Goal: Information Seeking & Learning: Learn about a topic

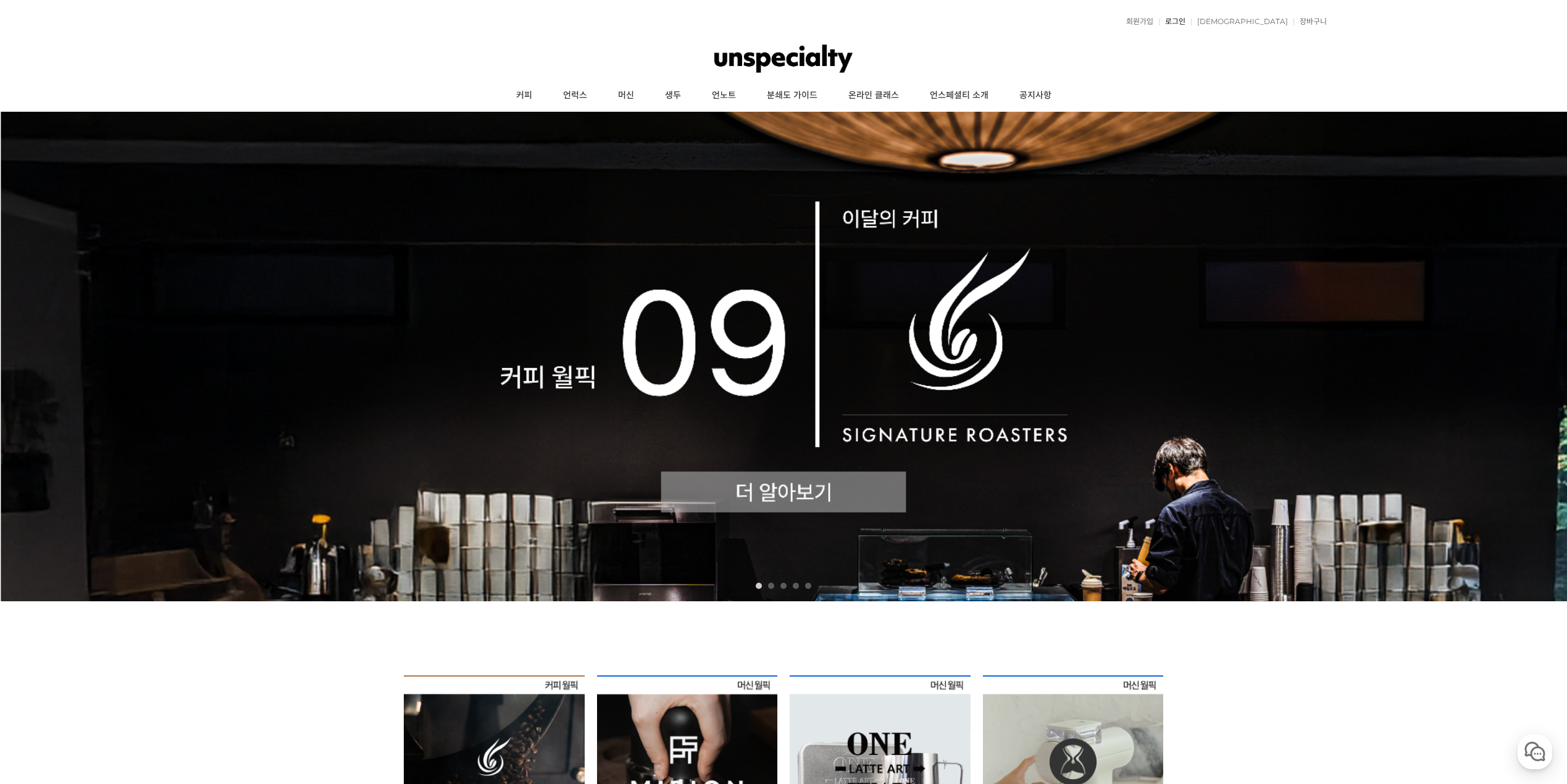
click at [1186, 22] on link "로그인" at bounding box center [1171, 21] width 26 height 8
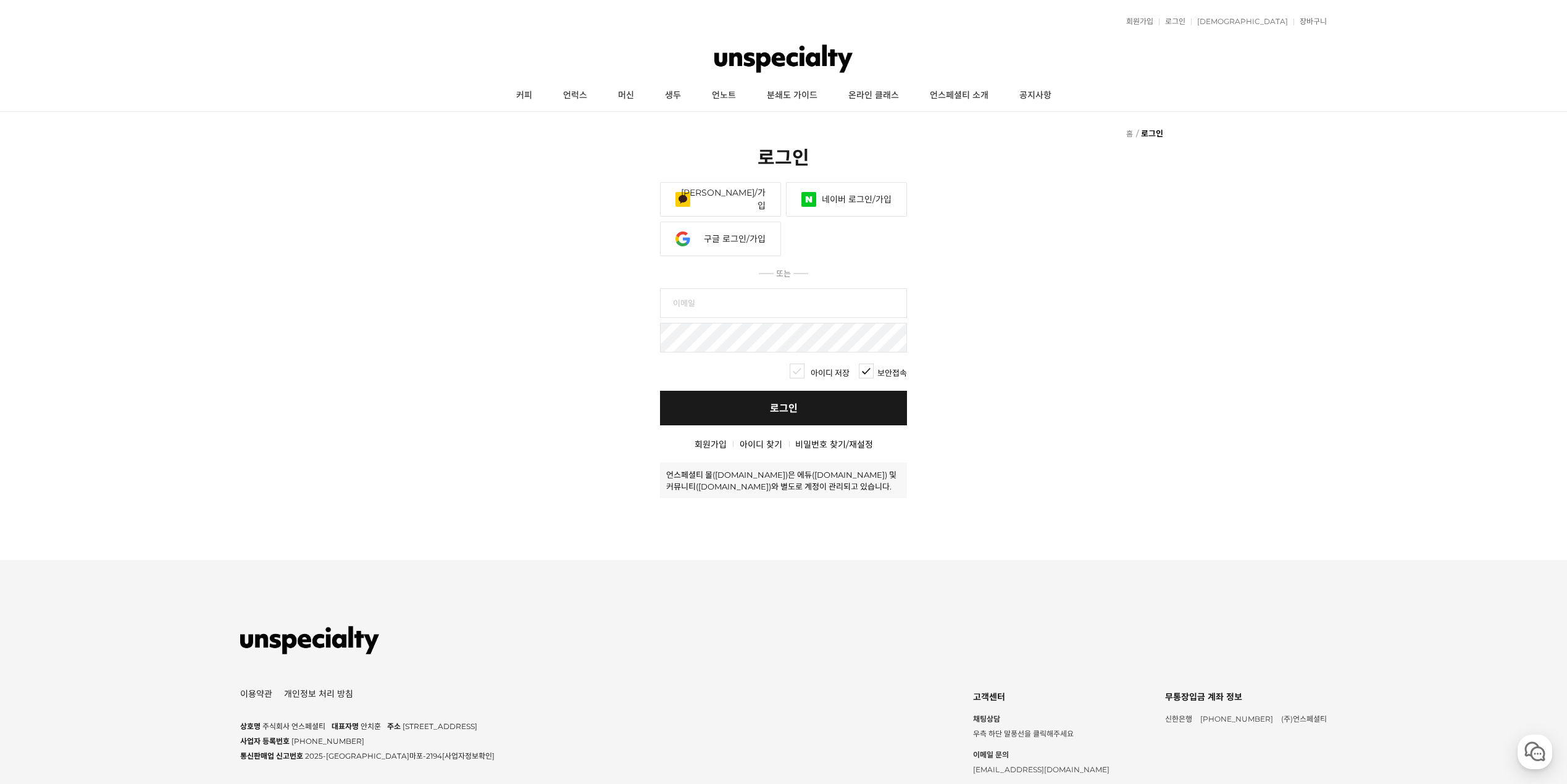
click at [875, 203] on link "네이버 로그인/가입" at bounding box center [847, 199] width 122 height 35
click at [726, 233] on link "구글 로그인/가입" at bounding box center [720, 239] width 122 height 35
click at [727, 300] on input "text" at bounding box center [784, 303] width 247 height 29
type input "ㄷ"
type input "enjorr"
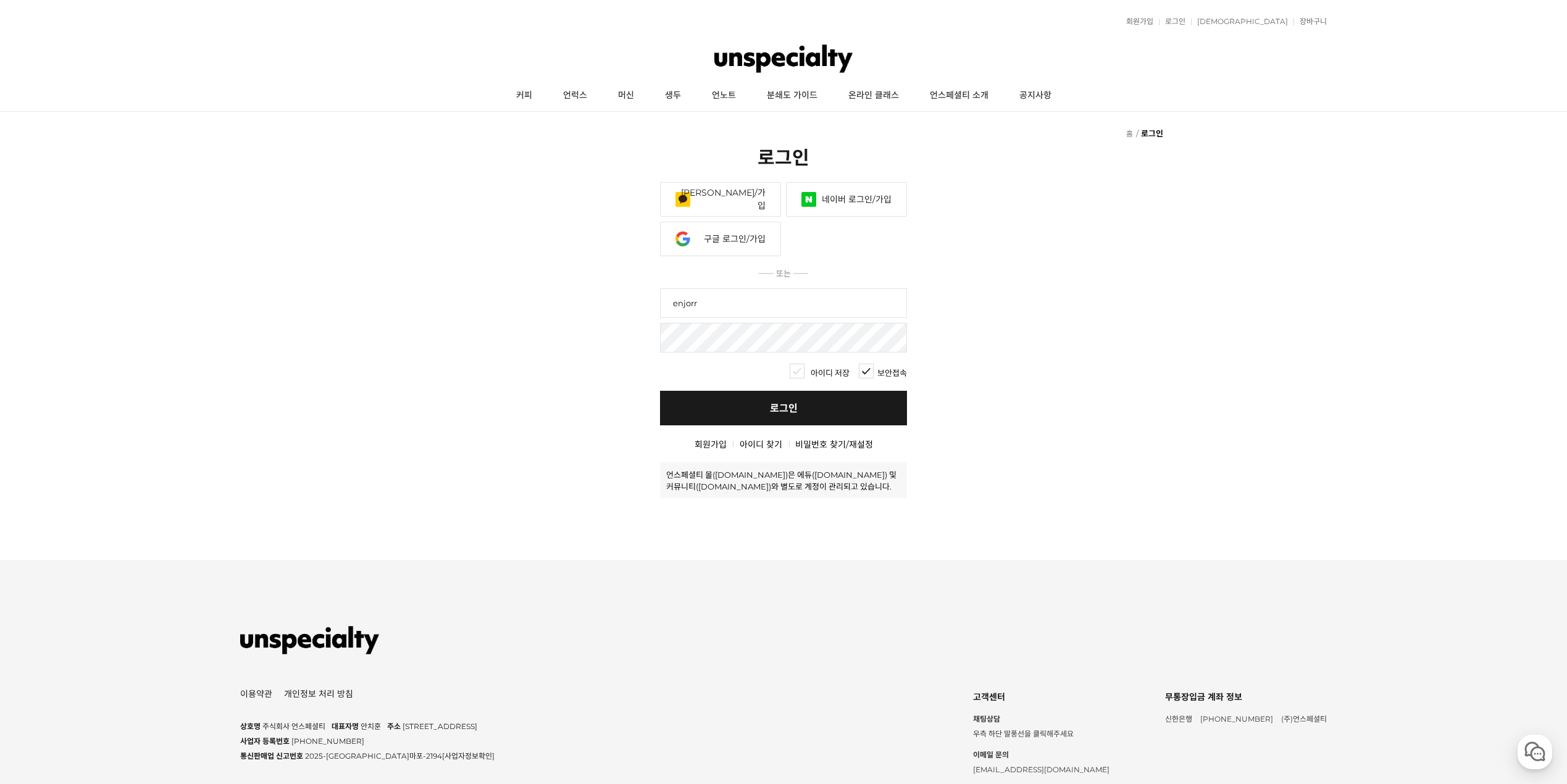
click at [812, 398] on link "로그인" at bounding box center [784, 408] width 247 height 35
click at [757, 445] on link "아이디 찾기" at bounding box center [761, 444] width 43 height 11
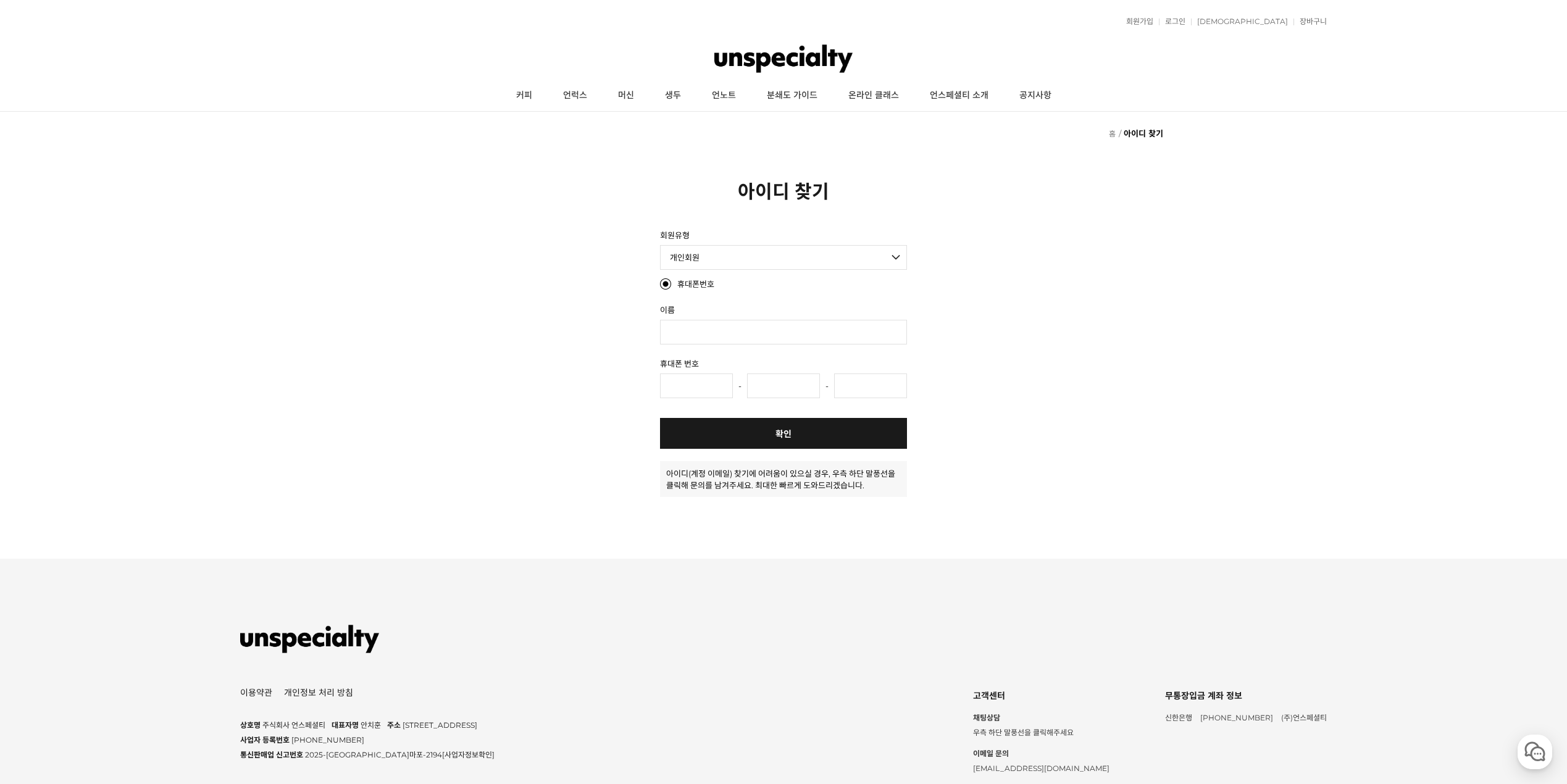
click at [742, 265] on select "개인회원 개인 사업자회원 법인 사업자회원 외국인회원" at bounding box center [784, 256] width 247 height 24
click at [723, 335] on input "text" at bounding box center [784, 331] width 247 height 24
type input "q"
type input "박도현"
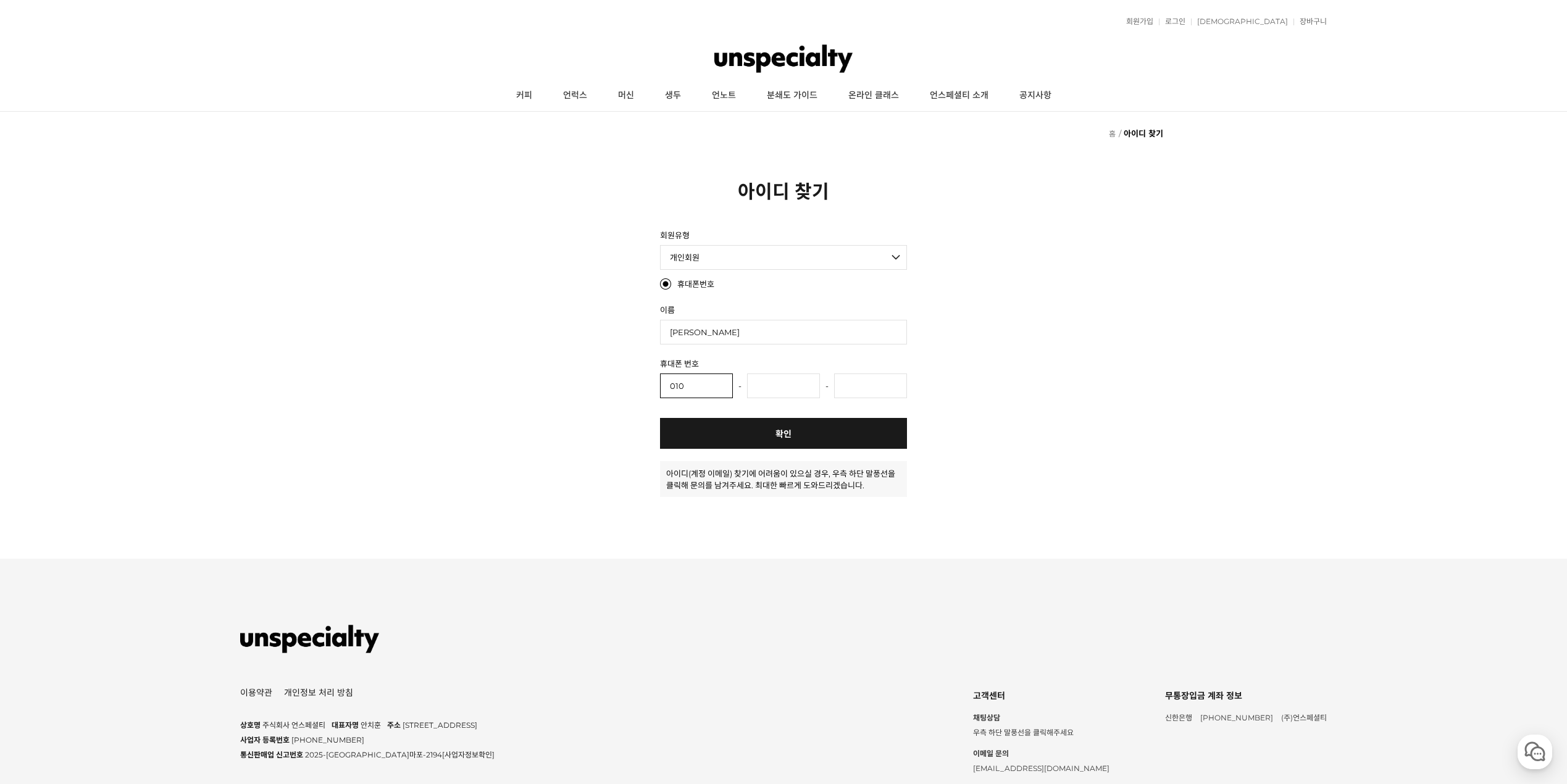
type input "010"
type input "2370"
type input "1061"
click at [797, 435] on link "확인" at bounding box center [784, 433] width 247 height 31
radio input "true"
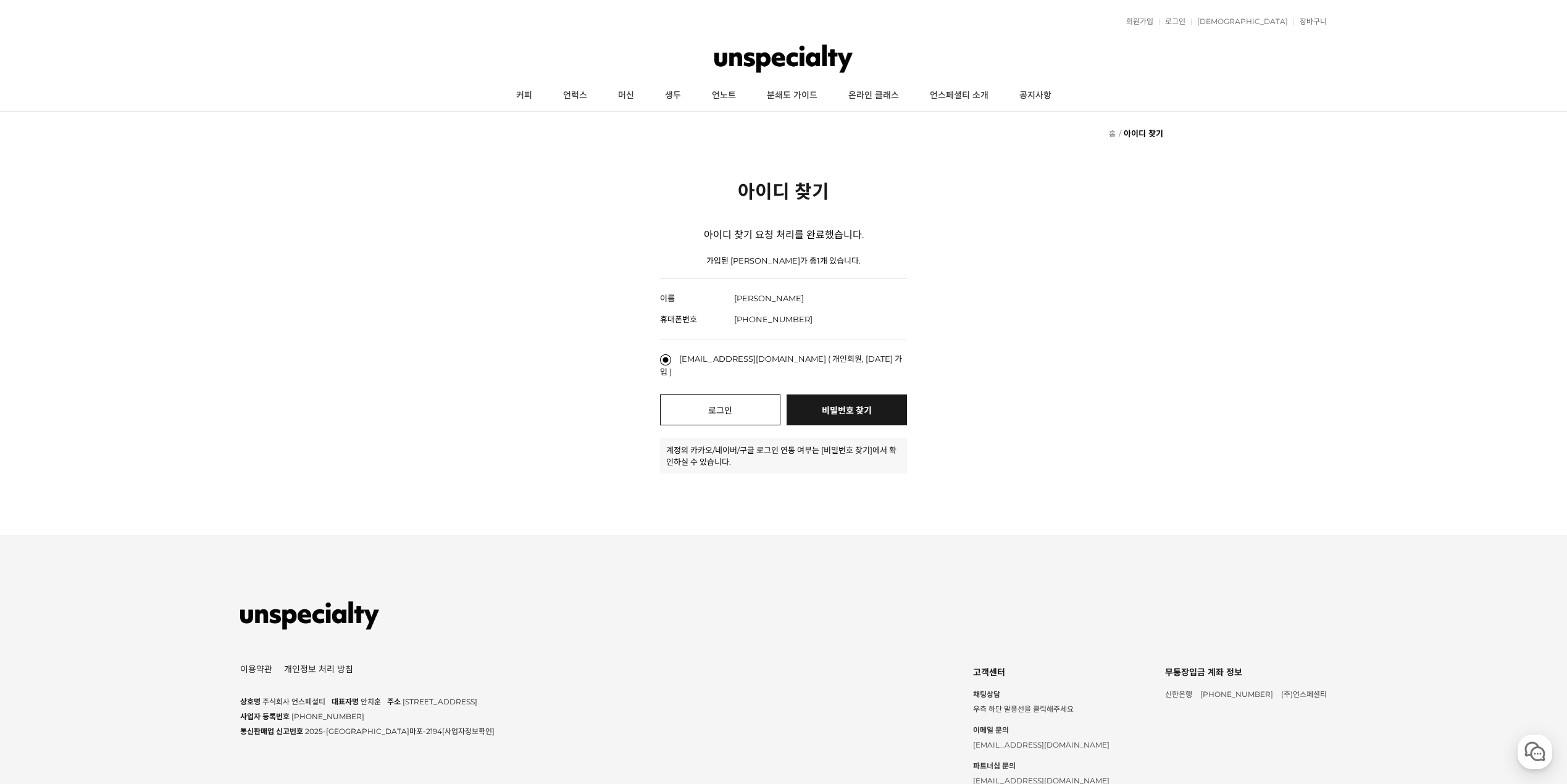
click at [754, 399] on link "로그인" at bounding box center [720, 410] width 121 height 31
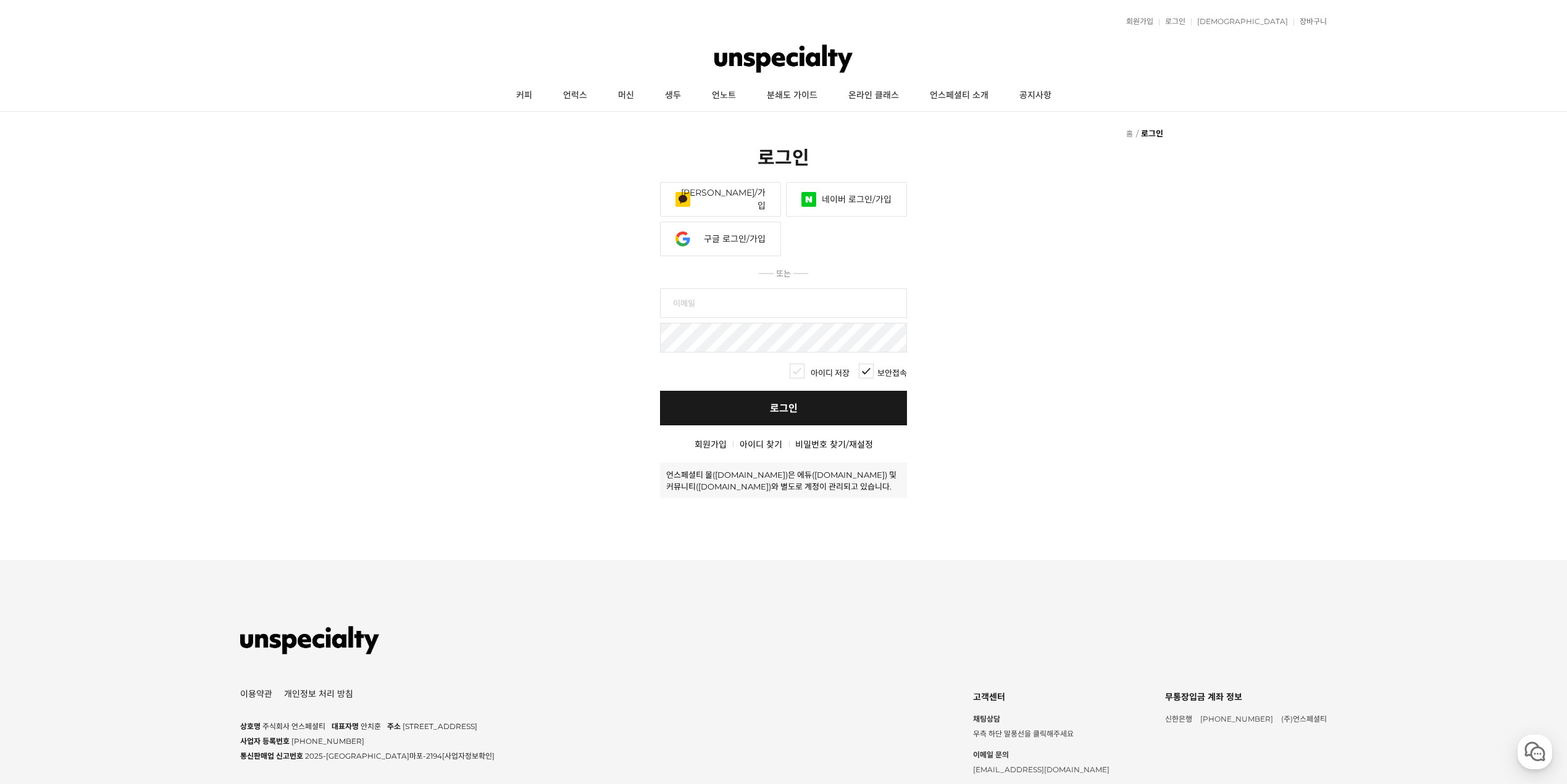
type input "ㄷ"
type input "enjorr@naver.com"
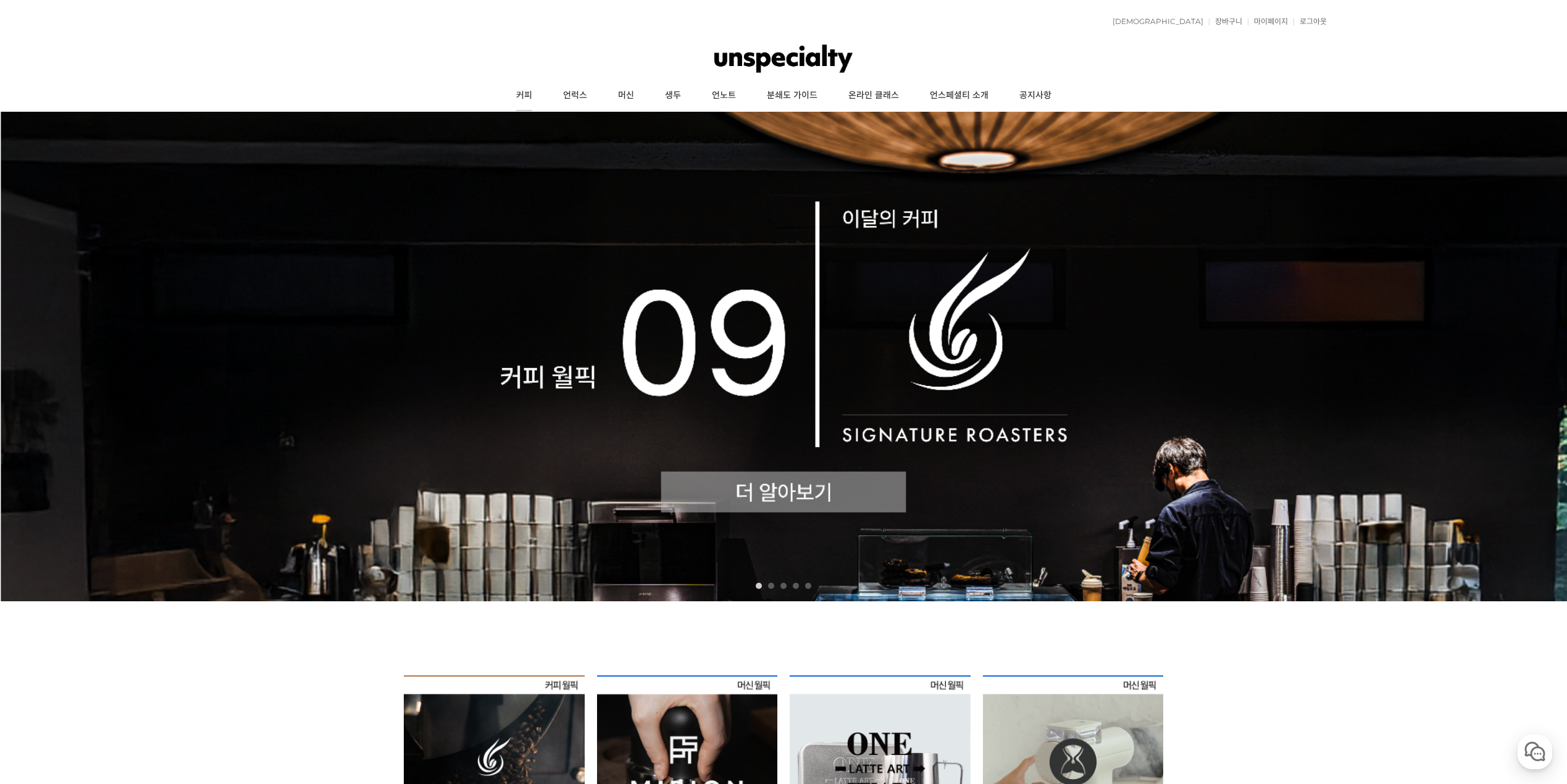
click at [531, 98] on link "커피" at bounding box center [524, 96] width 47 height 31
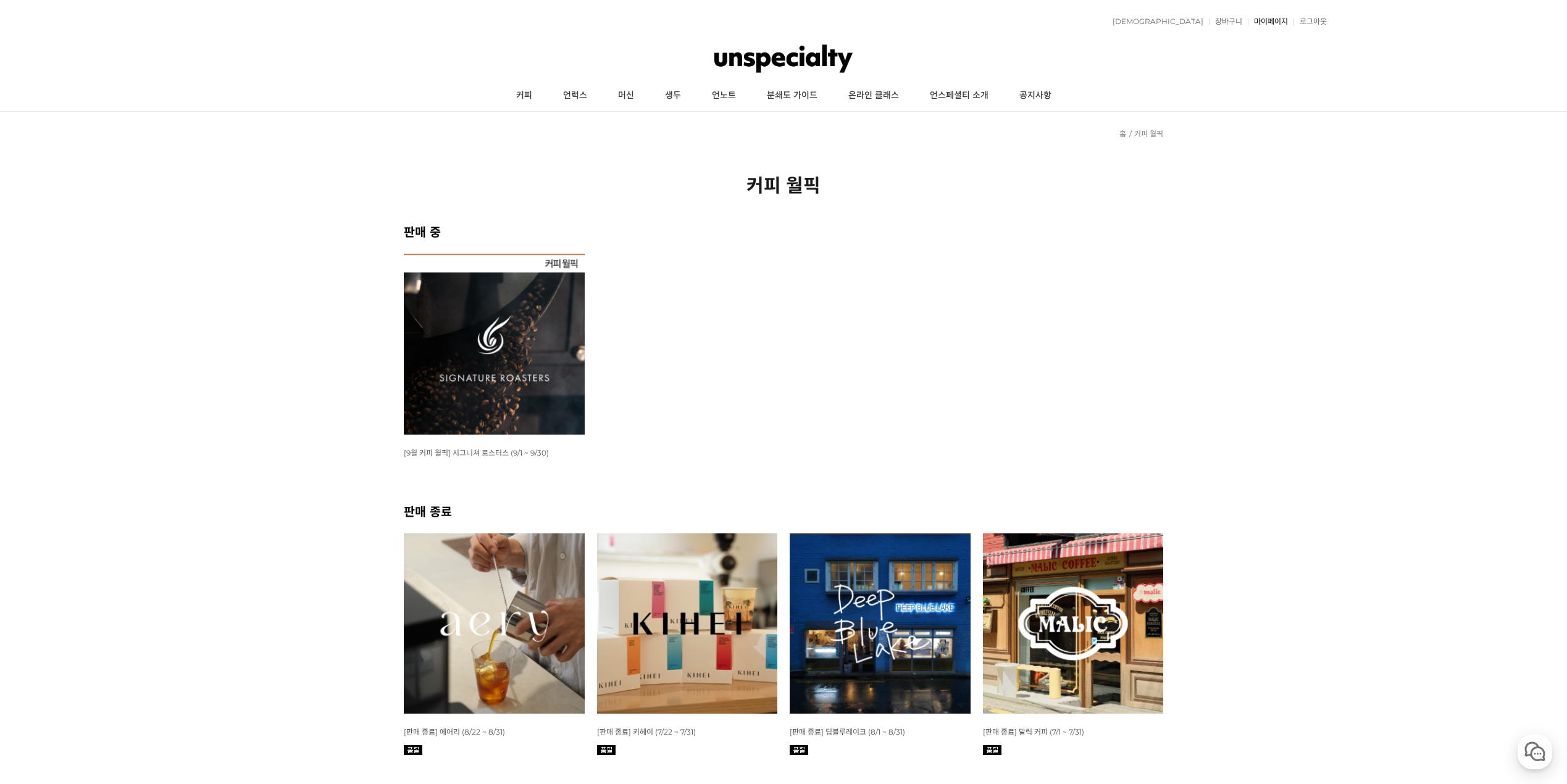
click at [1268, 23] on link "마이페이지" at bounding box center [1268, 21] width 40 height 8
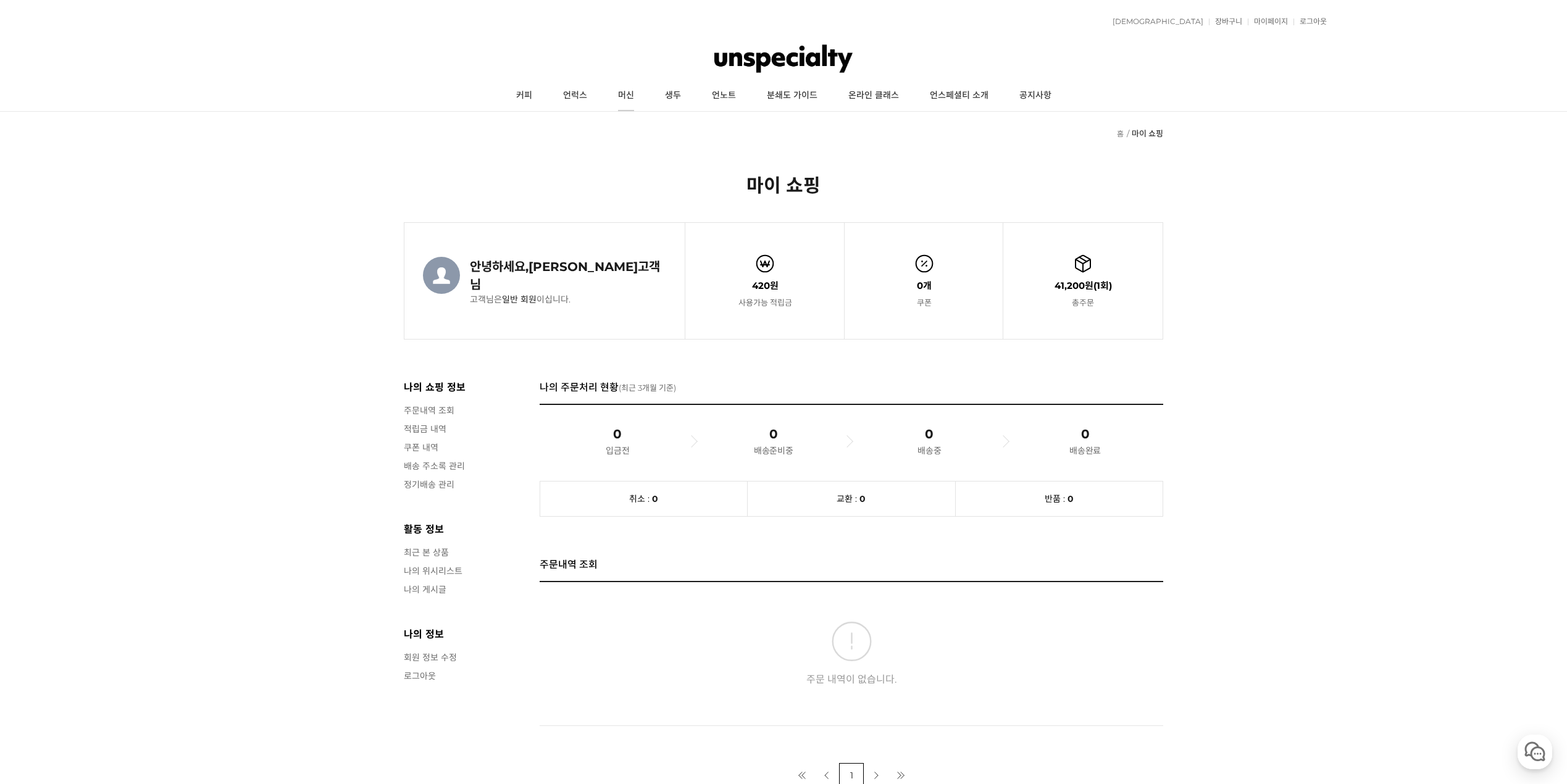
click at [634, 99] on link "머신" at bounding box center [626, 96] width 47 height 31
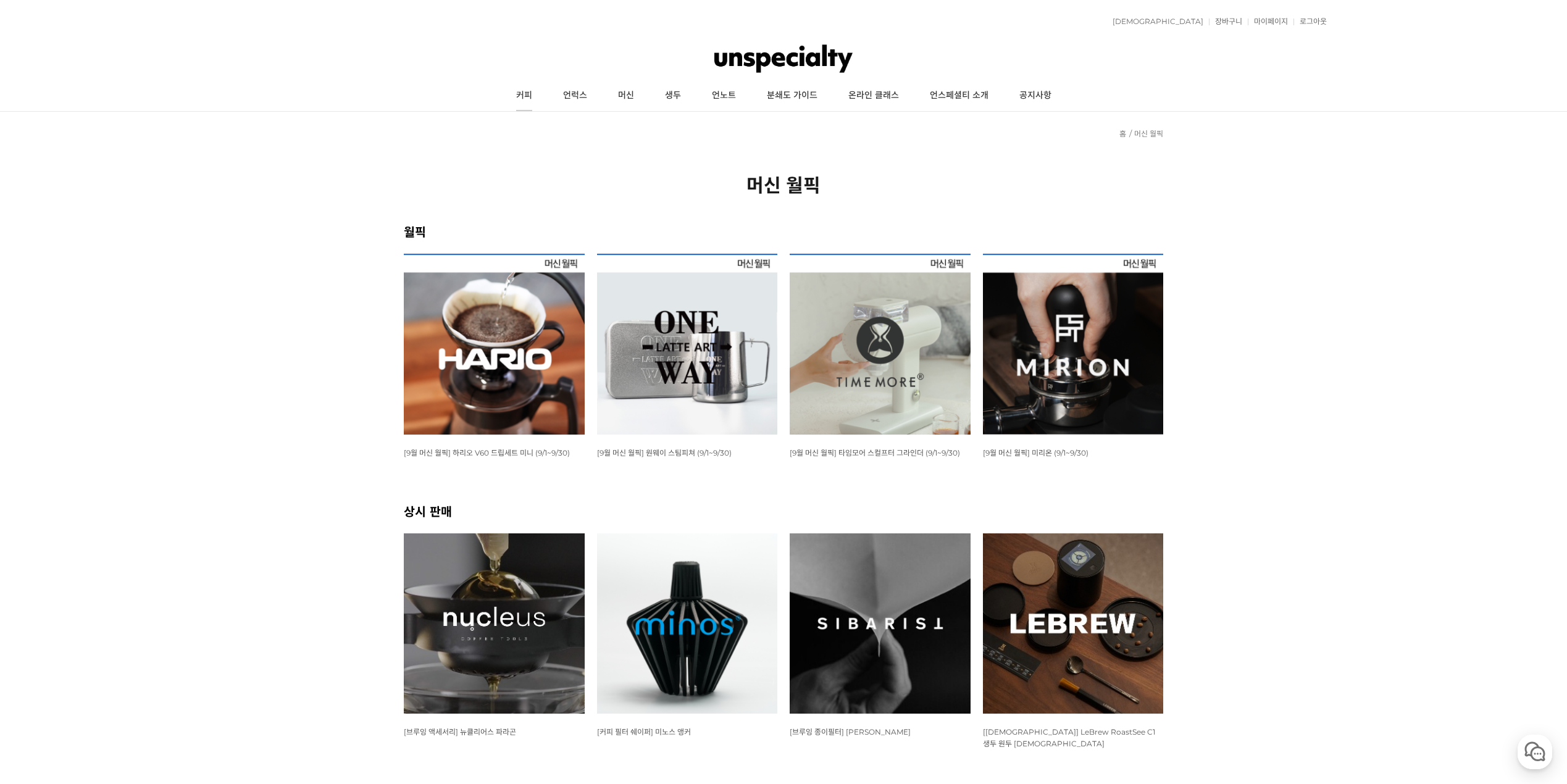
click at [539, 97] on link "커피" at bounding box center [524, 96] width 47 height 31
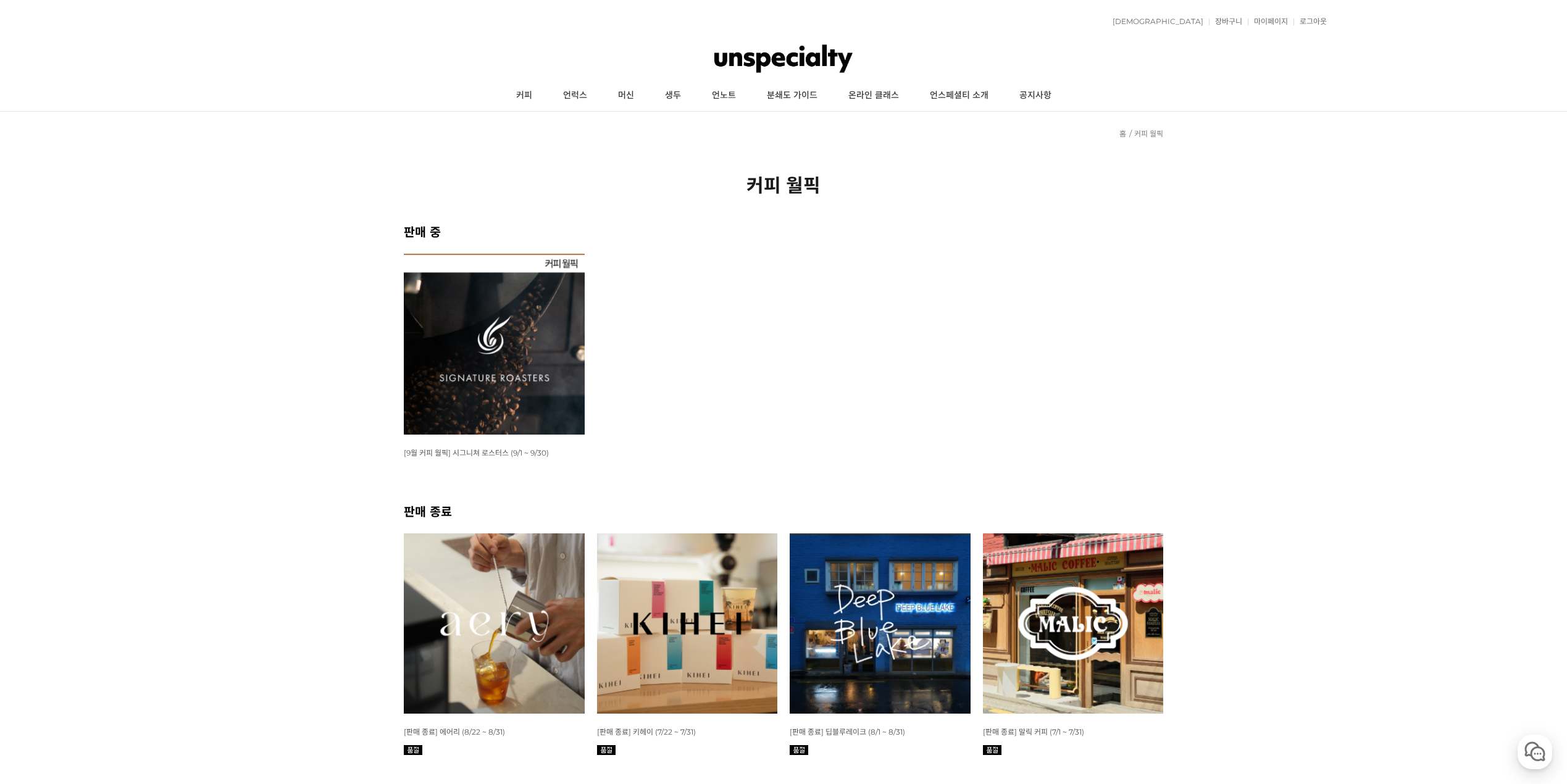
click at [791, 50] on img at bounding box center [784, 58] width 139 height 37
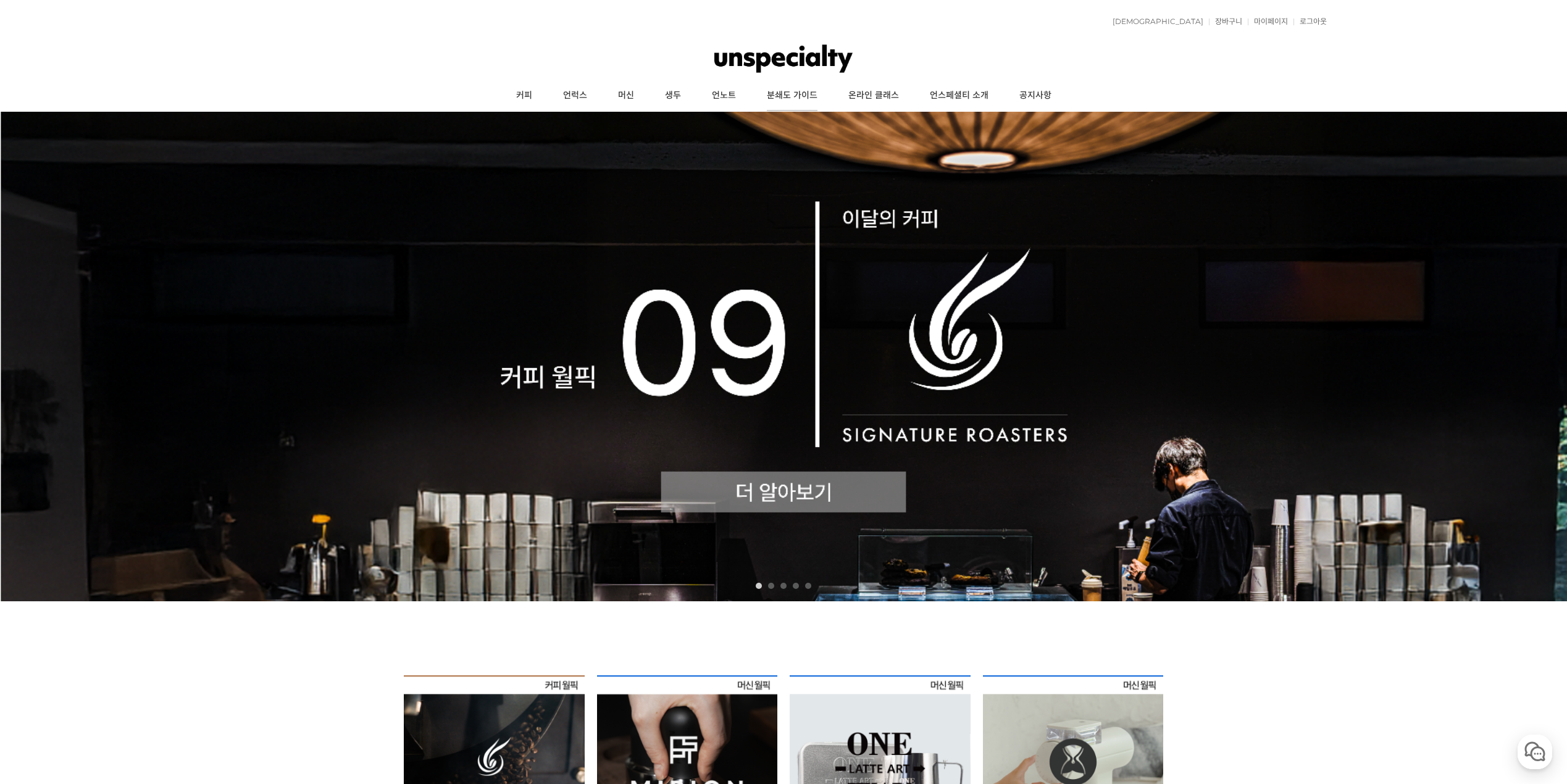
click at [811, 92] on link "분쇄도 가이드" at bounding box center [792, 96] width 82 height 31
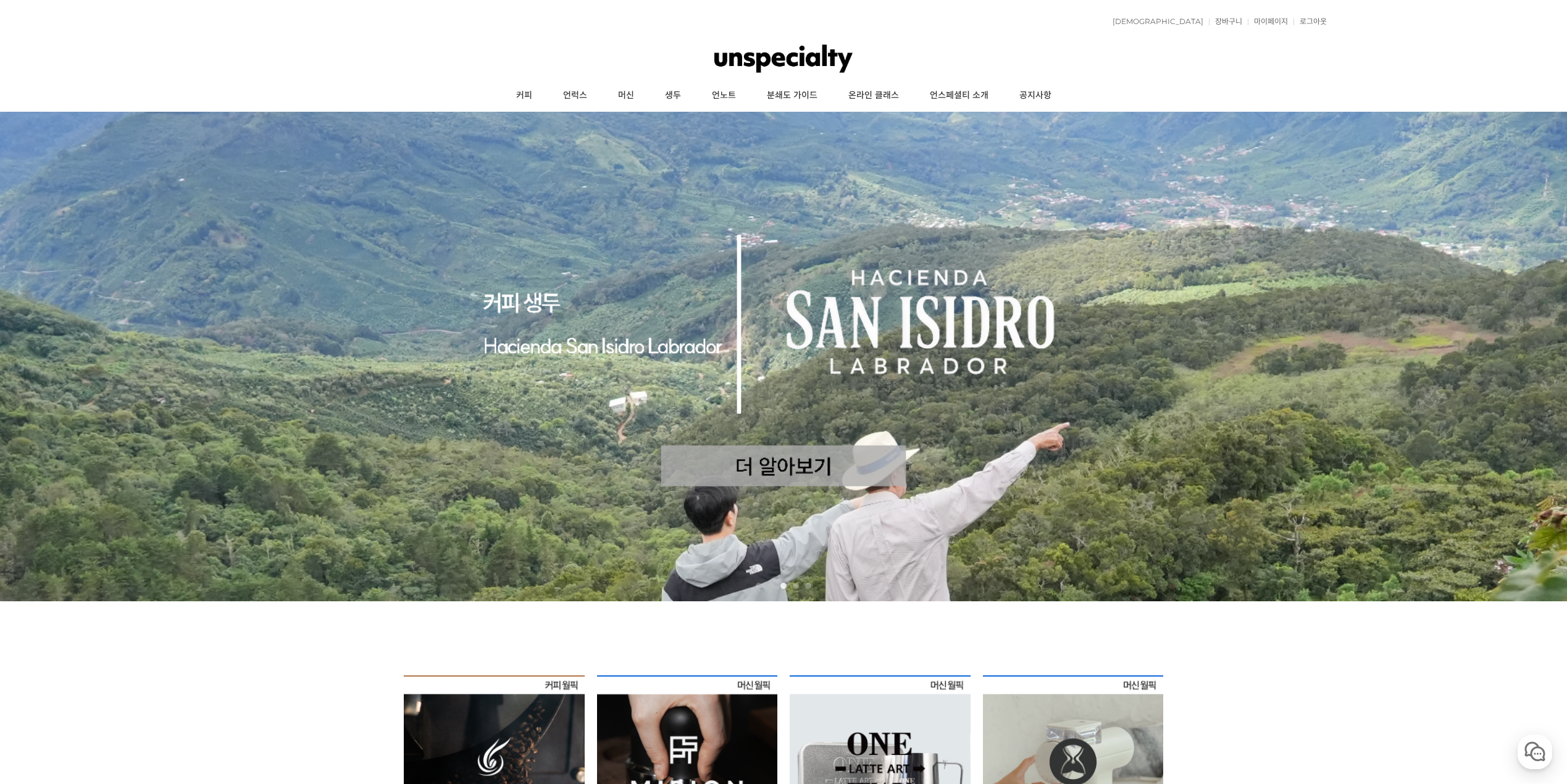
click at [1276, 26] on div "적립금 420원 예치금 쿠폰 0 관심상품 장바구니 0개 ( 0원 ) 주문조회 장바구니 내정보수정 마이페이지 최근본상품 로그아웃 고객센터 공지사…" at bounding box center [784, 21] width 1087 height 31
click at [1278, 23] on link "마이페이지" at bounding box center [1268, 21] width 40 height 8
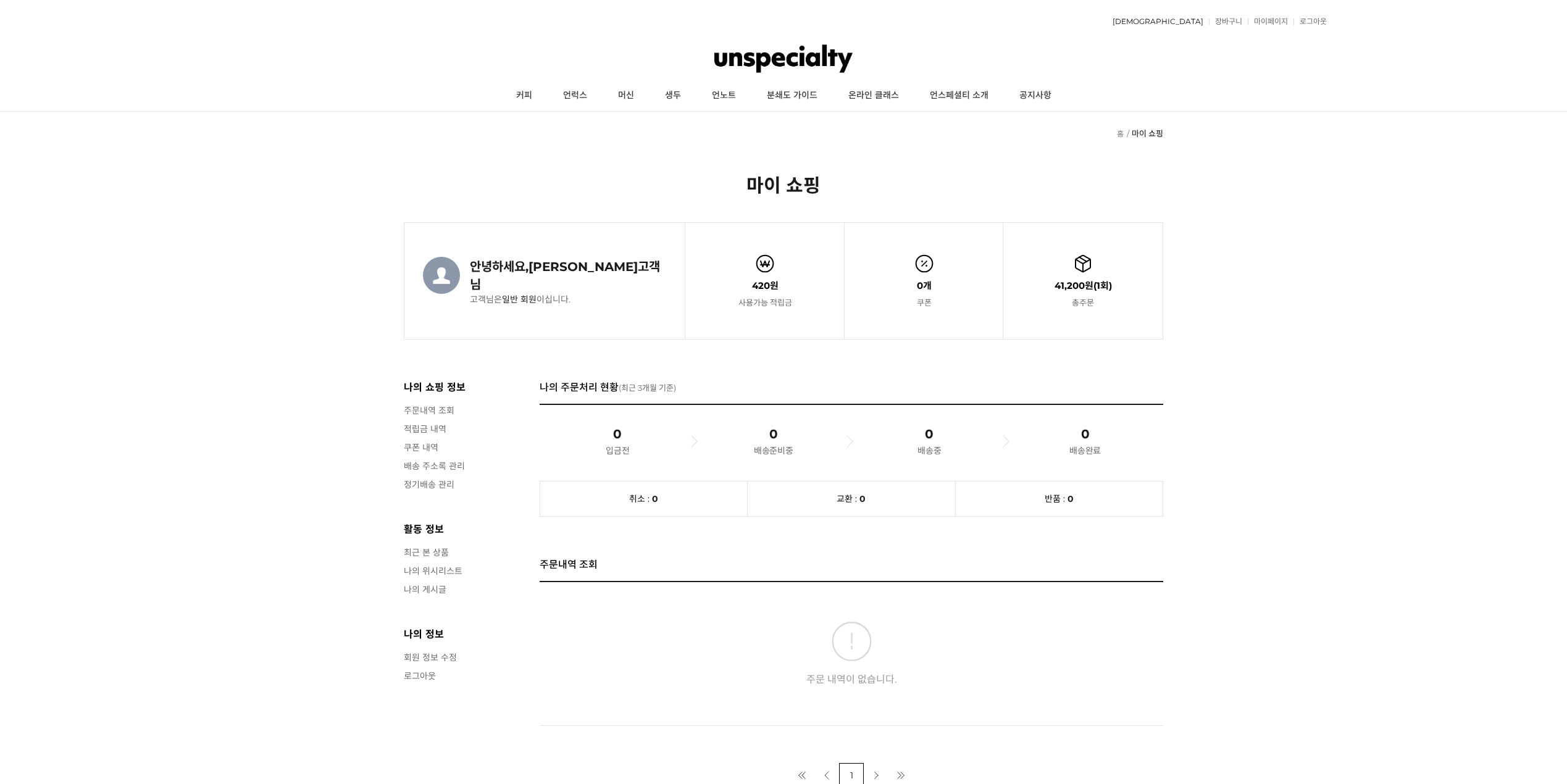
click at [1198, 23] on link "[DEMOGRAPHIC_DATA]" at bounding box center [1155, 21] width 97 height 8
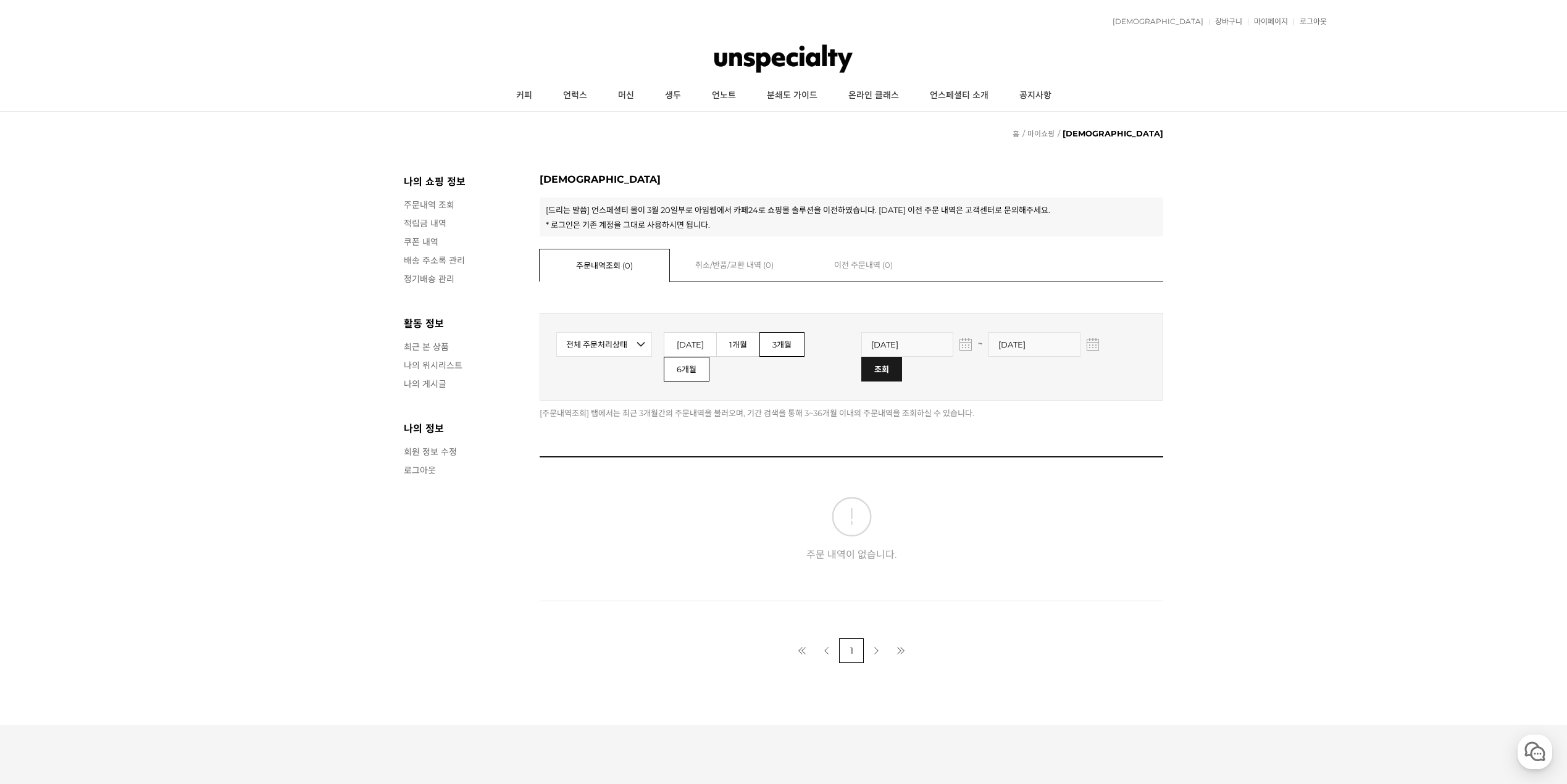
click at [710, 357] on link "6개월" at bounding box center [686, 368] width 46 height 24
type input "2025-03-11"
click at [963, 348] on span "2025-03-11 ~ 2025-09-07" at bounding box center [983, 343] width 244 height 10
click at [961, 348] on img "button" at bounding box center [965, 343] width 9 height 9
click at [859, 372] on span "Prev" at bounding box center [861, 372] width 10 height 10
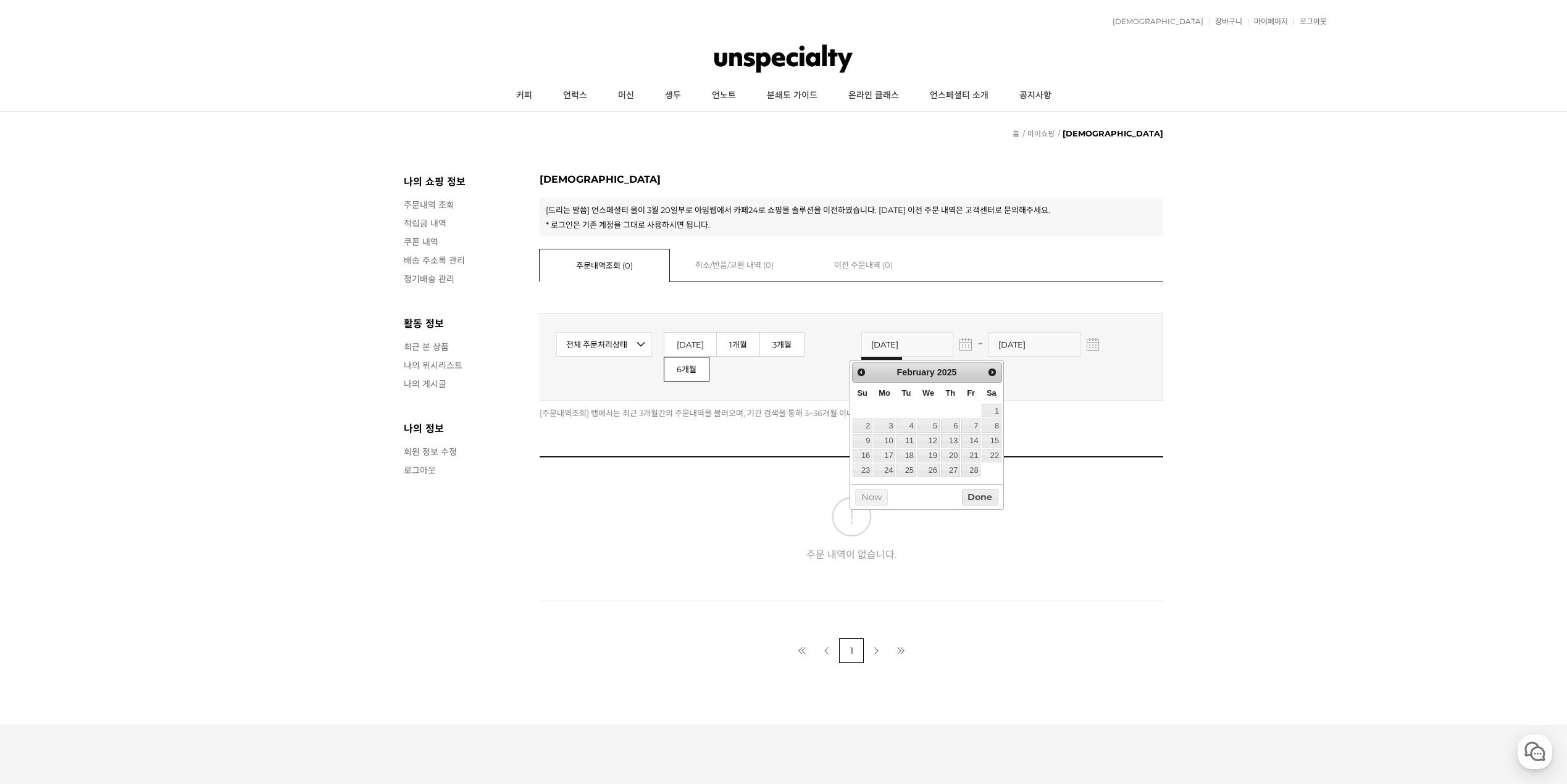
click at [940, 366] on div "February 2025" at bounding box center [926, 372] width 108 height 17
click at [852, 368] on body "전체상품목록 바로가기 본문 바로가기 일주일 간 보지 않기 닫기 적립금 420원 예치금 쿠폰 0 관심상품 장바구니 0개 ( 0원 ) 주문조회 장…" at bounding box center [784, 551] width 1567 height 1102
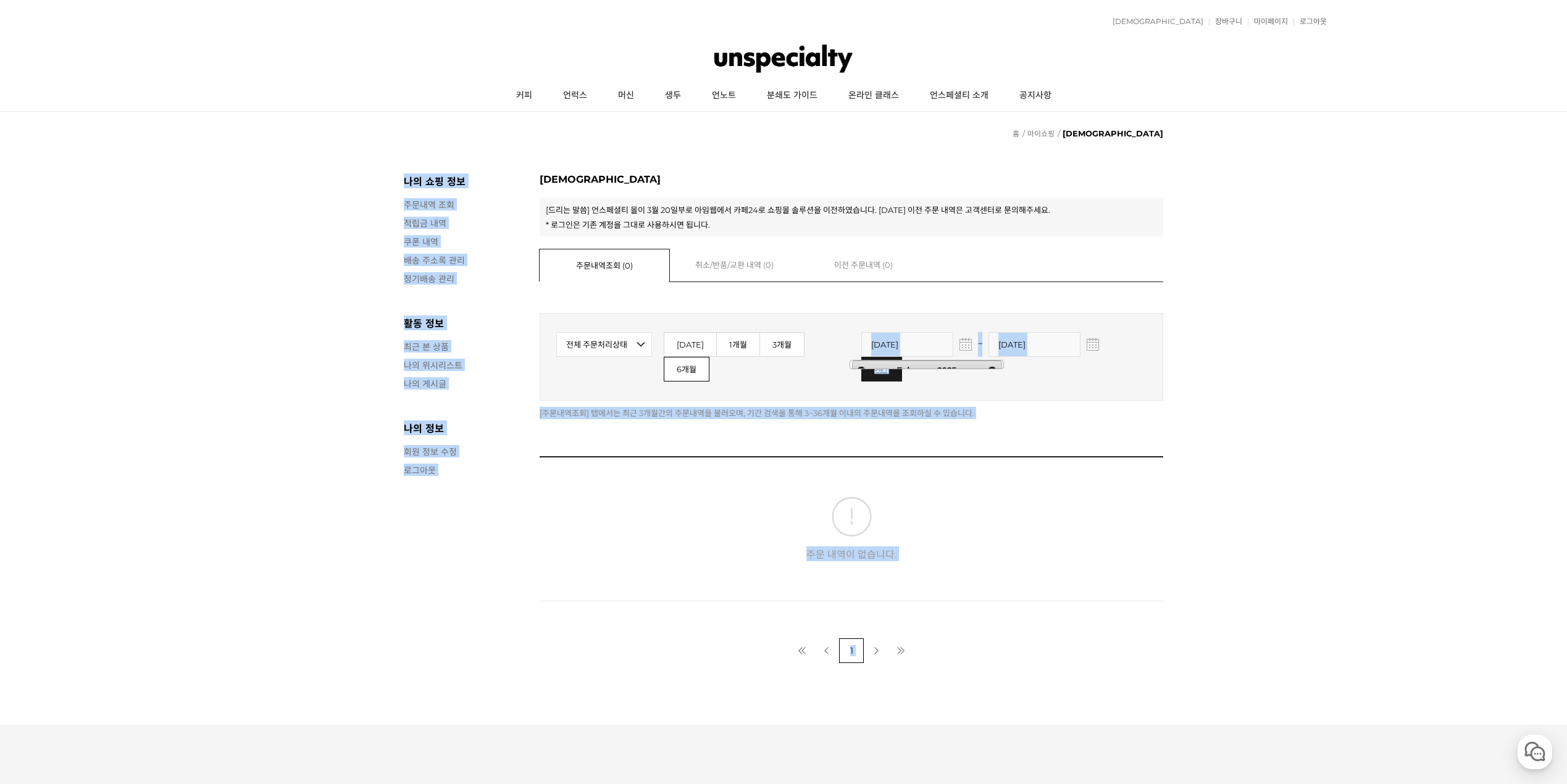
click at [861, 373] on fieldset "검색기간설정 전체 주문처리상태 입금 전 배송 준비 중 배송 중 배송 완료 취소 교환 반품 오늘 1개월 3개월 6개월 2025-03-11 ~ 2…" at bounding box center [852, 357] width 624 height 87
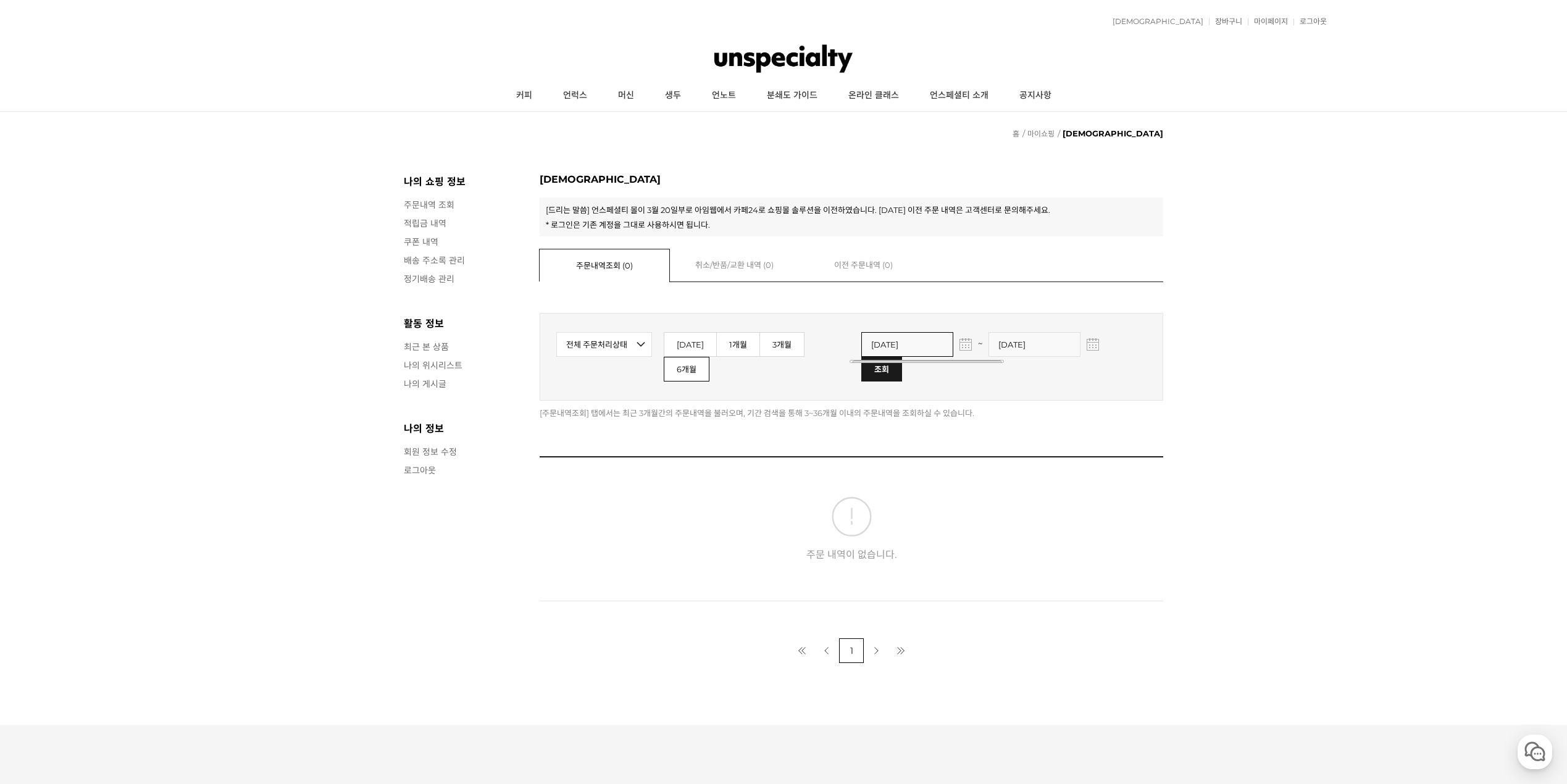
click at [868, 353] on input "[DATE]" at bounding box center [907, 344] width 92 height 24
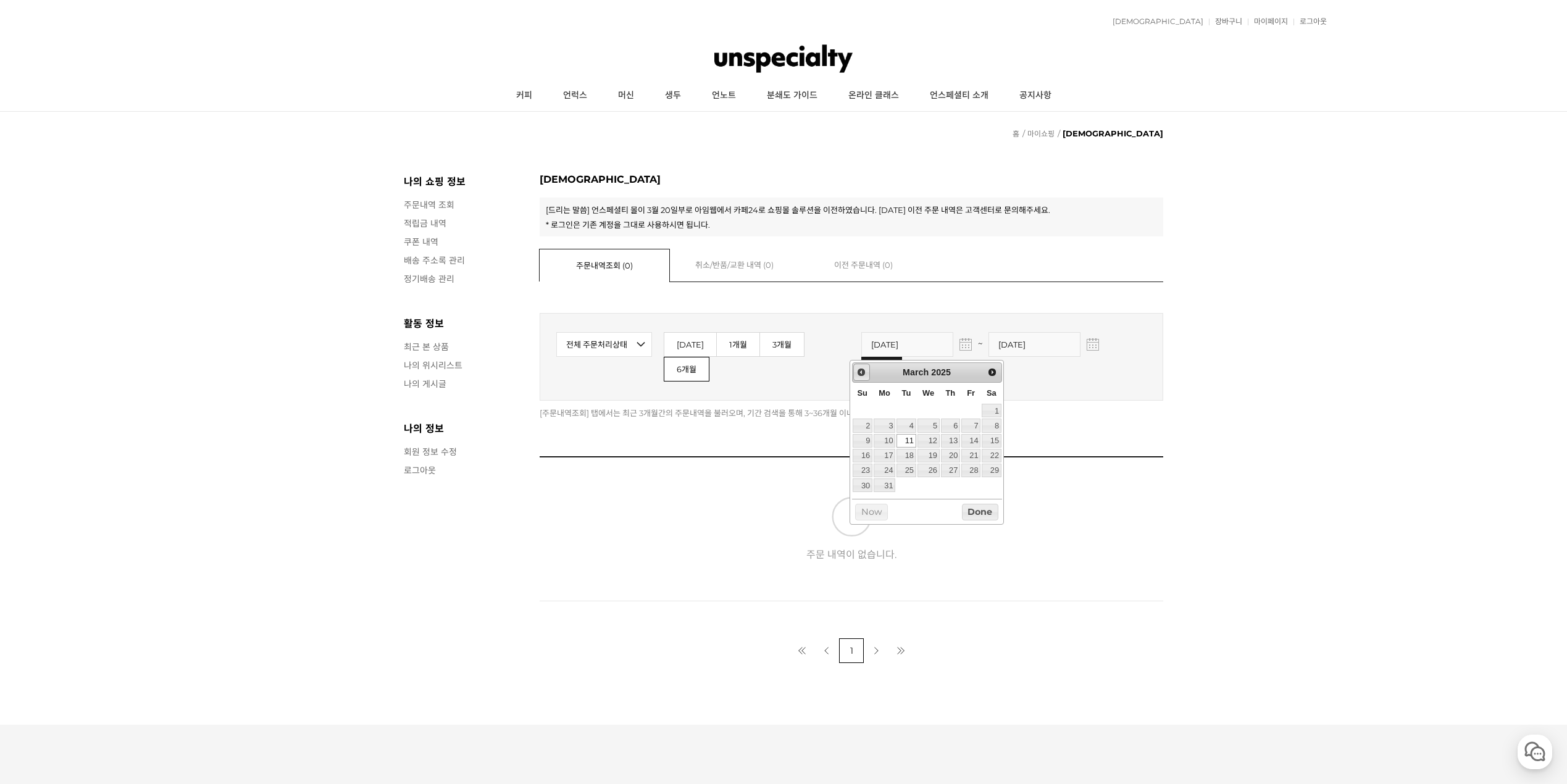
click at [858, 370] on span "Prev" at bounding box center [861, 372] width 10 height 10
click at [908, 410] on link "1" at bounding box center [906, 410] width 19 height 14
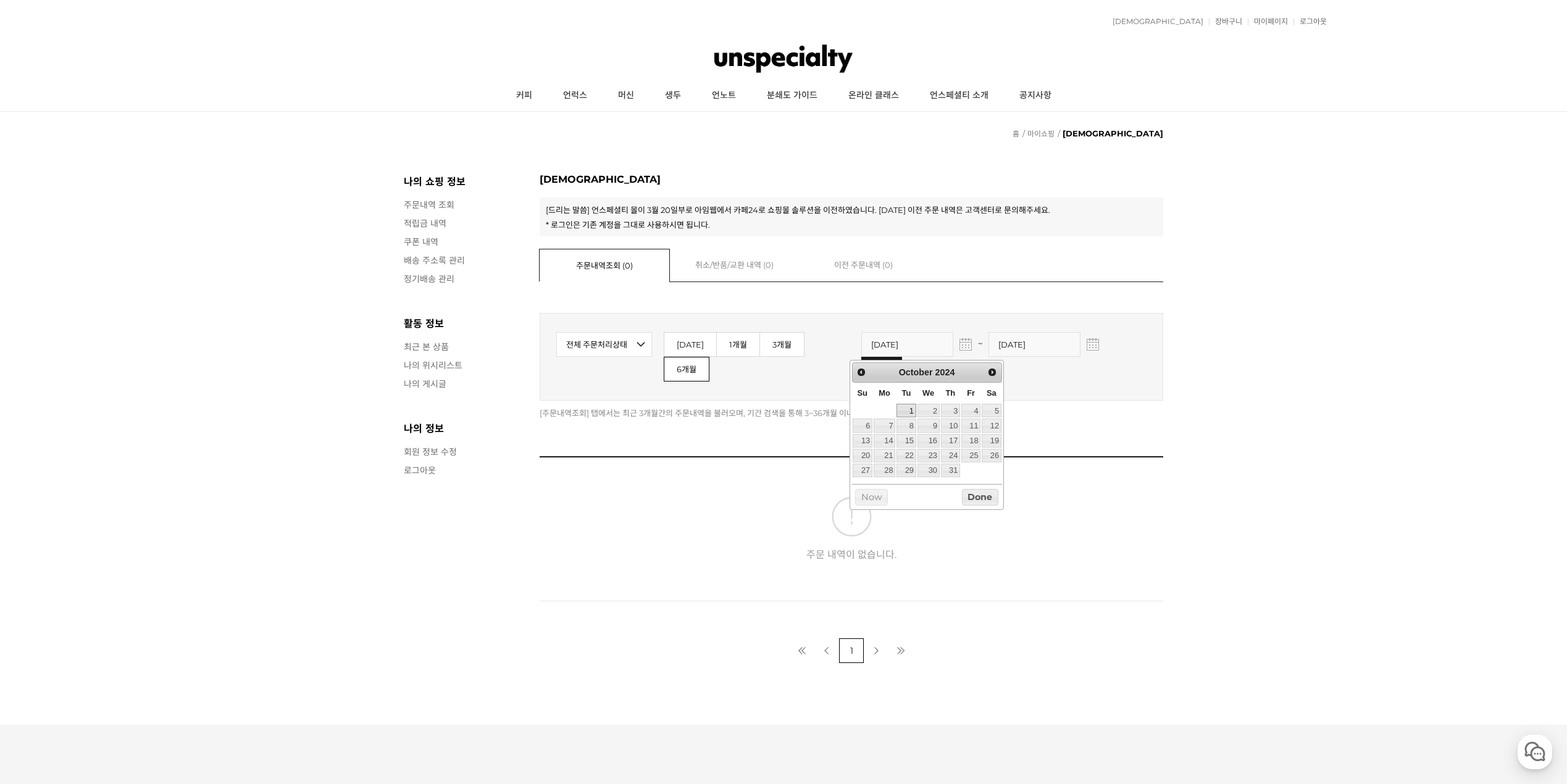
type input "2024-10-01"
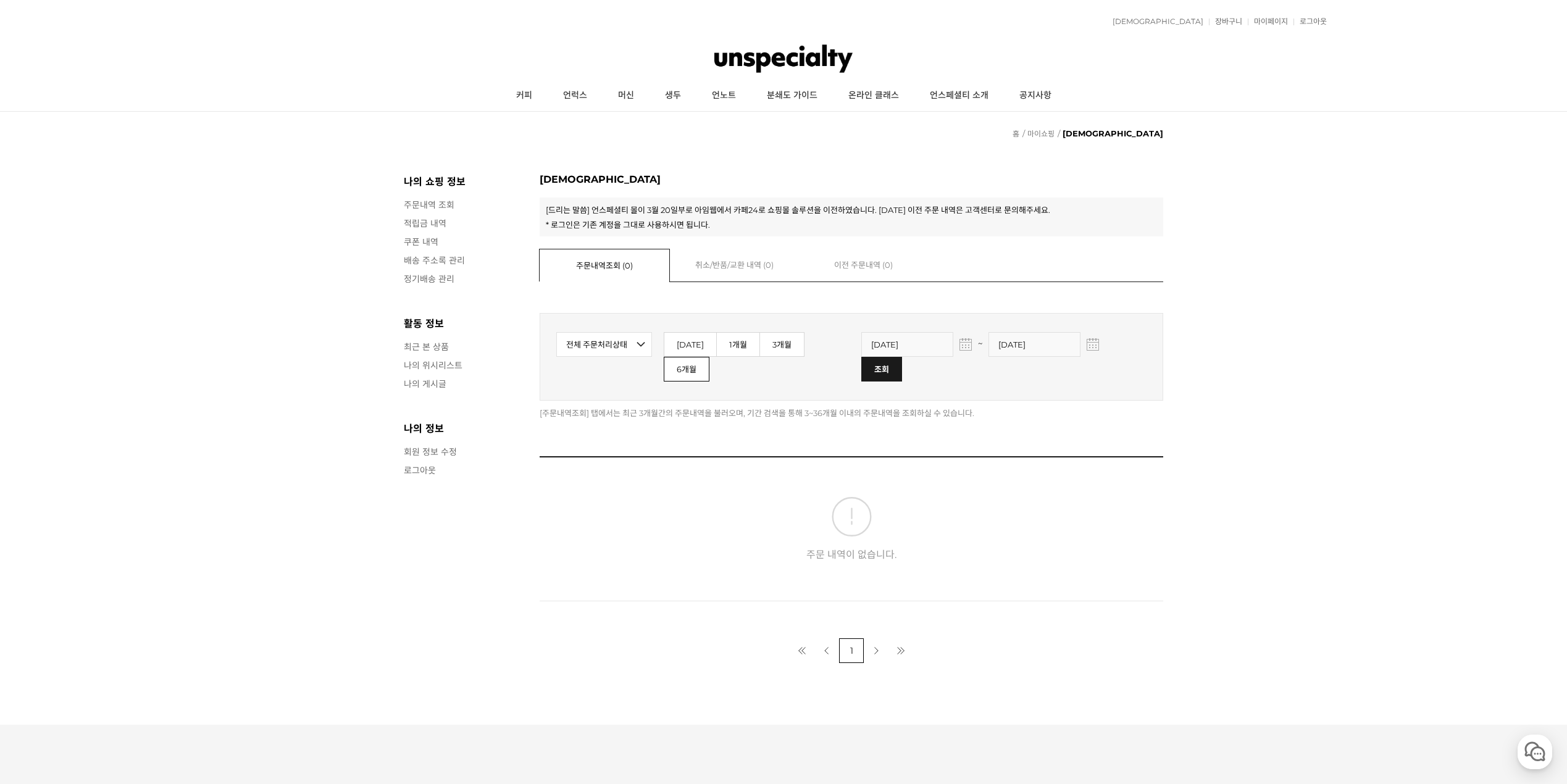
click at [901, 357] on input "image" at bounding box center [881, 368] width 40 height 23
click at [961, 348] on img "button" at bounding box center [965, 343] width 9 height 9
click at [859, 372] on span "Prev" at bounding box center [861, 372] width 10 height 10
click at [988, 375] on span "Next" at bounding box center [992, 372] width 10 height 10
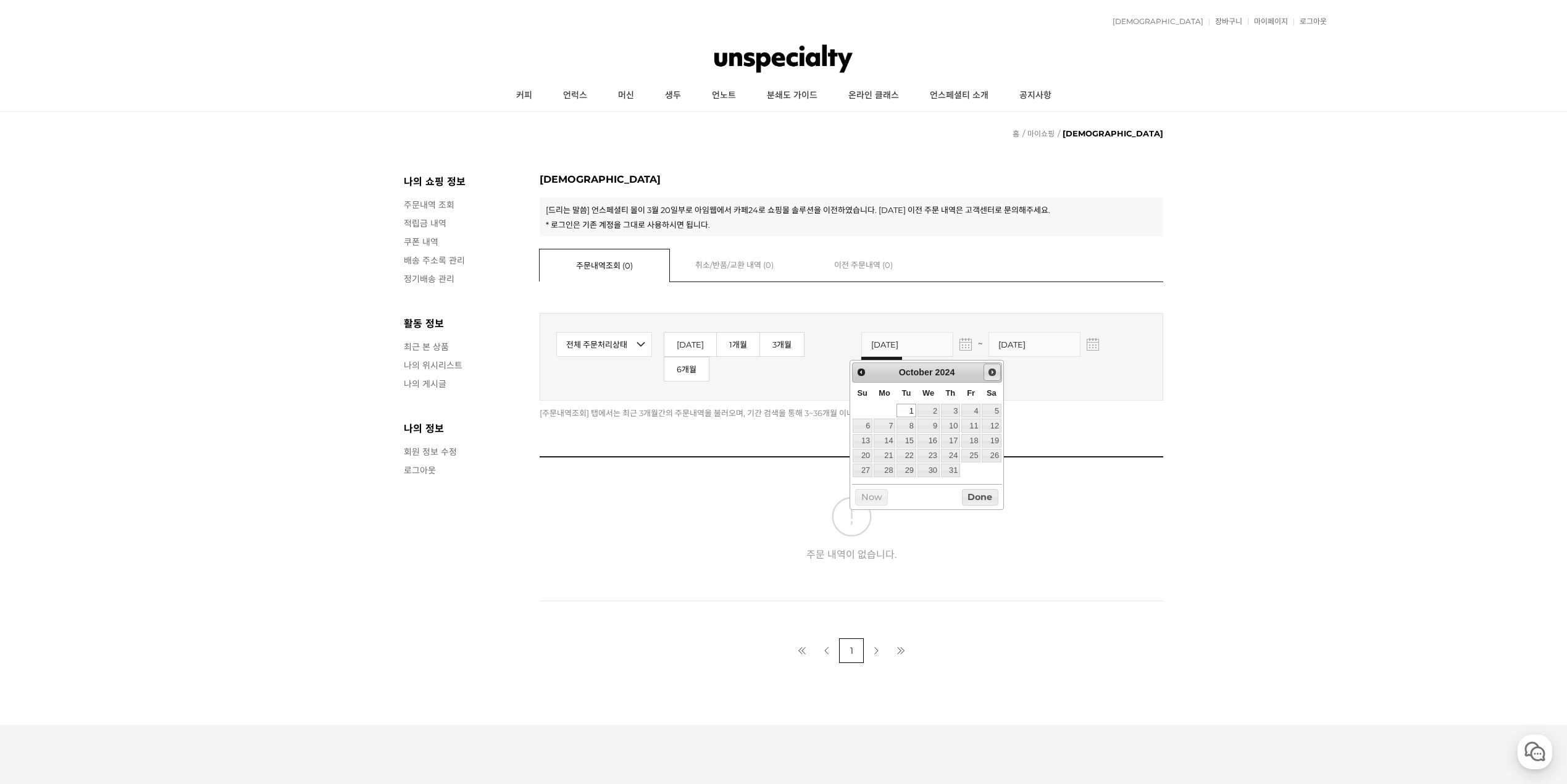
click at [988, 375] on span "Next" at bounding box center [992, 372] width 10 height 10
click at [994, 371] on span "Next" at bounding box center [992, 372] width 10 height 10
click at [930, 444] on link "18" at bounding box center [928, 441] width 22 height 14
click at [961, 348] on img "button" at bounding box center [965, 343] width 9 height 9
click at [863, 408] on link "1" at bounding box center [862, 410] width 19 height 14
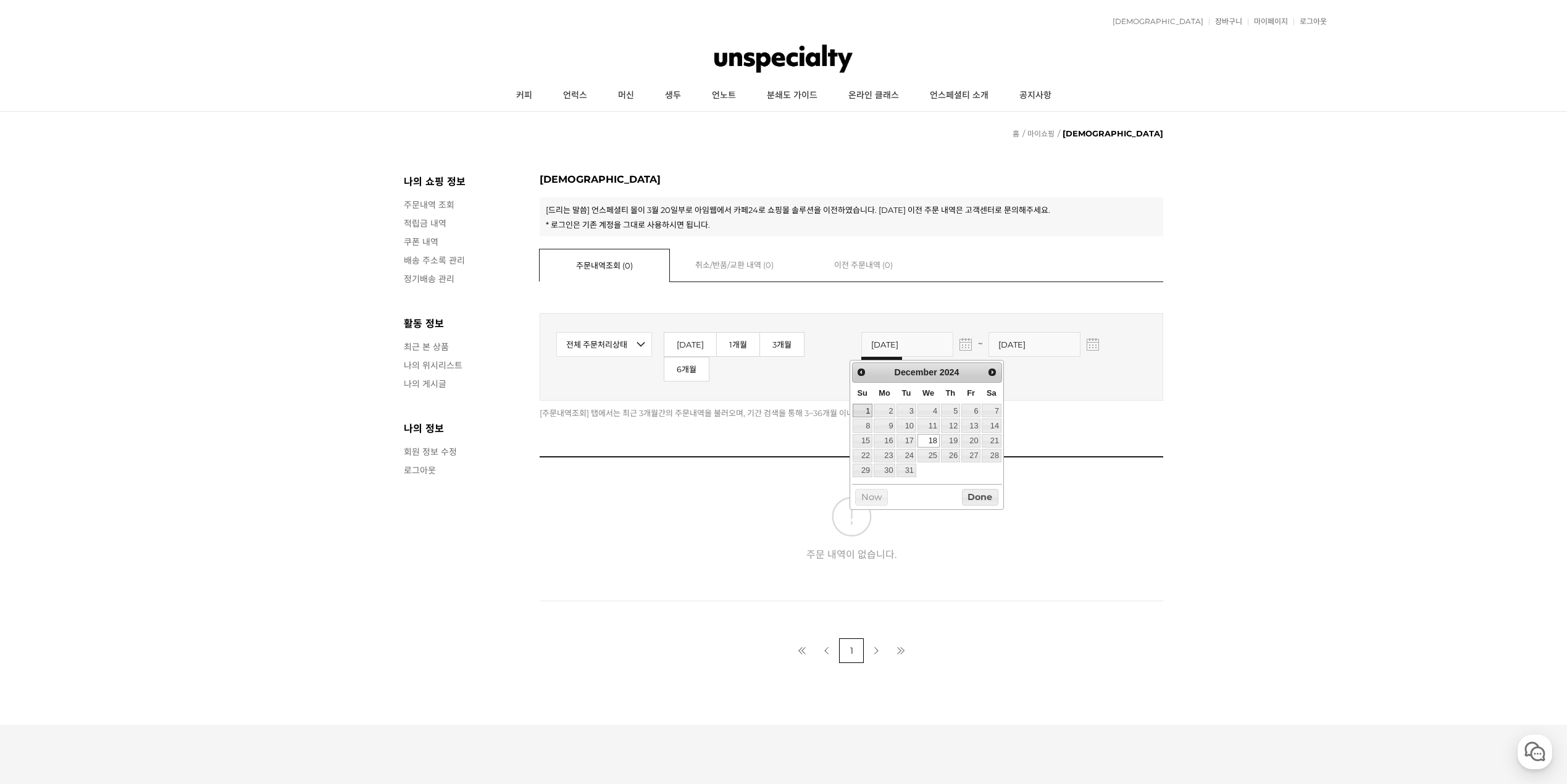
type input "2024-12-01"
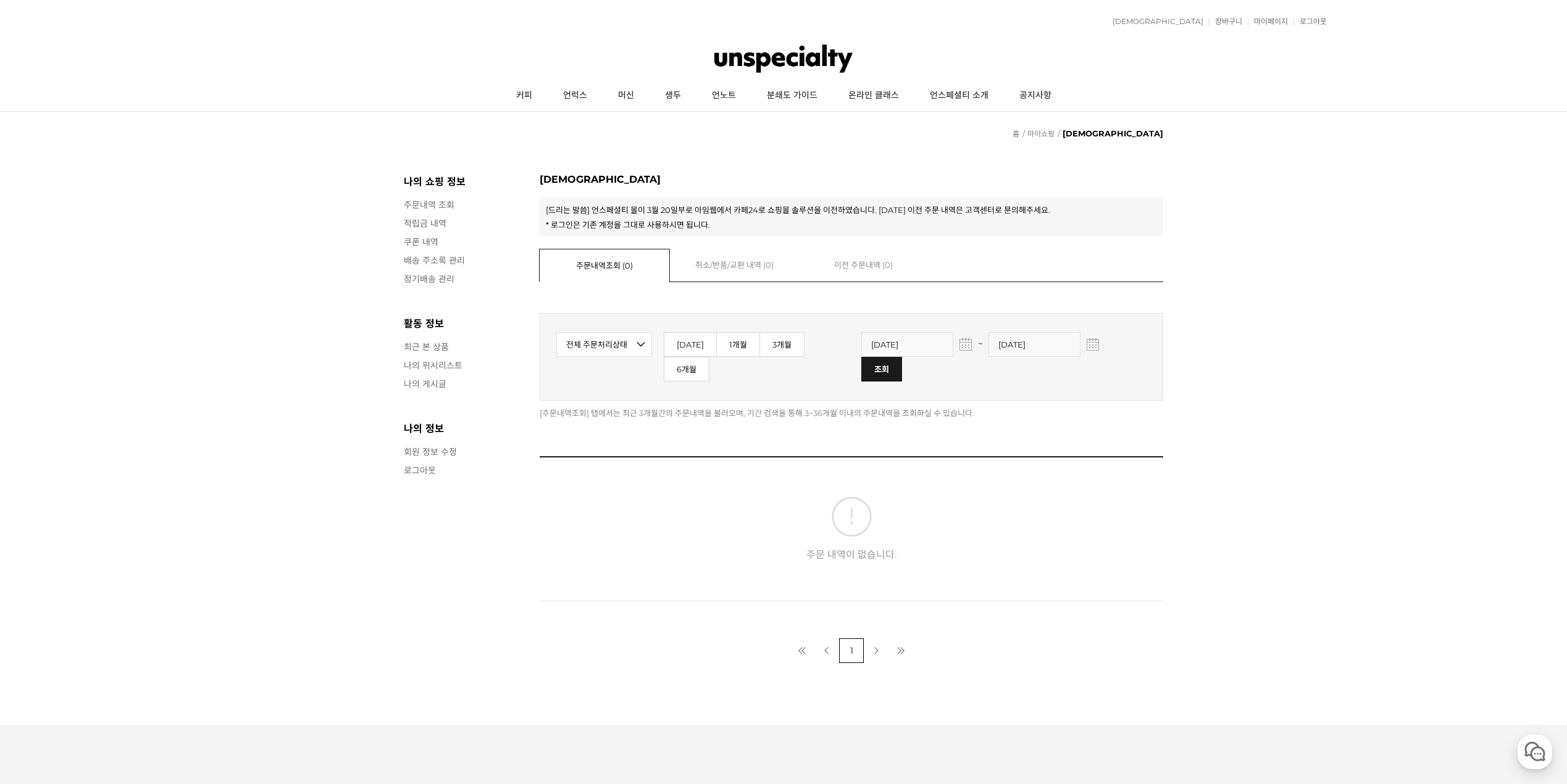
click at [901, 357] on input "image" at bounding box center [881, 368] width 40 height 23
click at [1087, 346] on button "button" at bounding box center [1093, 344] width 13 height 13
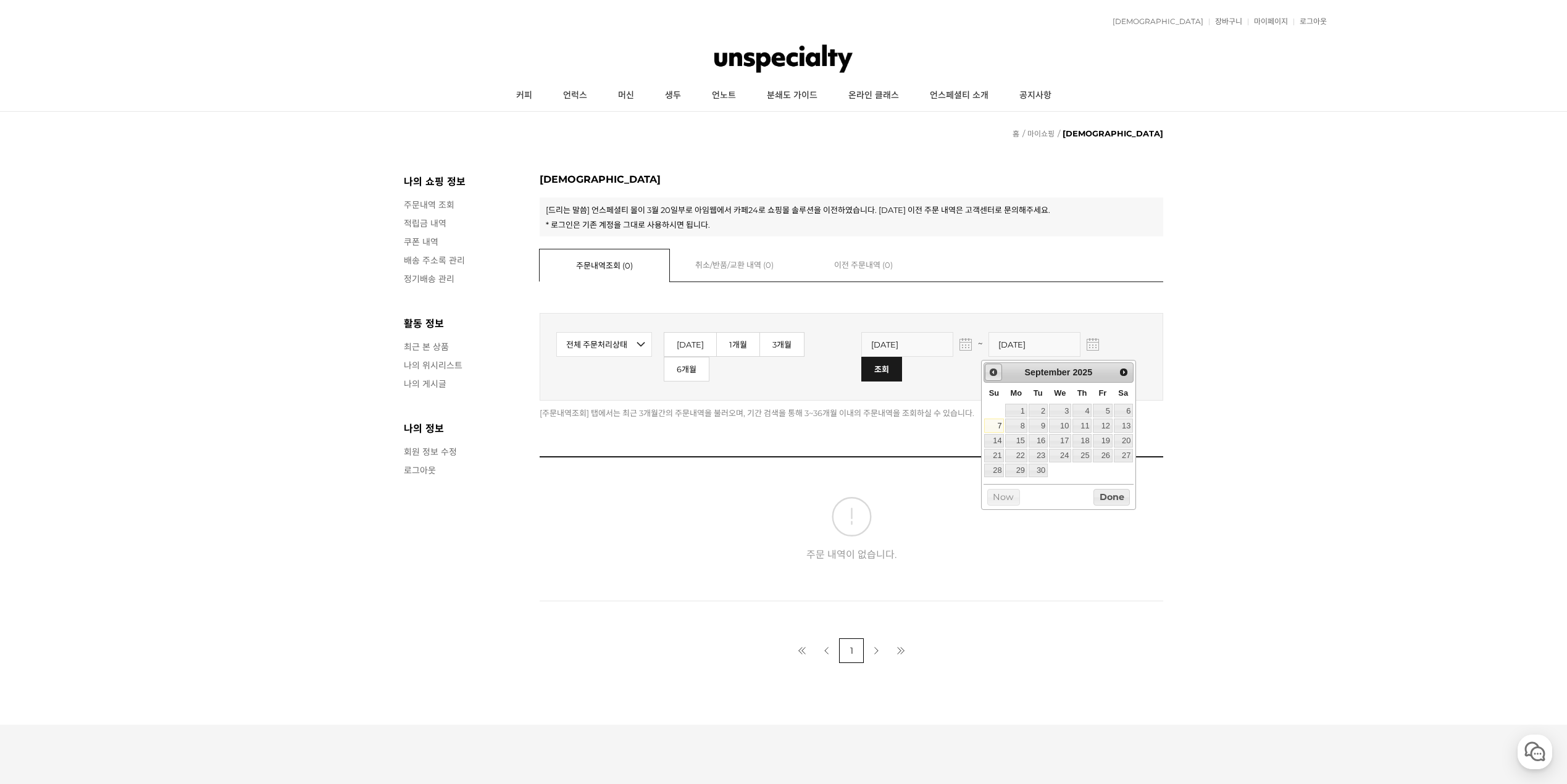
click at [992, 370] on span "Prev" at bounding box center [993, 372] width 10 height 10
click at [994, 371] on span "Prev" at bounding box center [993, 372] width 10 height 10
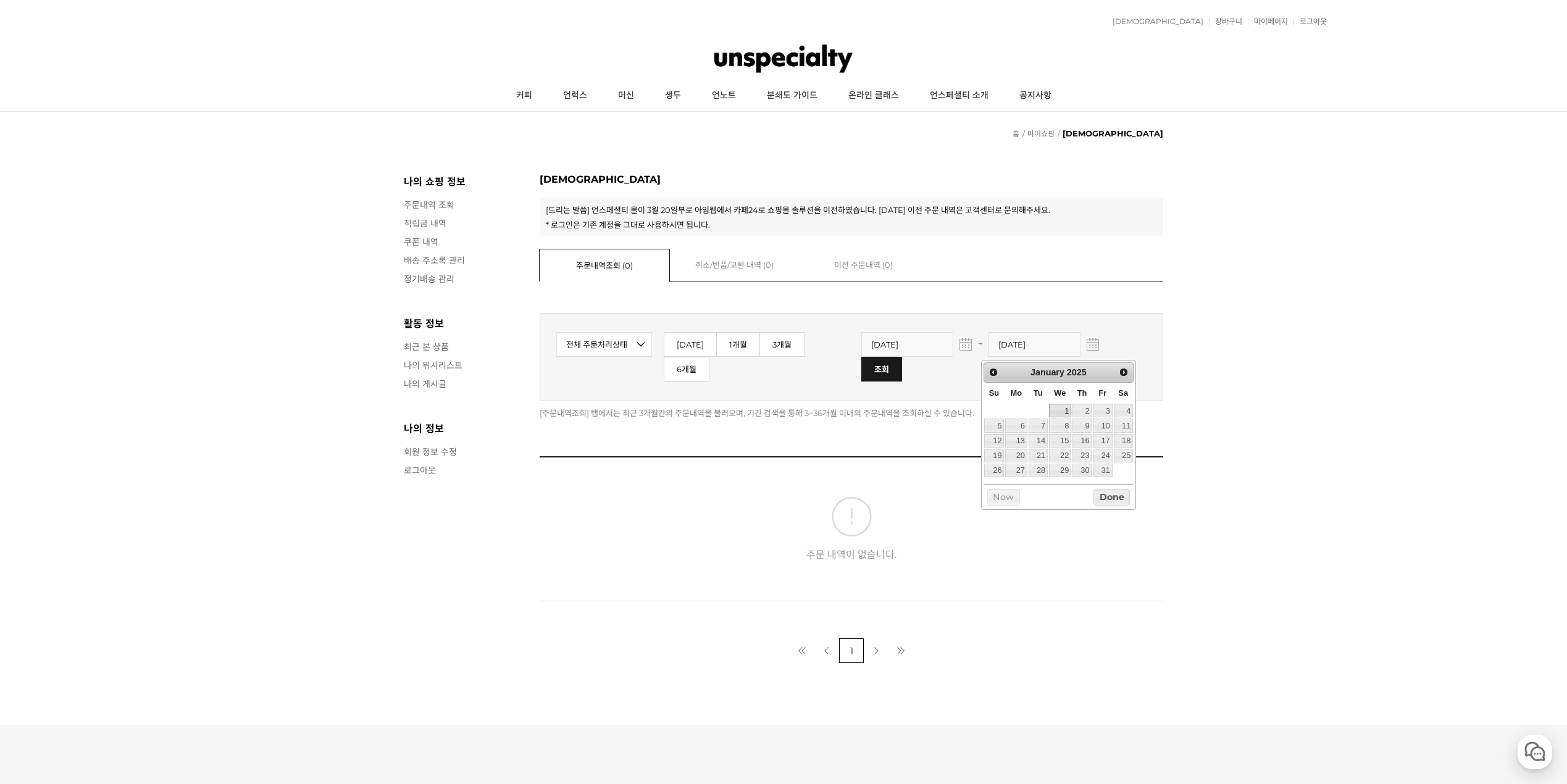
click at [1062, 415] on link "1" at bounding box center [1060, 410] width 22 height 14
type input "[DATE]"
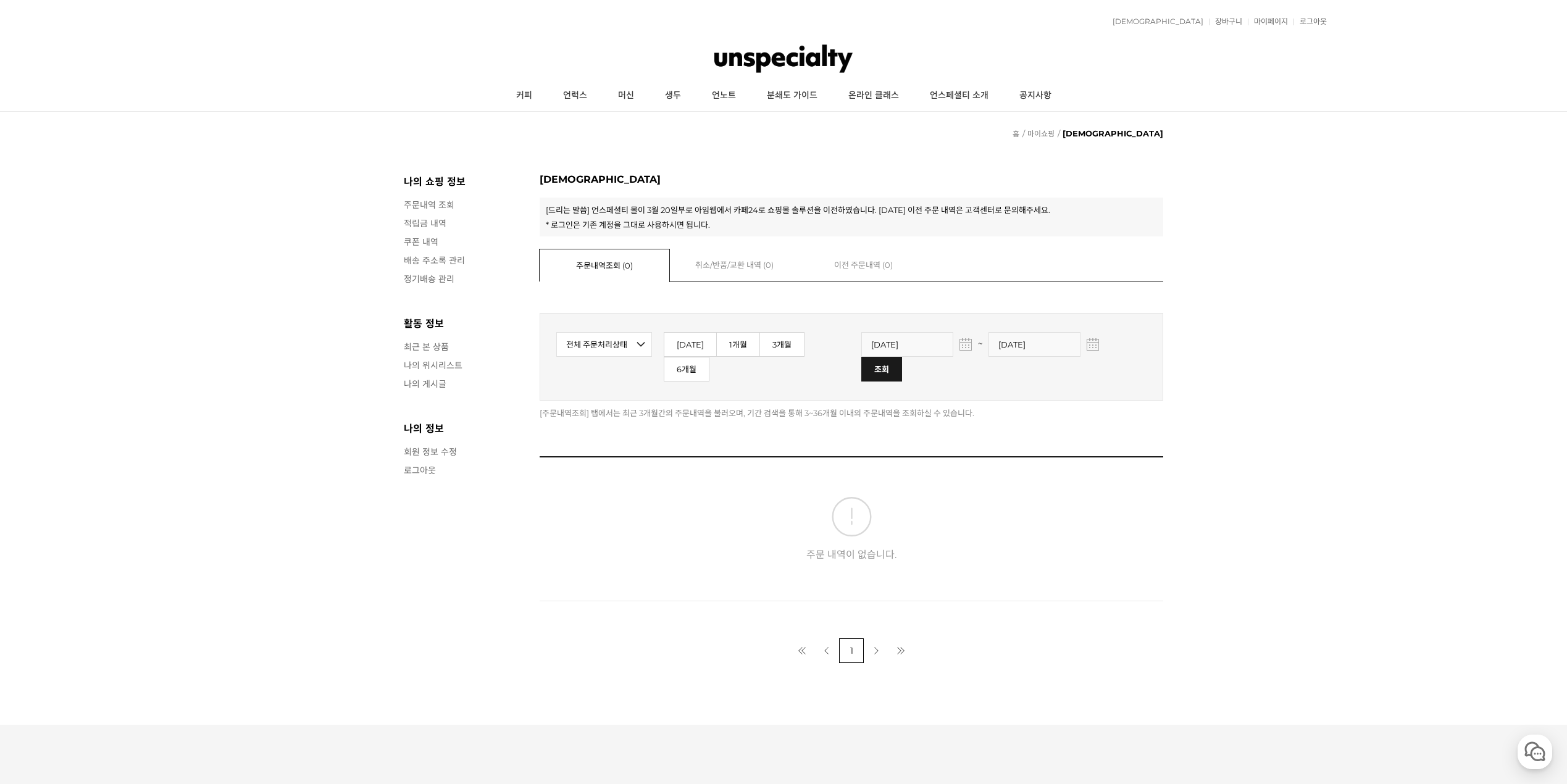
click at [901, 357] on input "image" at bounding box center [881, 368] width 40 height 23
click at [713, 274] on link "취소/반품/교환 내역 ( 0 )" at bounding box center [734, 264] width 129 height 31
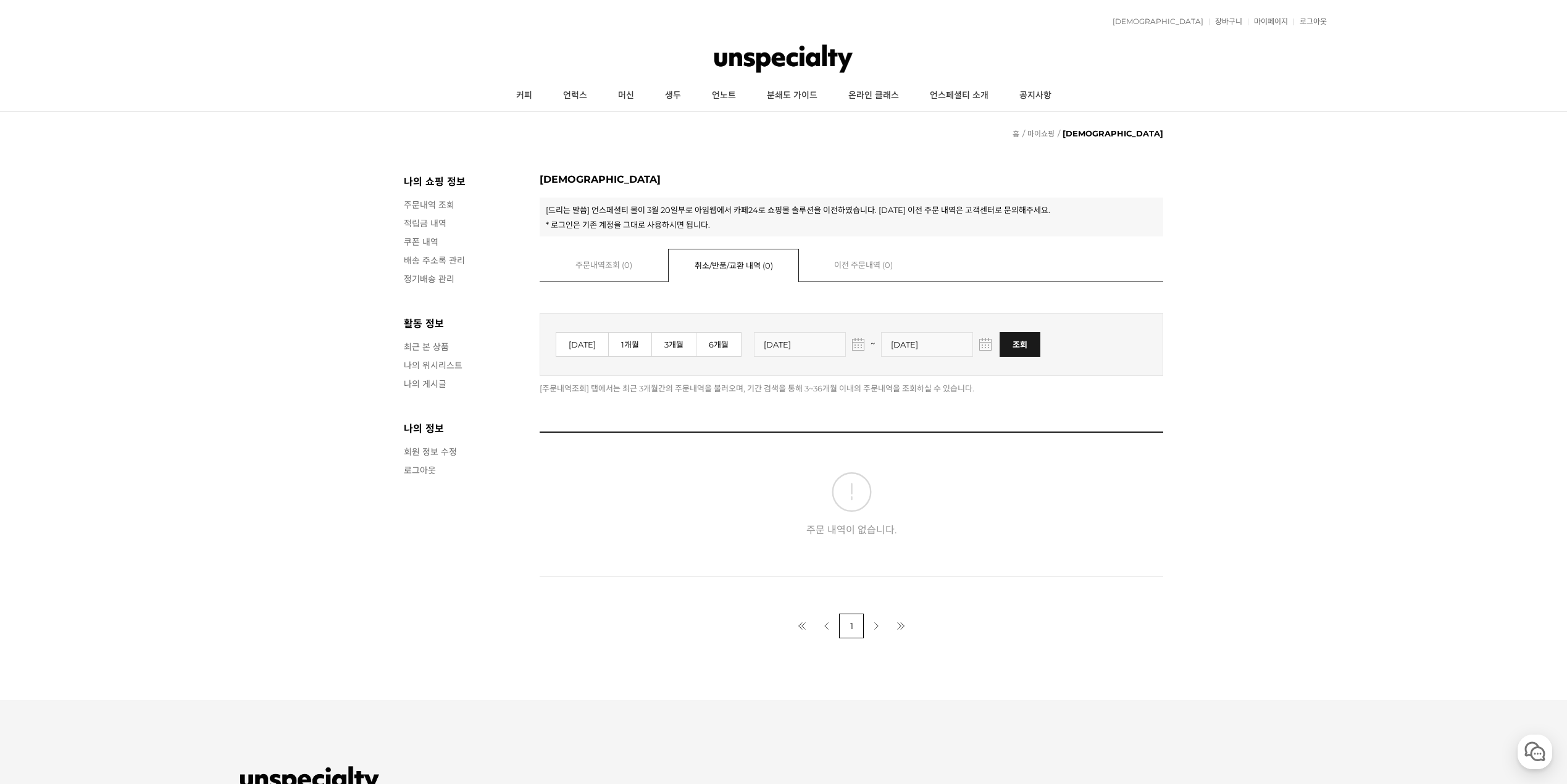
click at [639, 262] on link "주문내역조회 ( 0 )" at bounding box center [604, 264] width 129 height 31
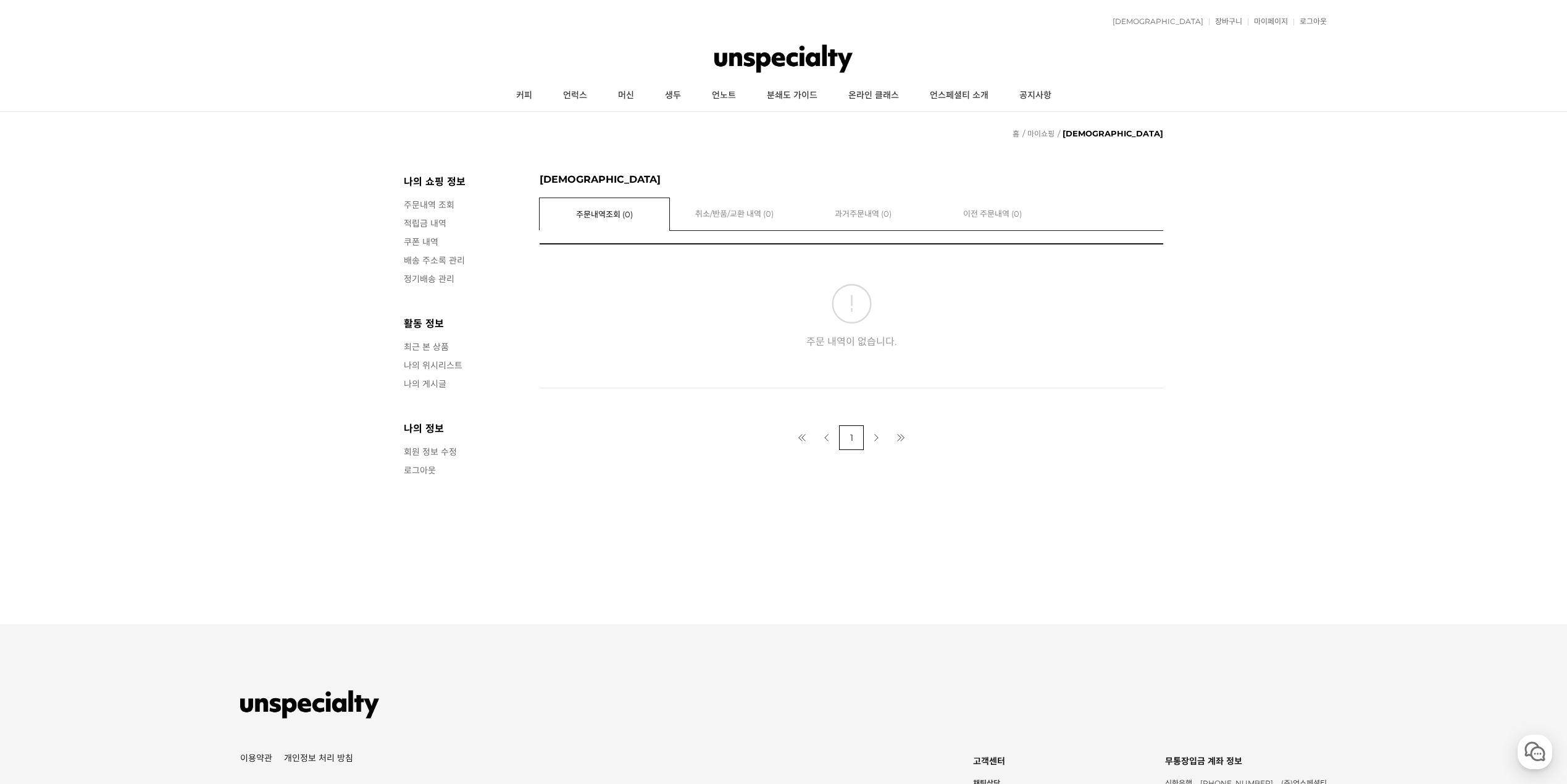
click at [448, 206] on link "주문내역 조회" at bounding box center [465, 204] width 123 height 13
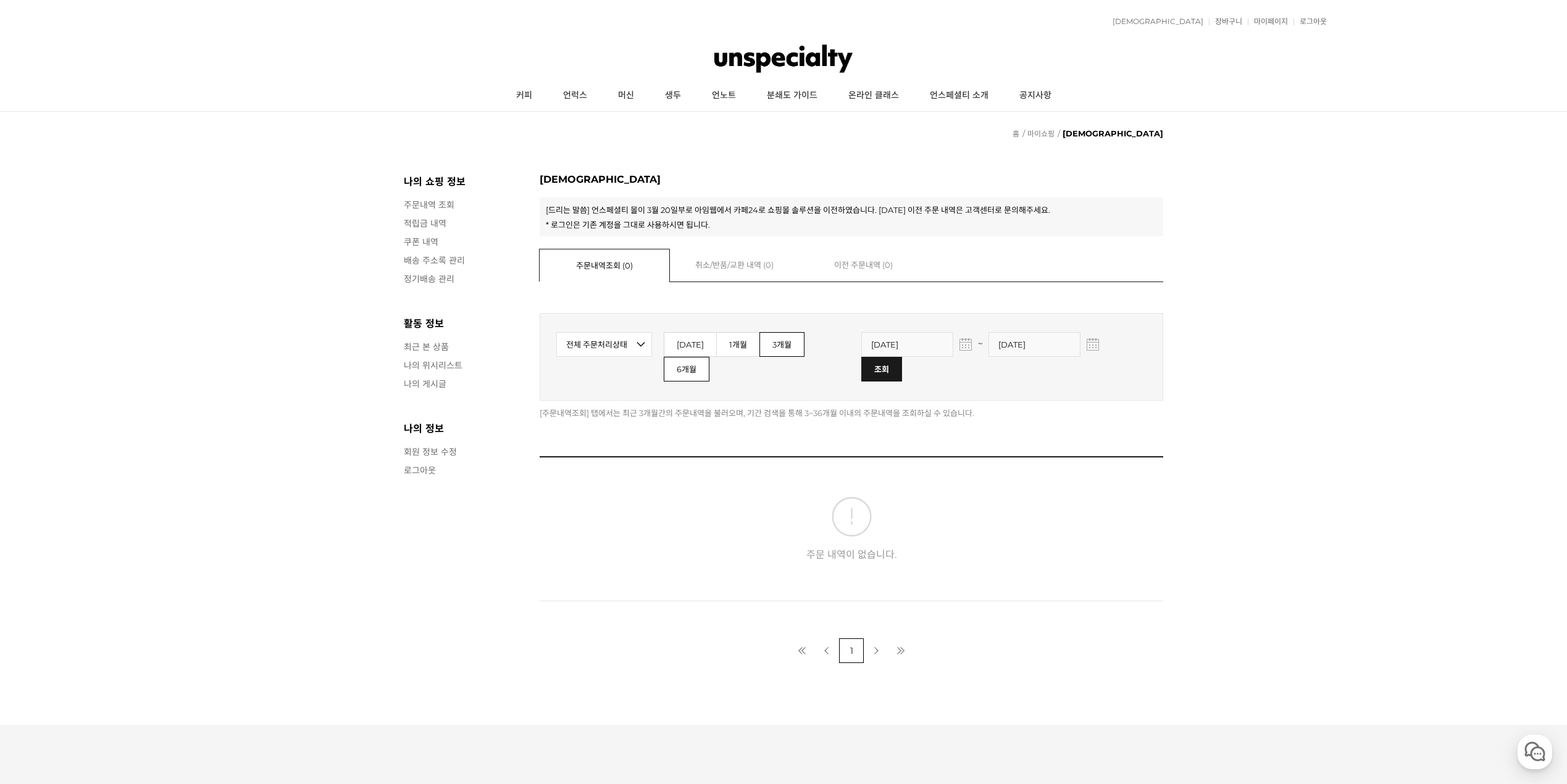
click at [710, 357] on link "6개월" at bounding box center [686, 368] width 46 height 24
type input "[DATE]"
click at [622, 339] on select "전체 주문처리상태 입금 전 배송 준비 중 배송 중 배송 완료 취소 교환 반품" at bounding box center [604, 344] width 95 height 24
drag, startPoint x: 612, startPoint y: 347, endPoint x: 724, endPoint y: 351, distance: 112.1
click at [612, 346] on select "전체 주문처리상태 입금 전 배송 준비 중 배송 중 배송 완료 취소 교환 반품" at bounding box center [604, 344] width 95 height 24
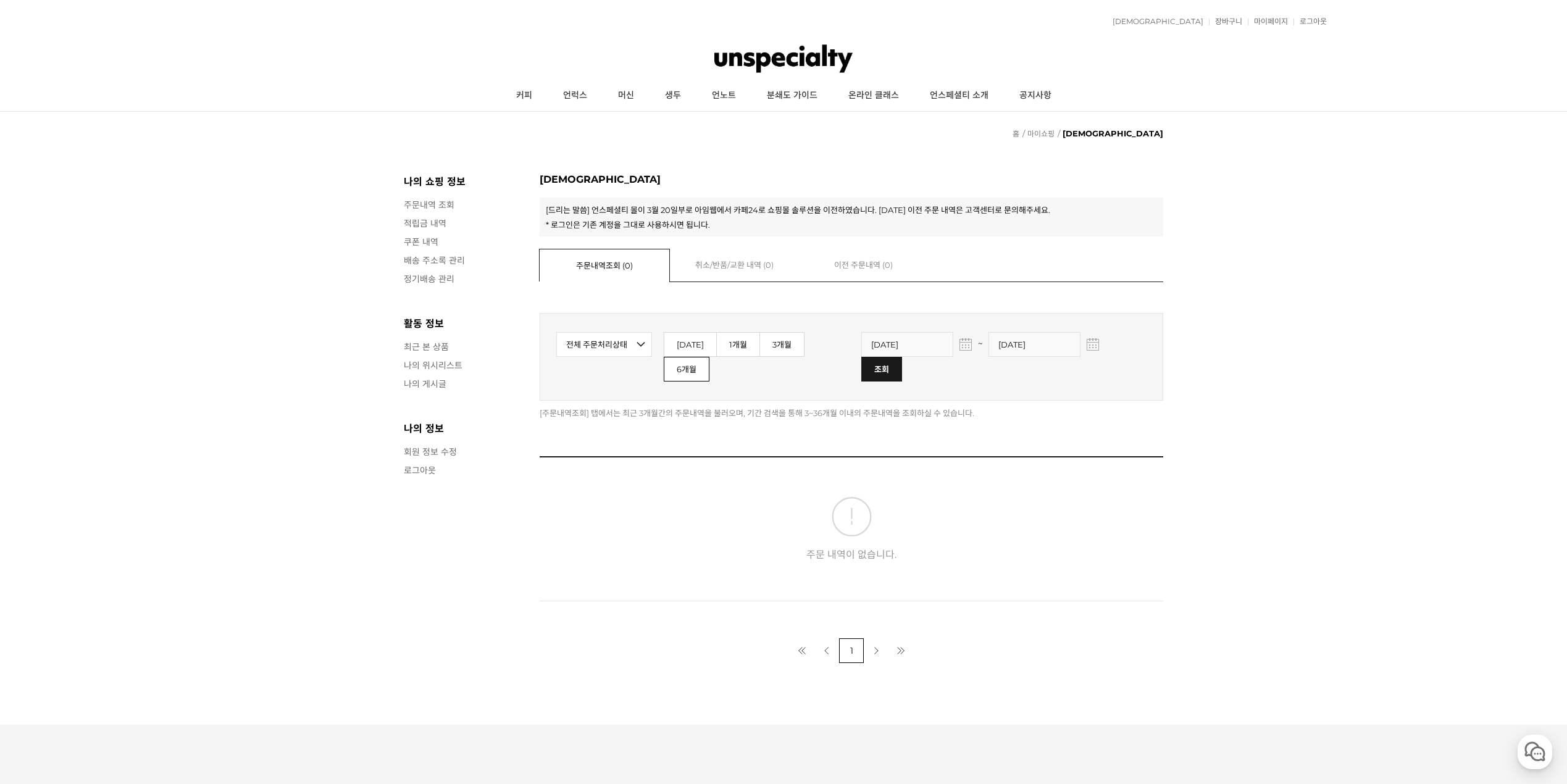
click at [946, 353] on div "2025-03-11 ~ 2025-09-07 조회" at bounding box center [1003, 357] width 285 height 50
click at [959, 351] on button "button" at bounding box center [965, 344] width 13 height 13
click at [959, 350] on button "button" at bounding box center [965, 344] width 13 height 13
click at [908, 336] on input "2025-03-11" at bounding box center [907, 344] width 92 height 24
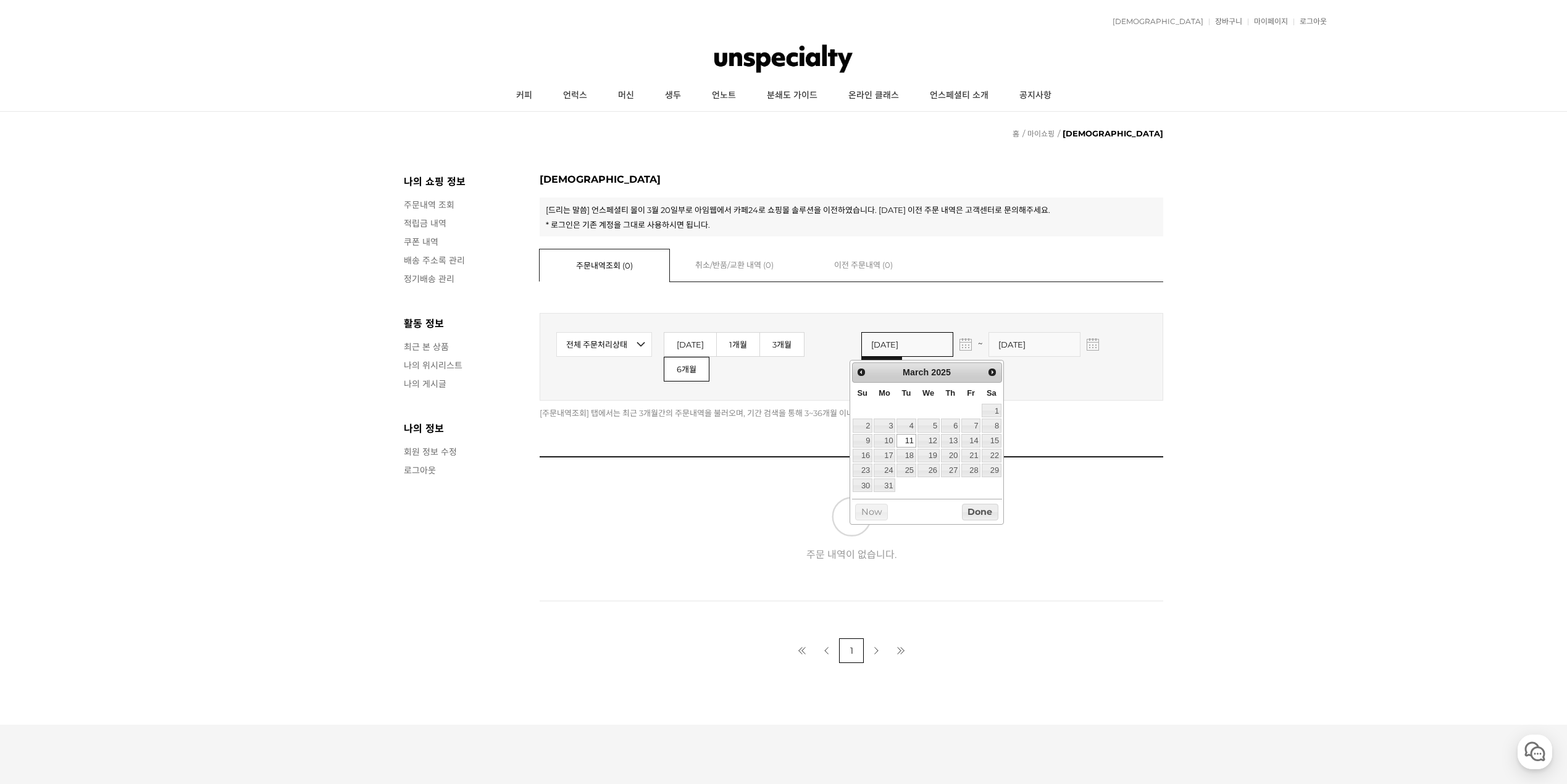
click at [884, 344] on input "2025-03-11" at bounding box center [907, 344] width 92 height 24
click at [959, 351] on button "button" at bounding box center [965, 344] width 13 height 13
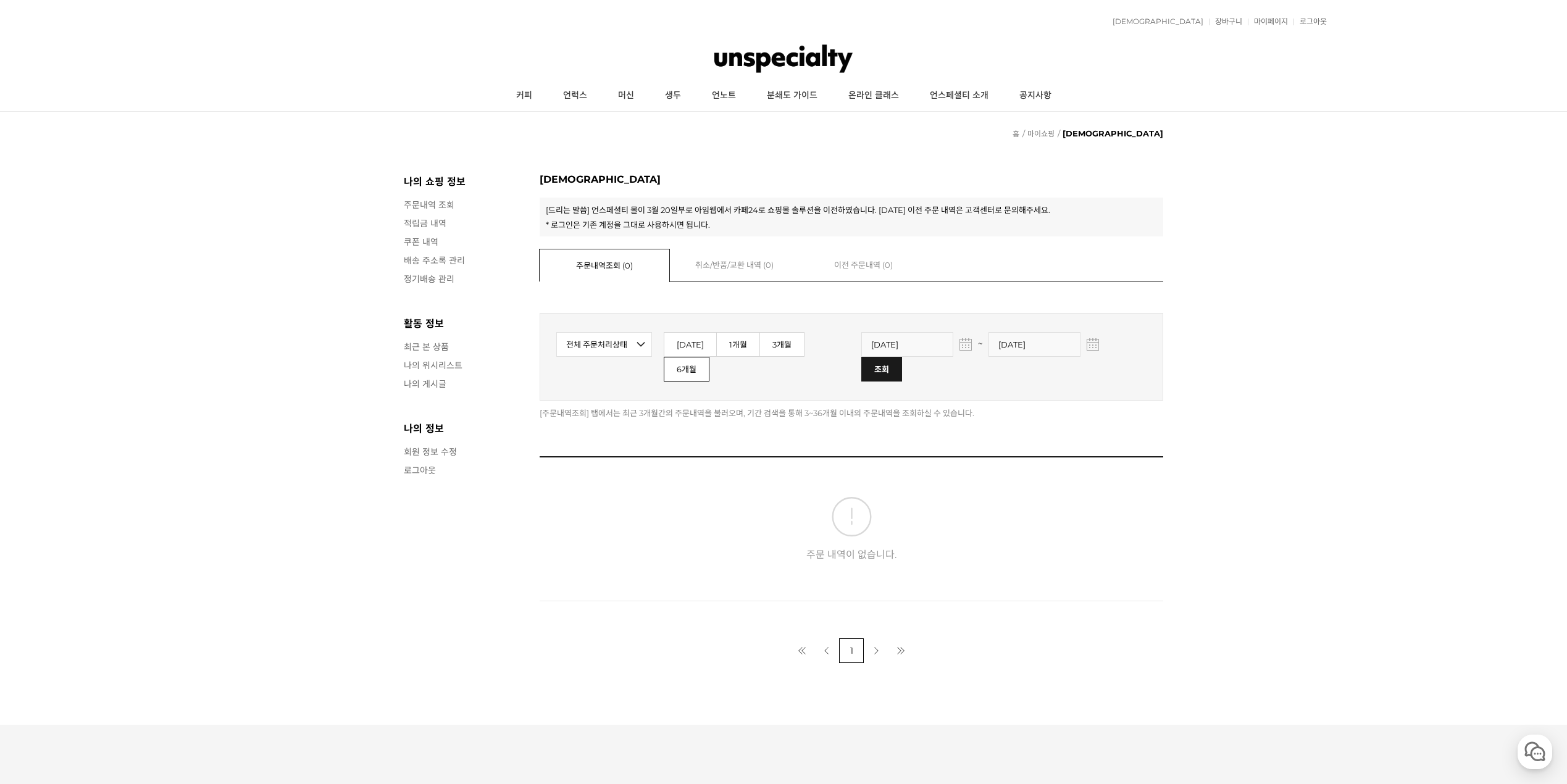
click at [961, 347] on img "button" at bounding box center [965, 343] width 9 height 9
click at [860, 366] on link "Prev" at bounding box center [862, 372] width 17 height 17
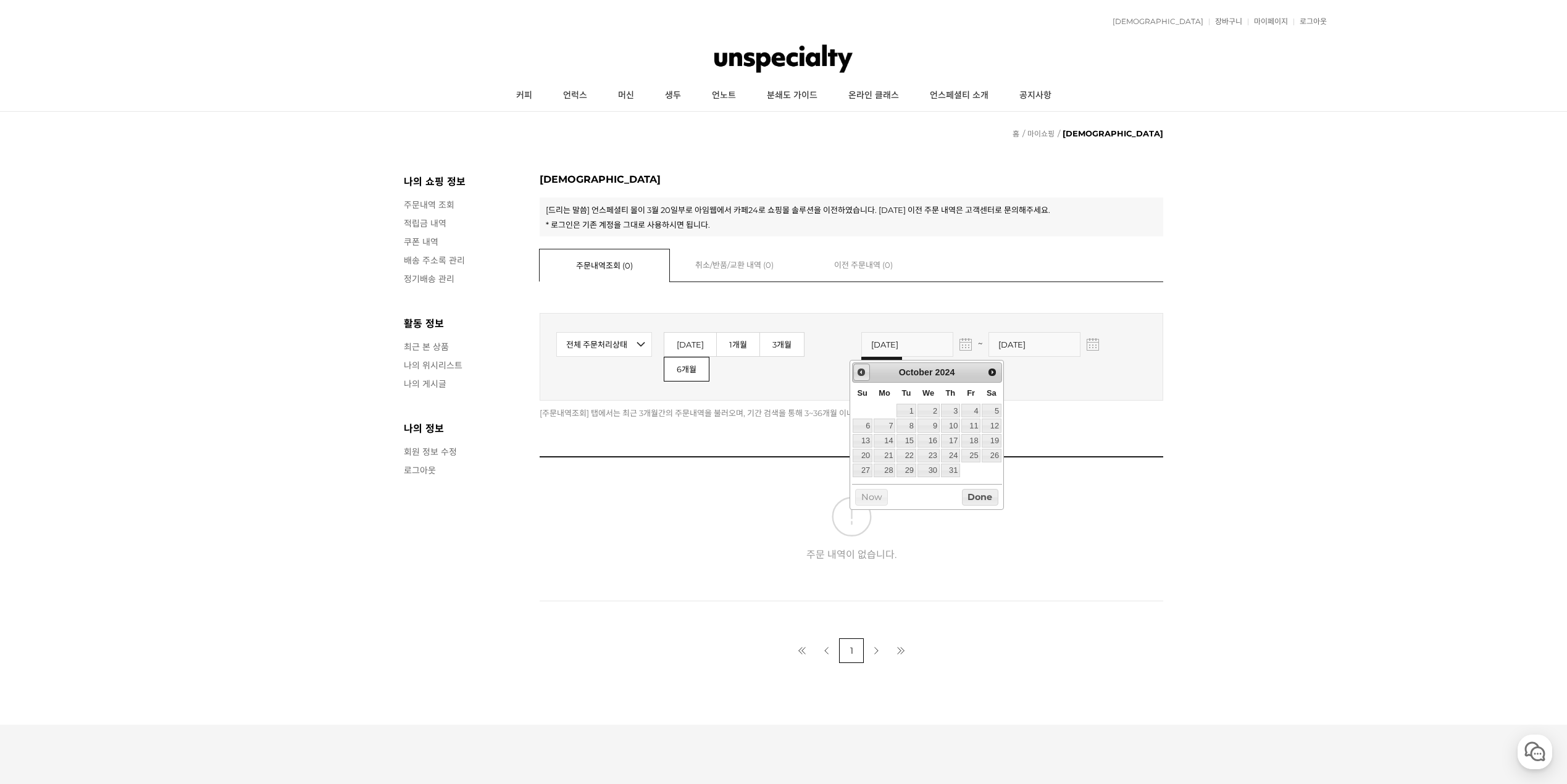
click at [860, 366] on link "Prev" at bounding box center [862, 372] width 17 height 17
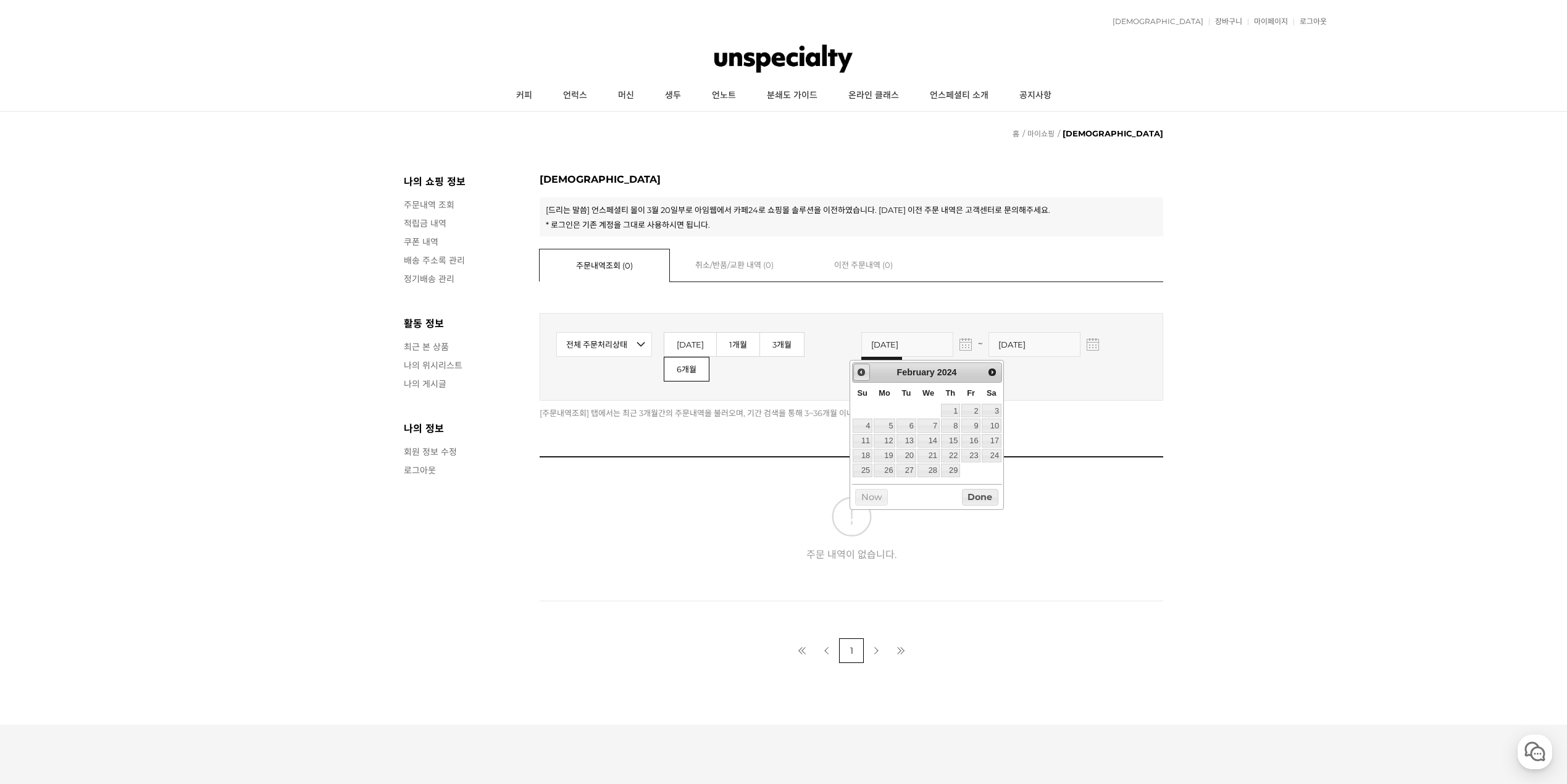
click at [860, 366] on link "Prev" at bounding box center [862, 372] width 17 height 17
click at [904, 410] on link "3" at bounding box center [906, 410] width 19 height 14
type input "[DATE]"
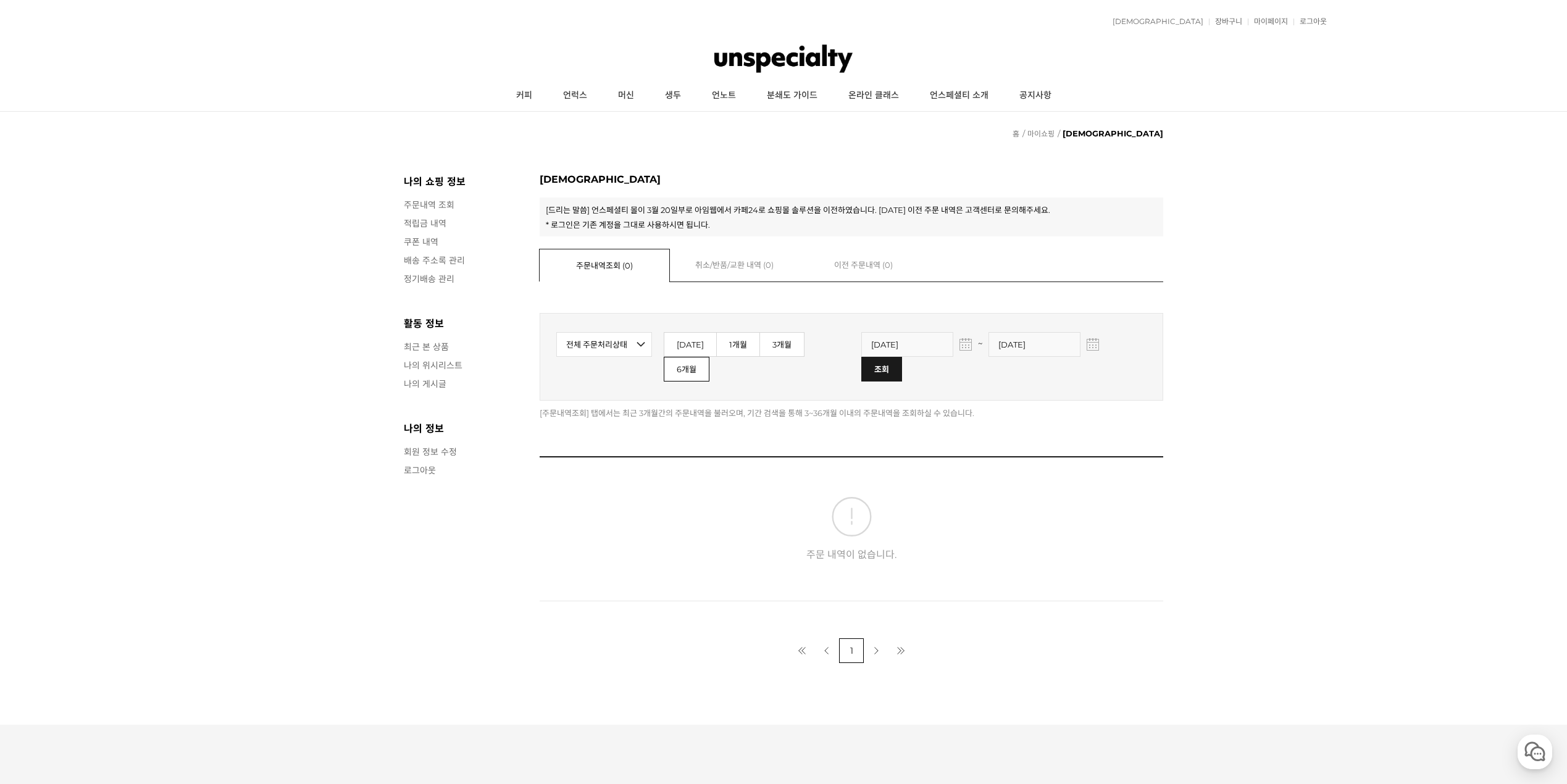
click at [901, 357] on input "image" at bounding box center [881, 368] width 40 height 23
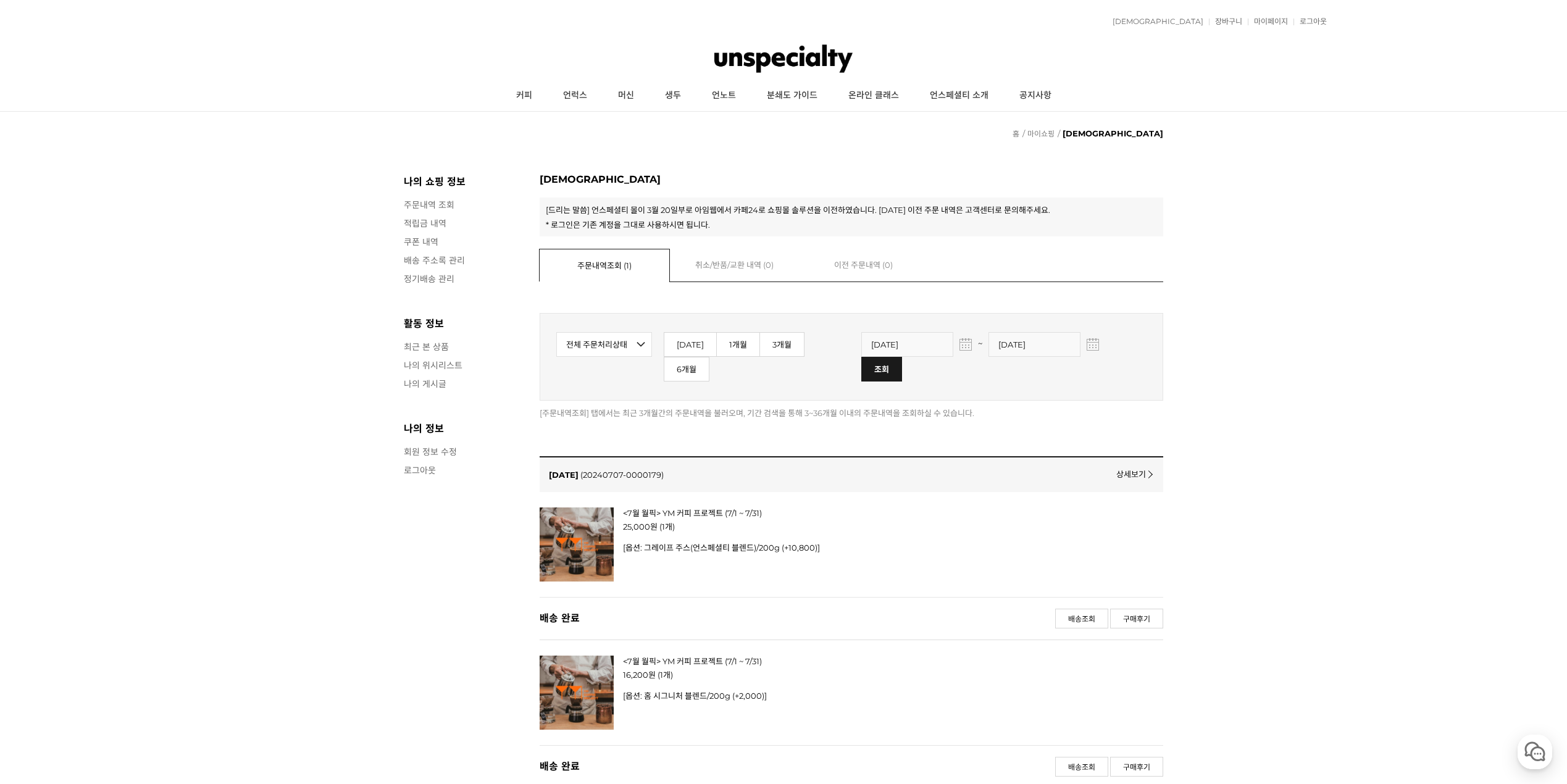
click at [901, 357] on input "image" at bounding box center [881, 368] width 40 height 23
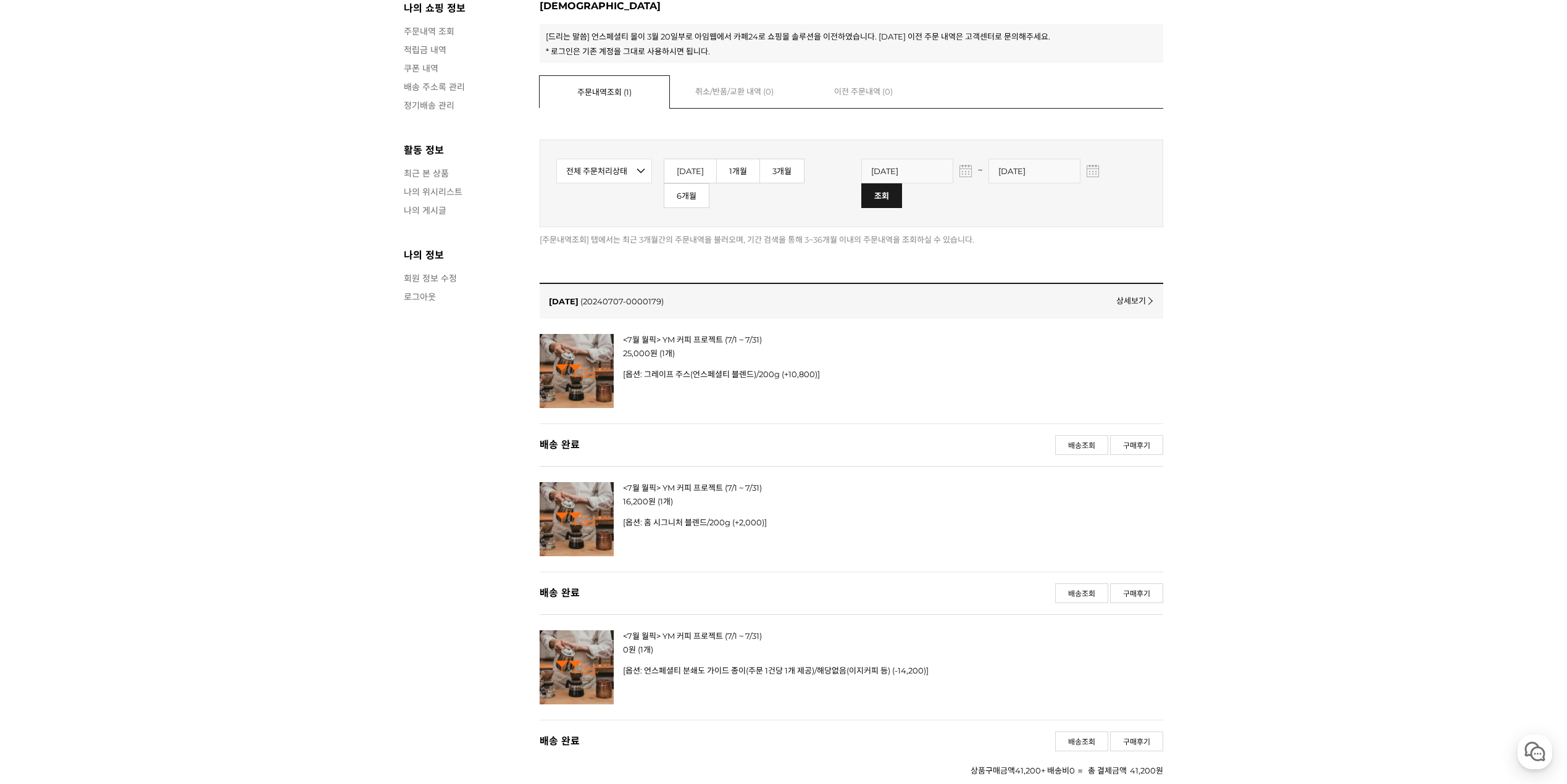
scroll to position [247, 0]
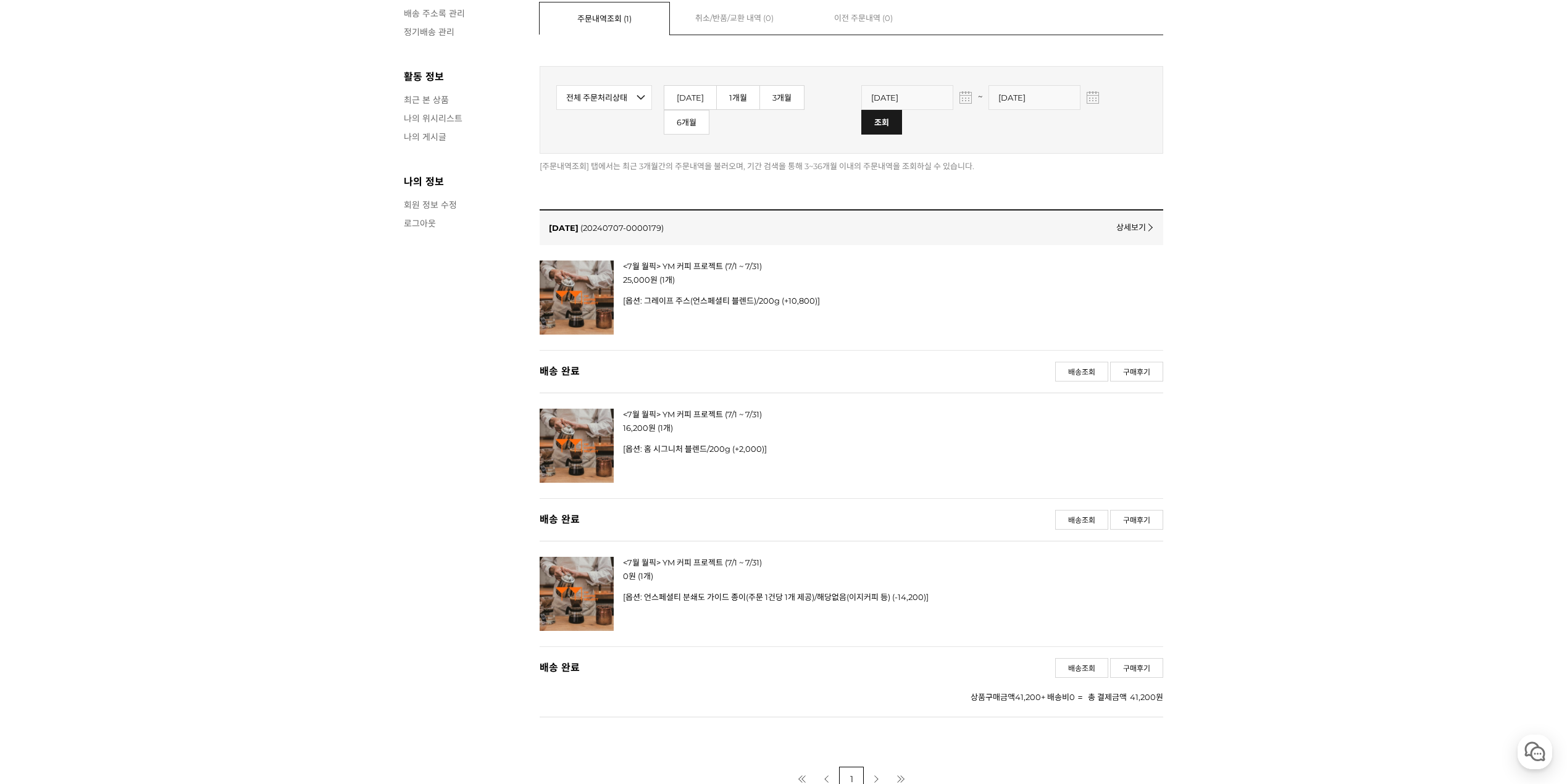
click at [881, 767] on link "다음 페이지" at bounding box center [876, 778] width 24 height 24
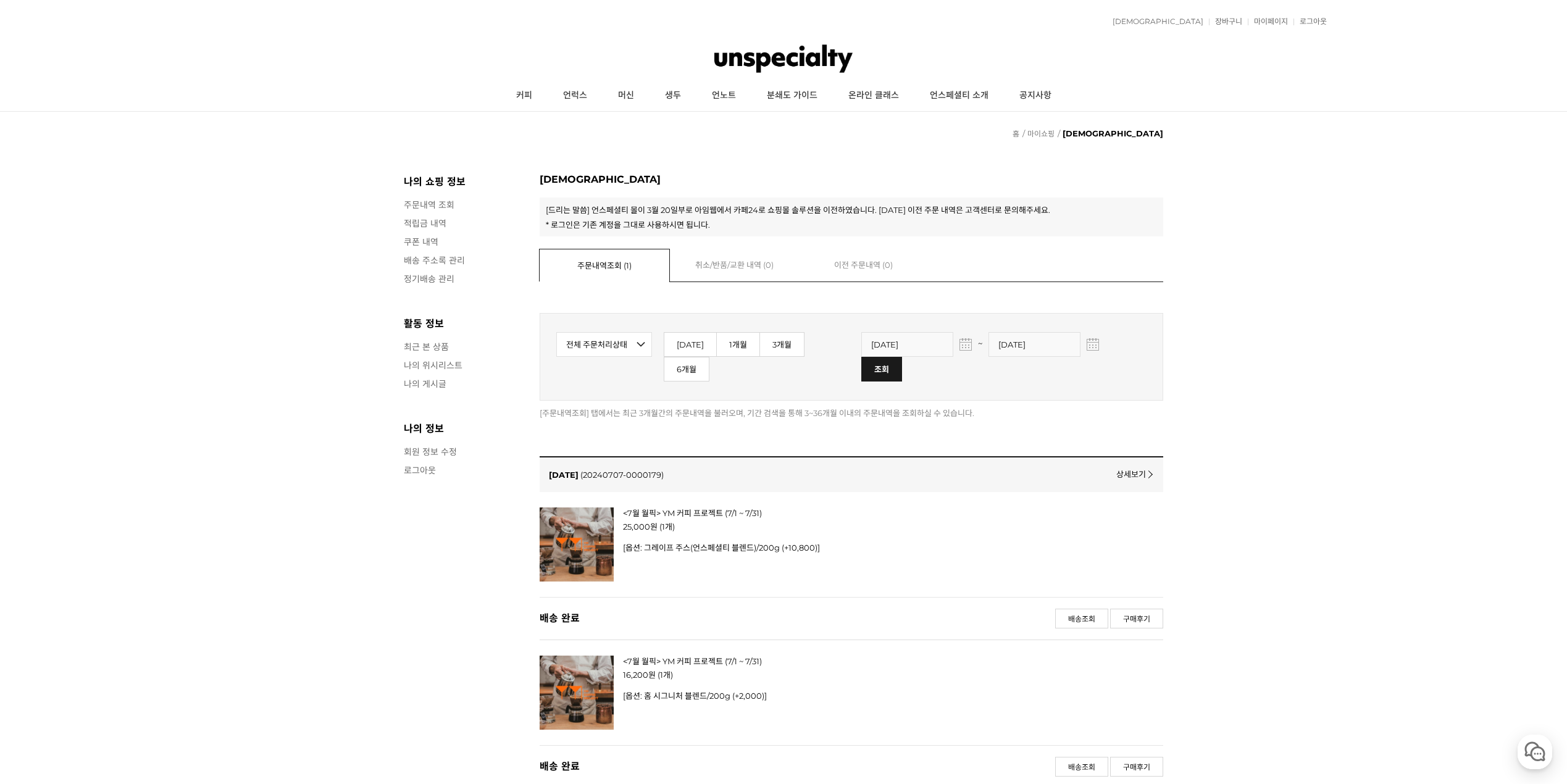
click at [750, 52] on img at bounding box center [784, 58] width 139 height 37
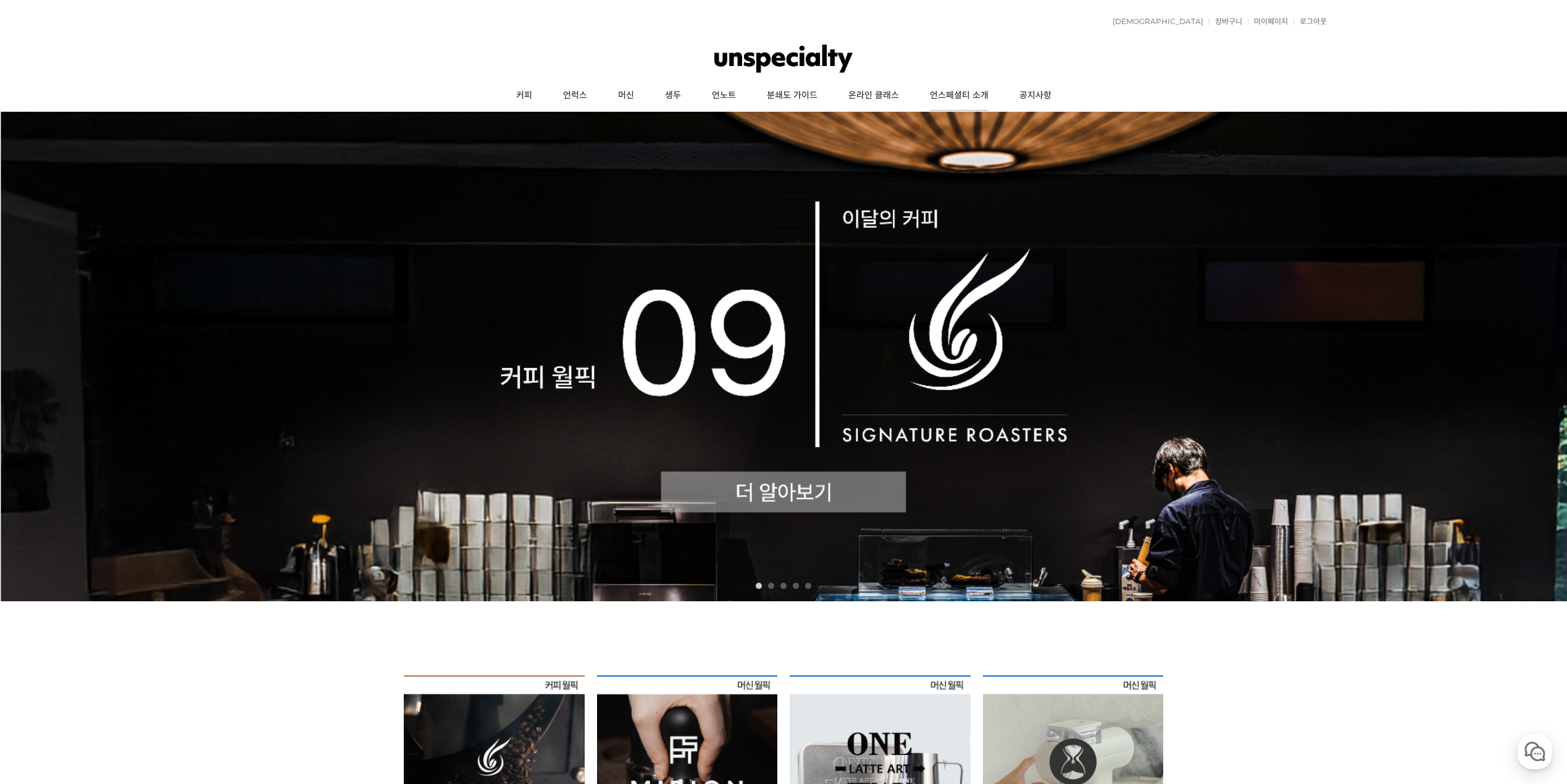
click at [969, 97] on link "언스페셜티 소개" at bounding box center [959, 96] width 89 height 31
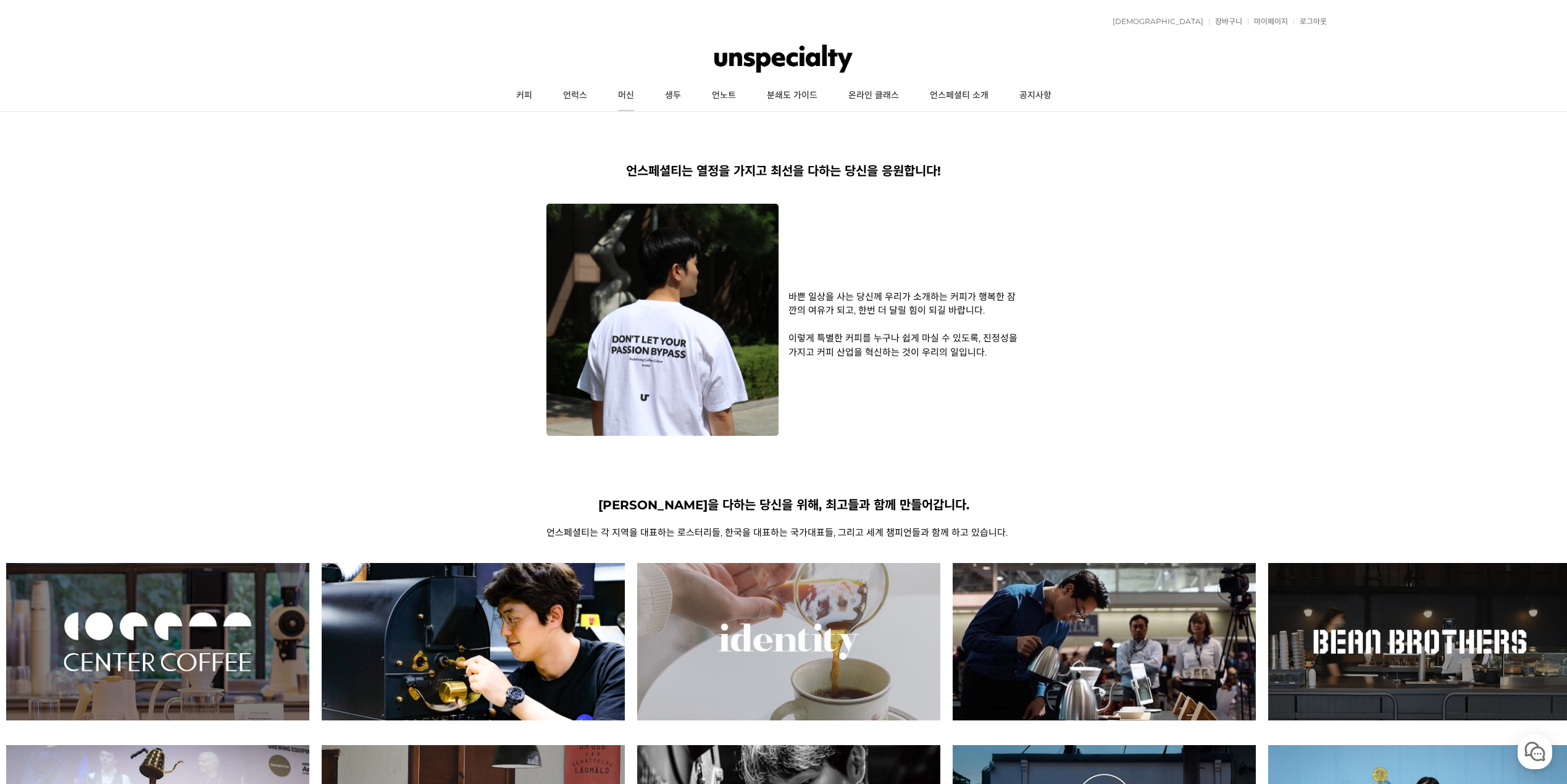
click at [625, 101] on link "머신" at bounding box center [626, 96] width 47 height 31
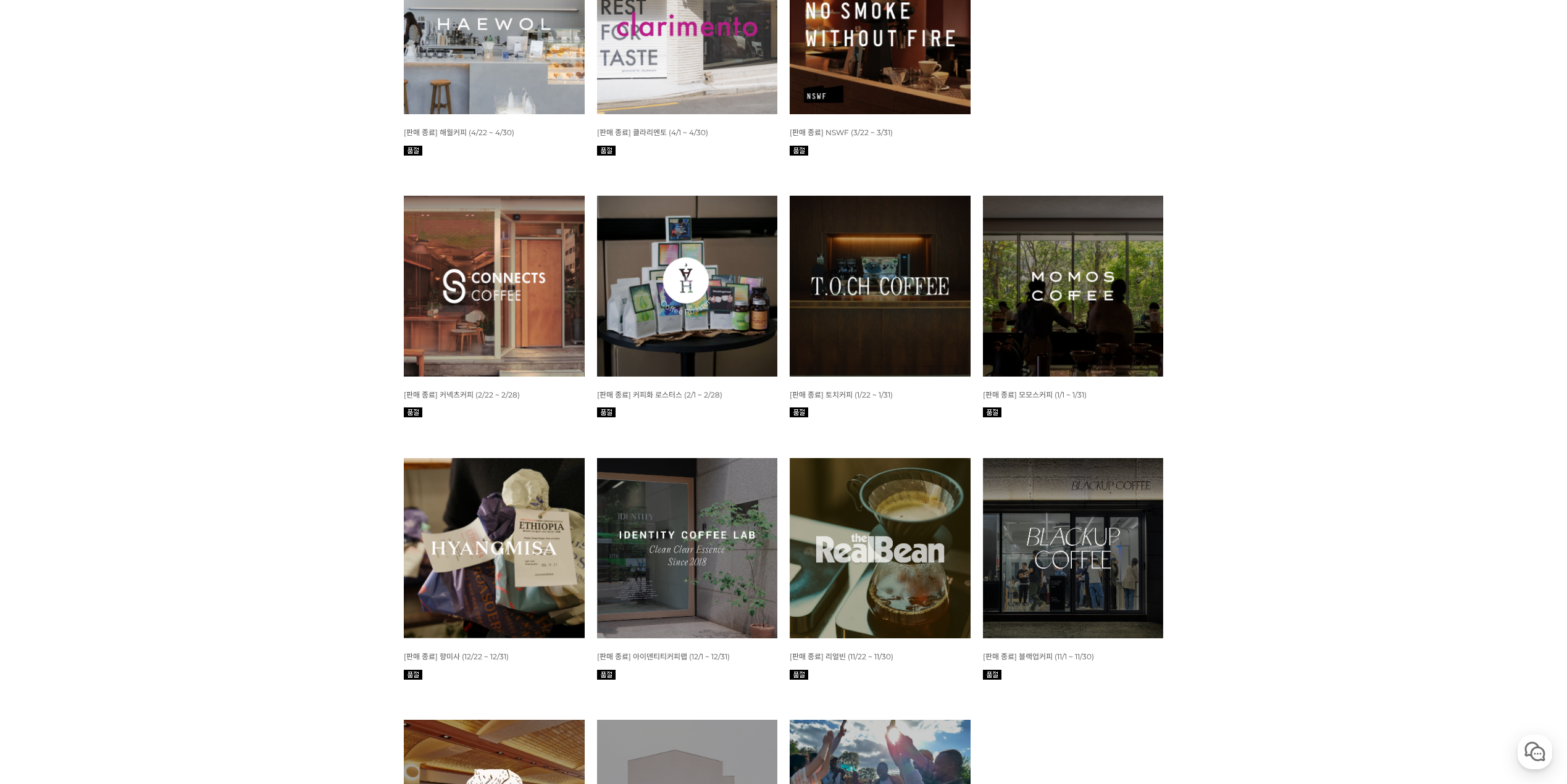
scroll to position [1110, 0]
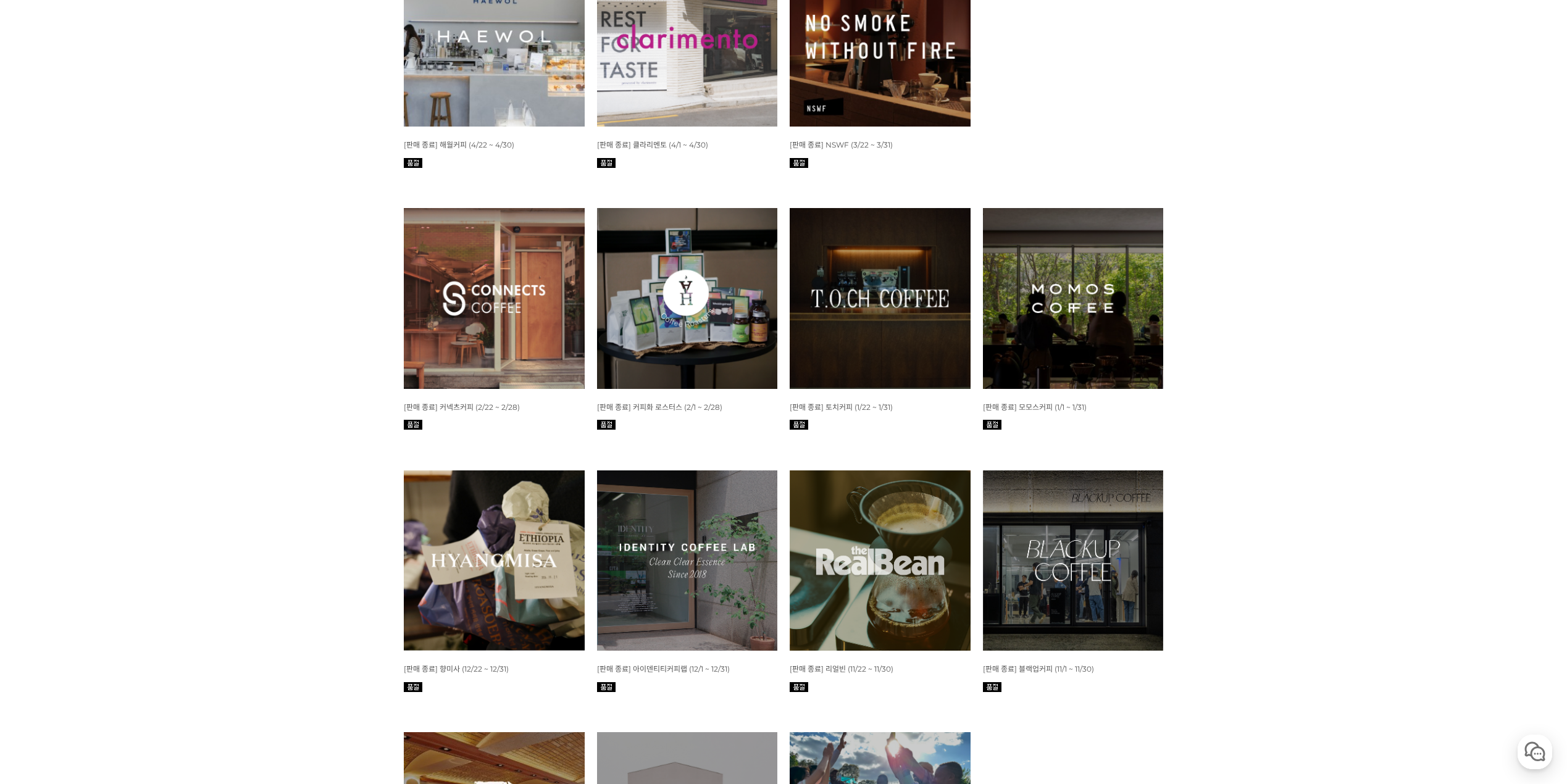
click at [1040, 309] on img at bounding box center [1073, 298] width 181 height 181
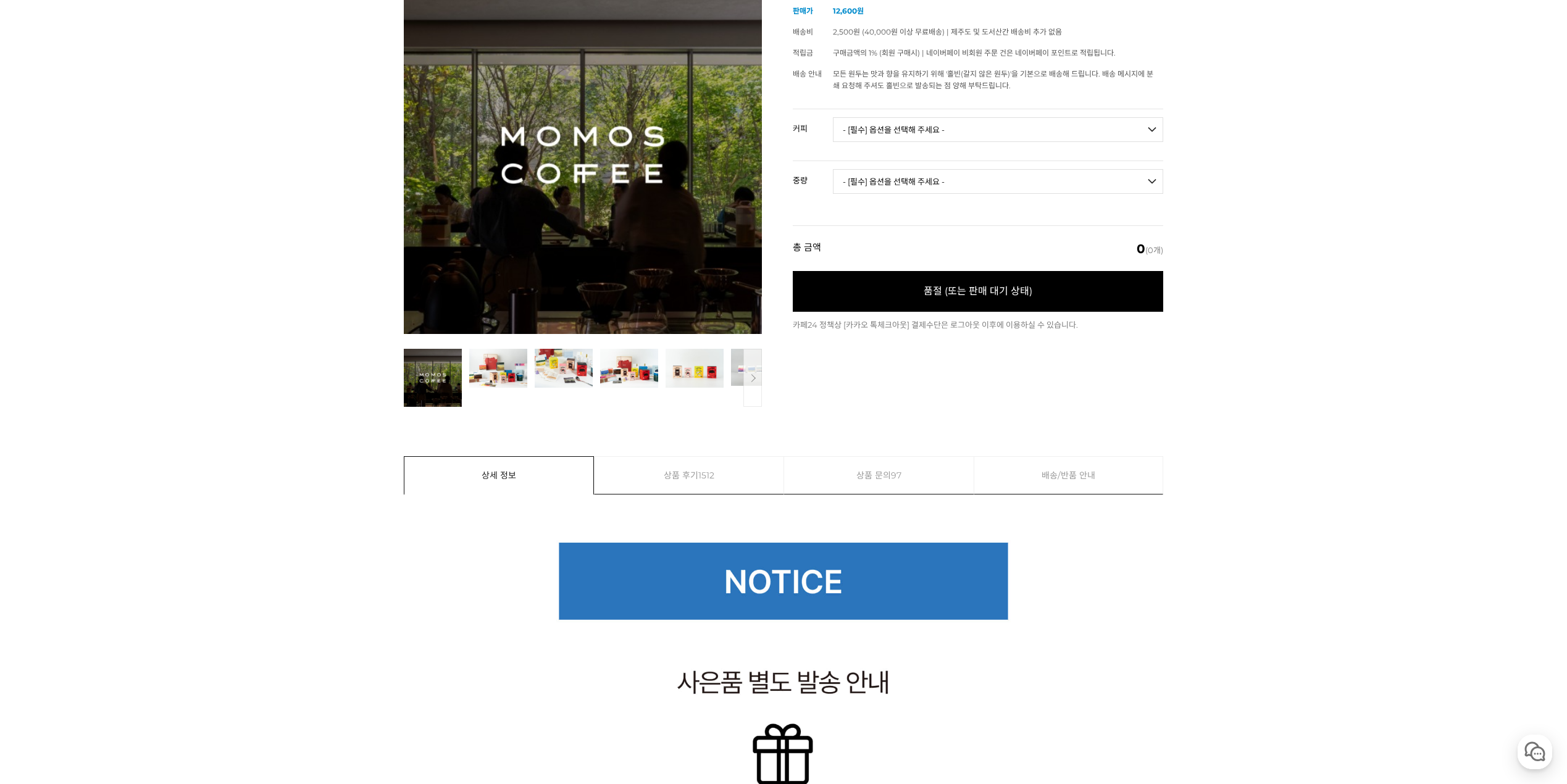
click at [750, 488] on link "상품 후기 1512" at bounding box center [689, 475] width 190 height 37
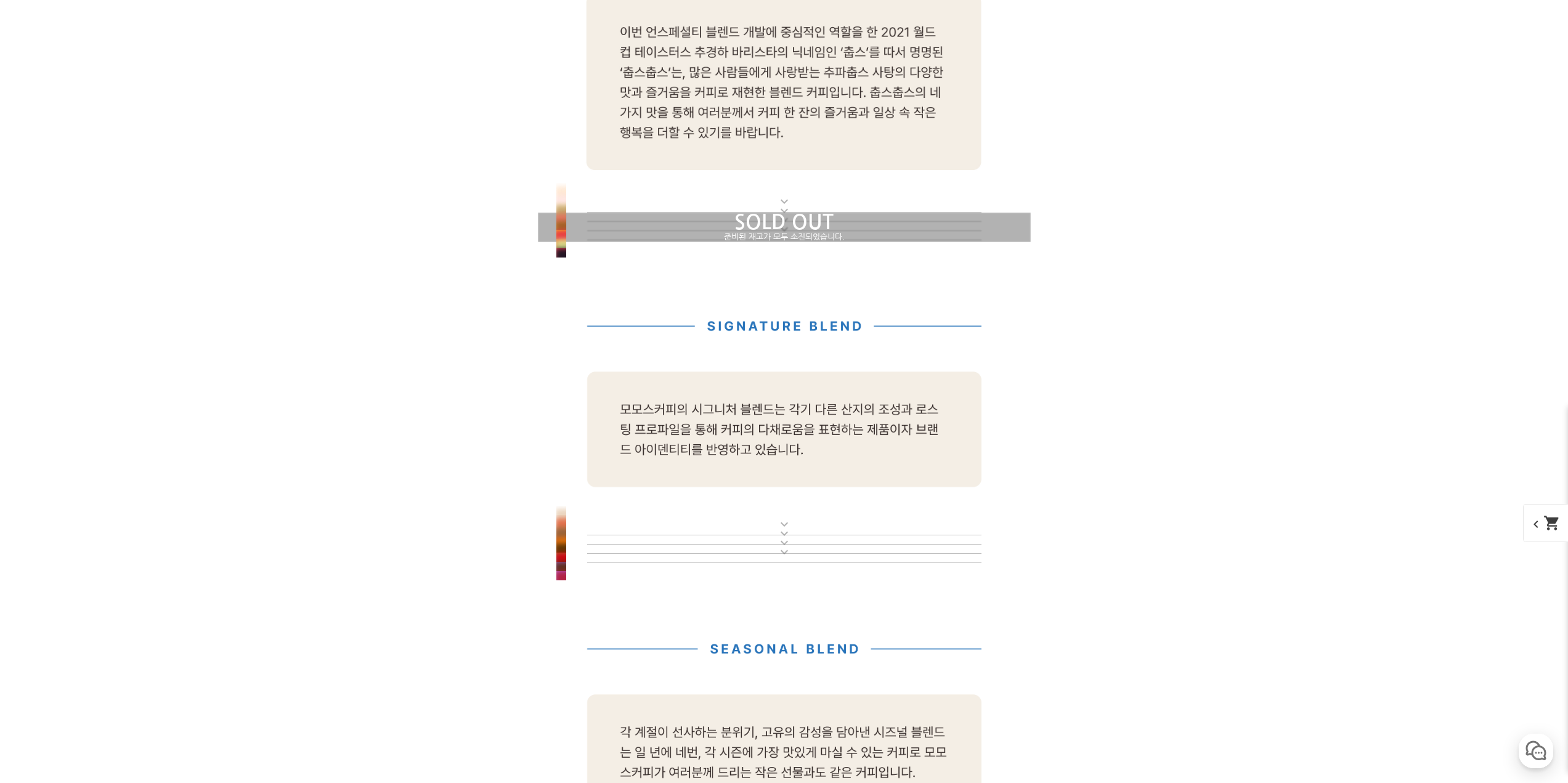
scroll to position [3881, 0]
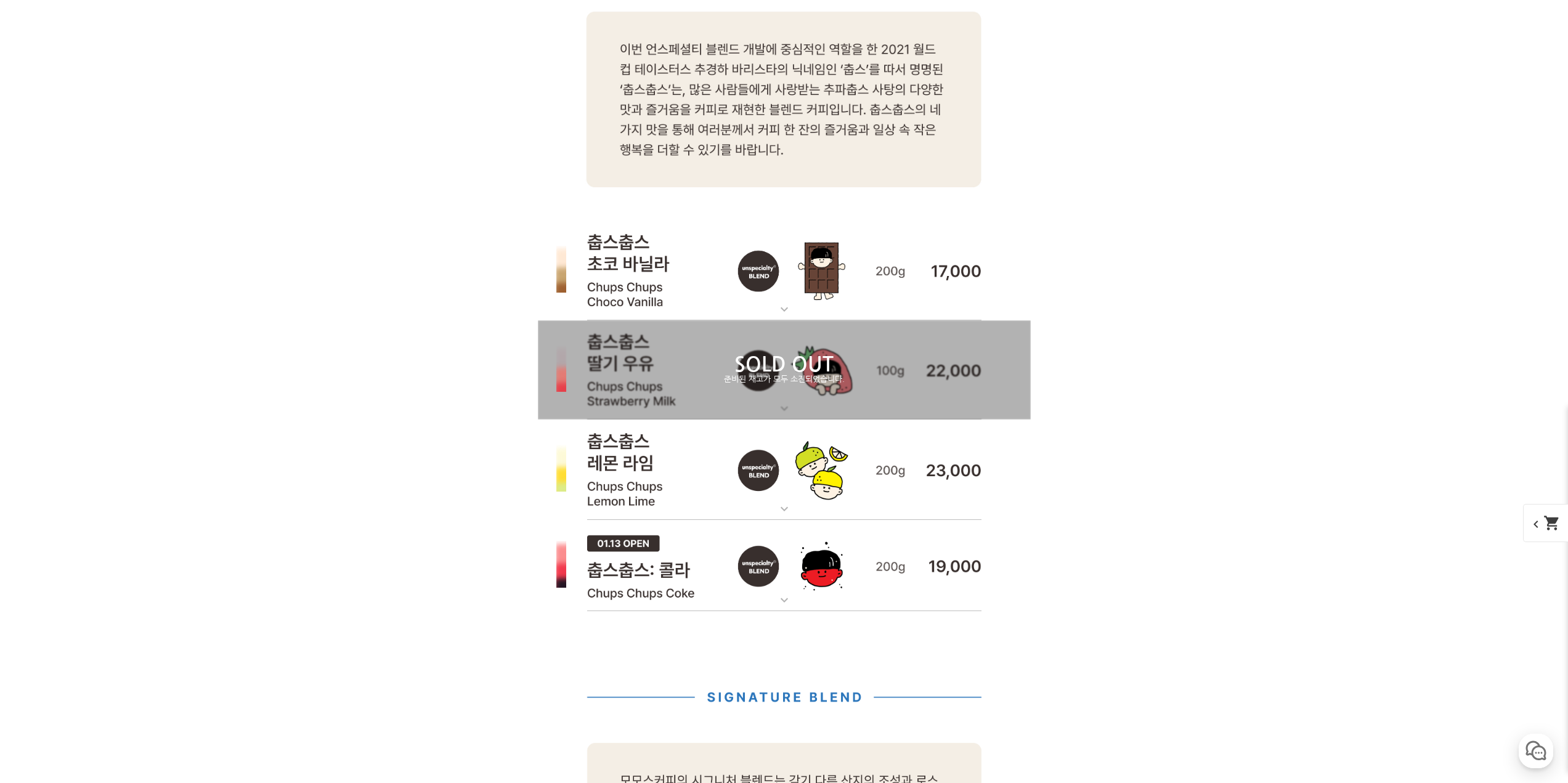
click at [1012, 495] on img at bounding box center [784, 471] width 493 height 101
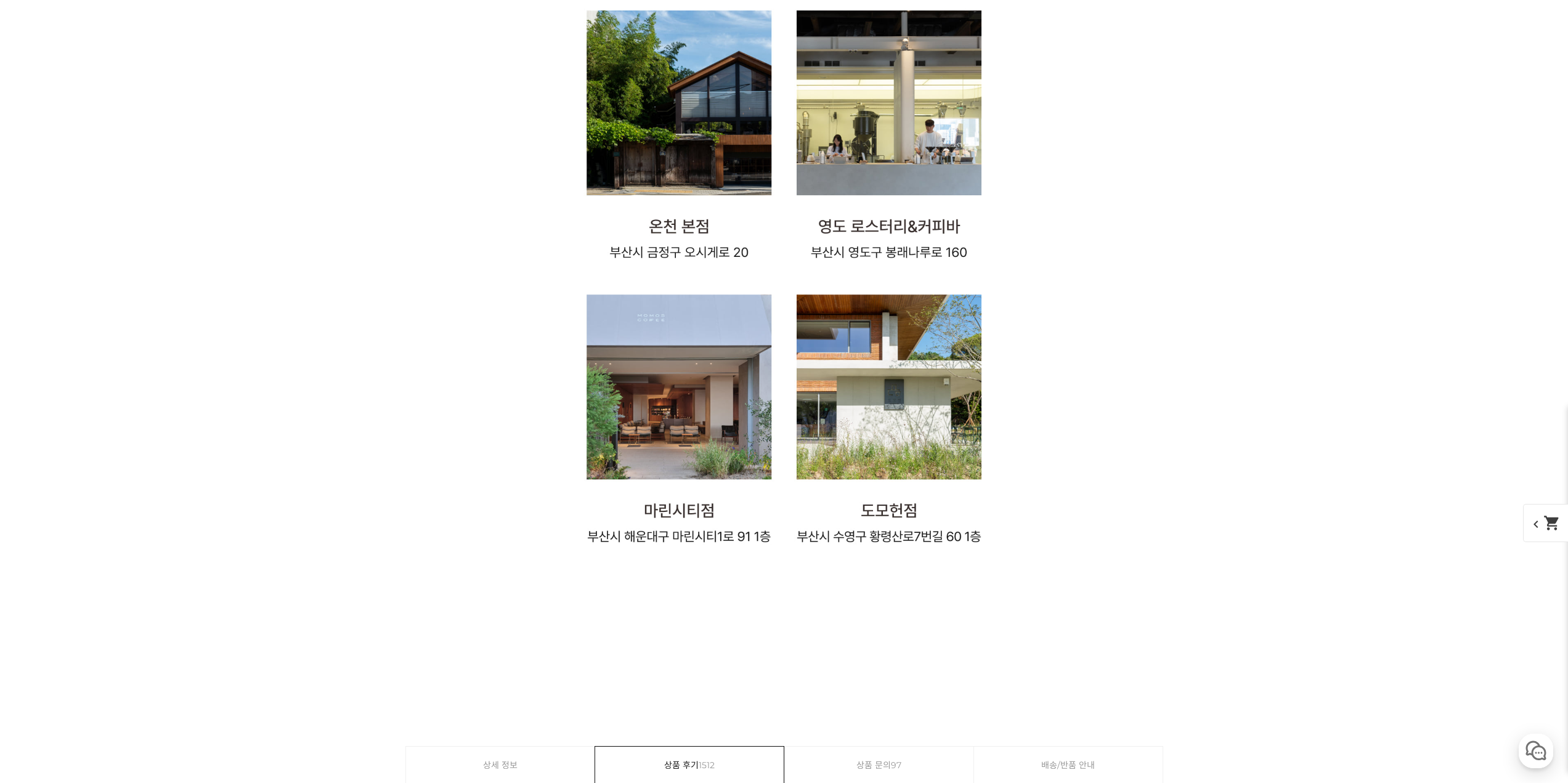
scroll to position [22124, 0]
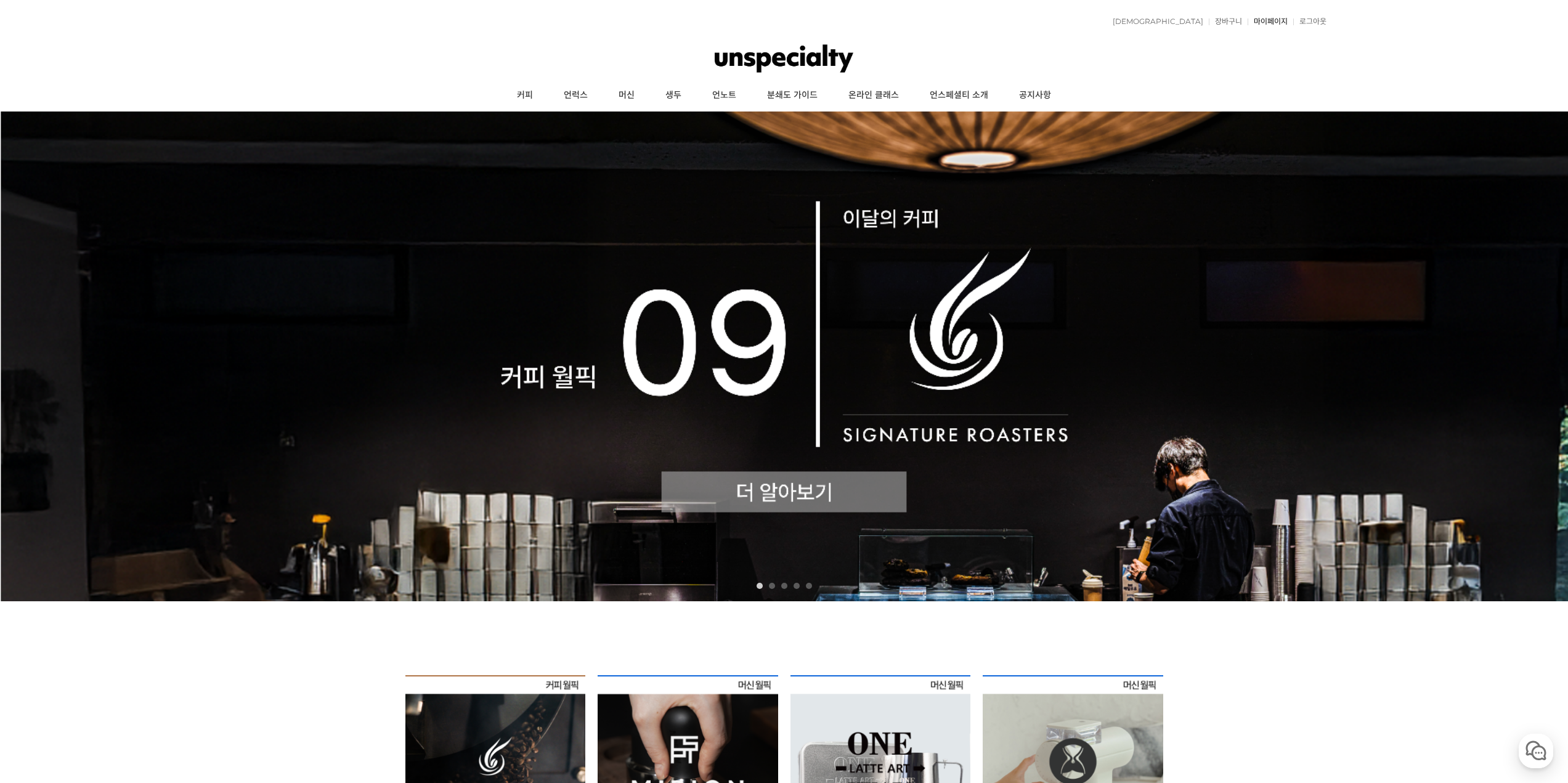
click at [1270, 21] on link "마이페이지" at bounding box center [1266, 21] width 40 height 8
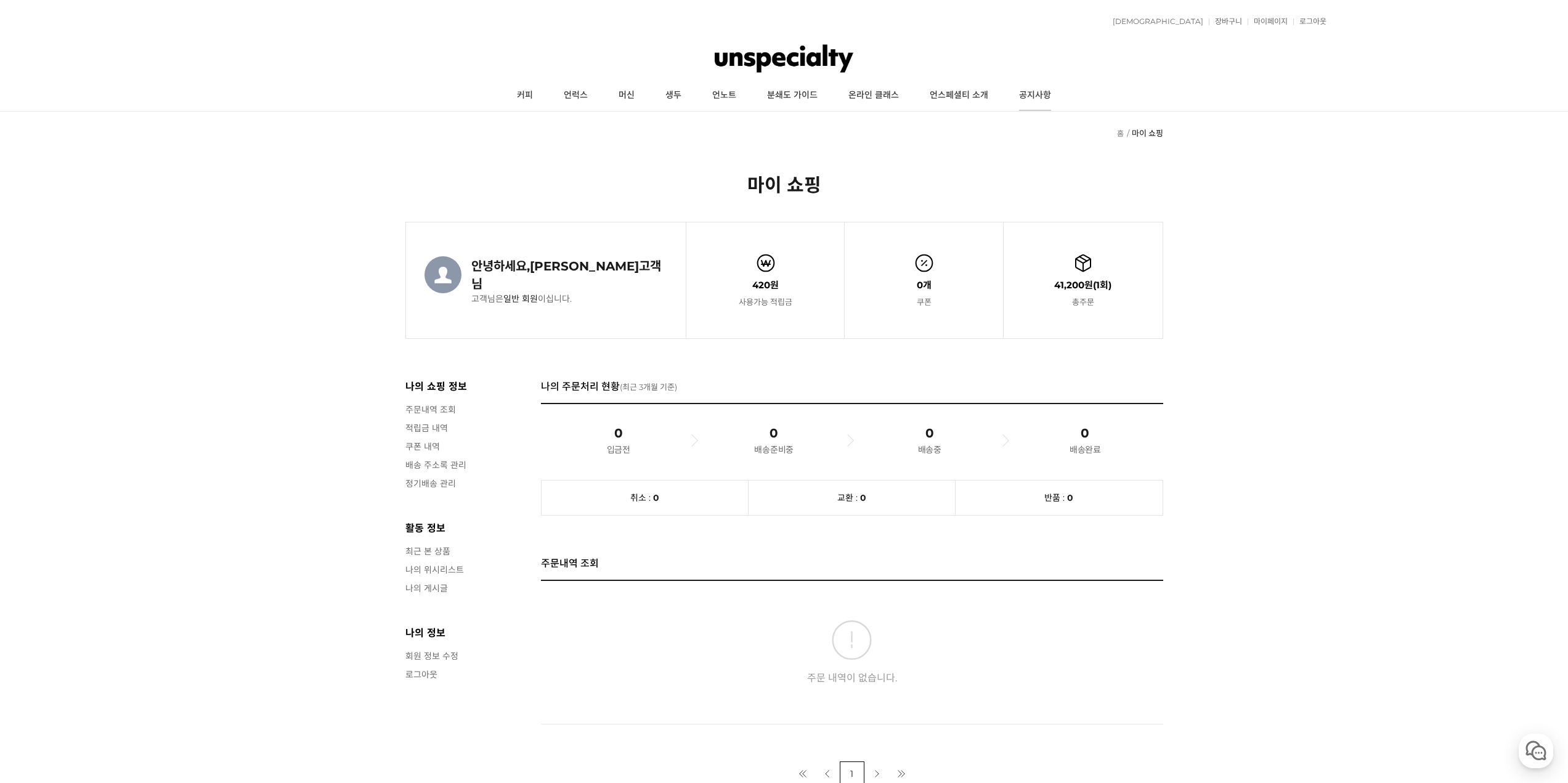
click at [1024, 99] on link "공지사항" at bounding box center [1035, 96] width 63 height 31
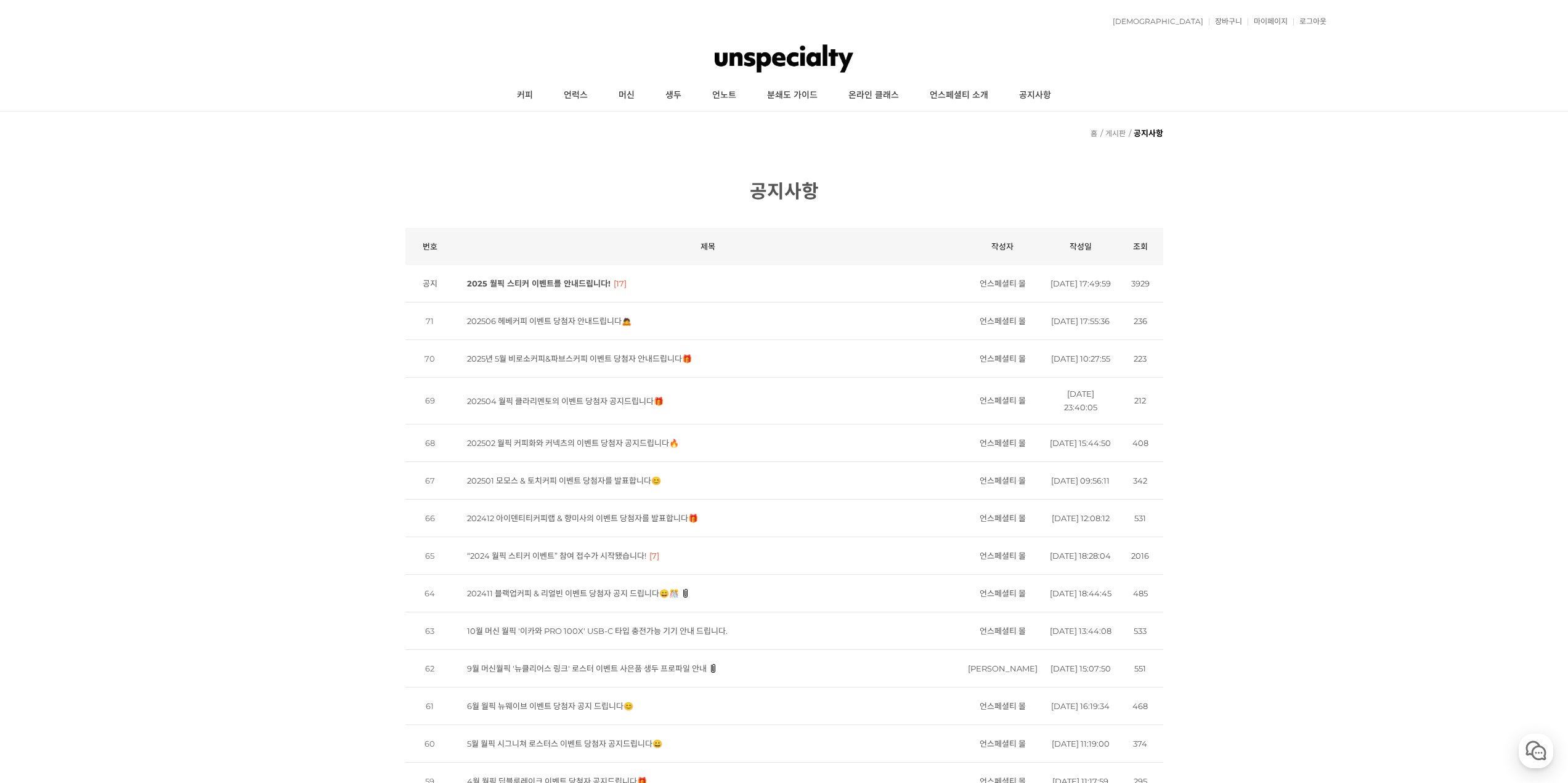
click at [948, 99] on link "언스페셜티 소개" at bounding box center [959, 96] width 89 height 31
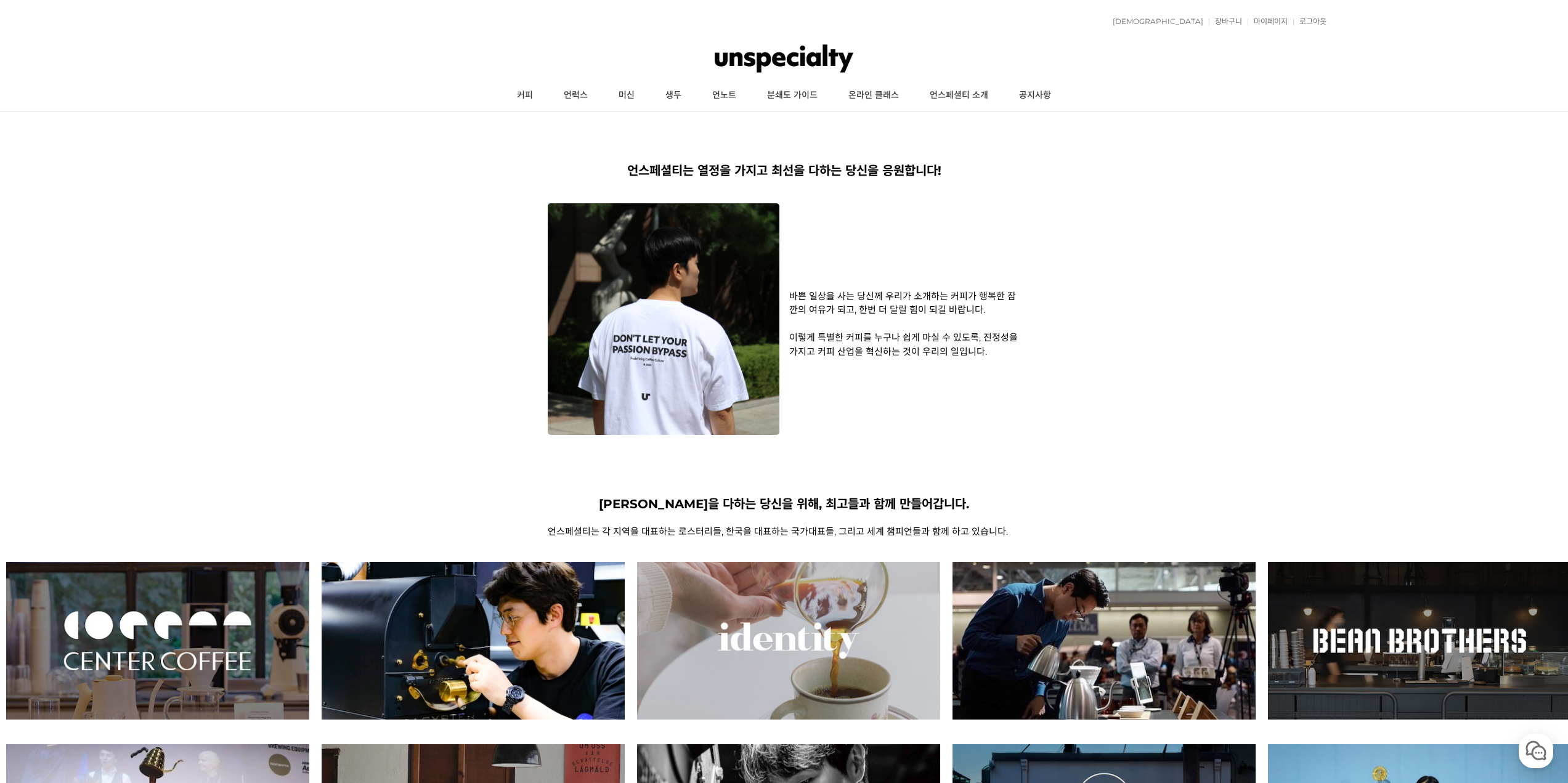
click at [876, 92] on link "온라인 클래스" at bounding box center [874, 96] width 81 height 31
click at [546, 91] on link "커피" at bounding box center [525, 96] width 47 height 31
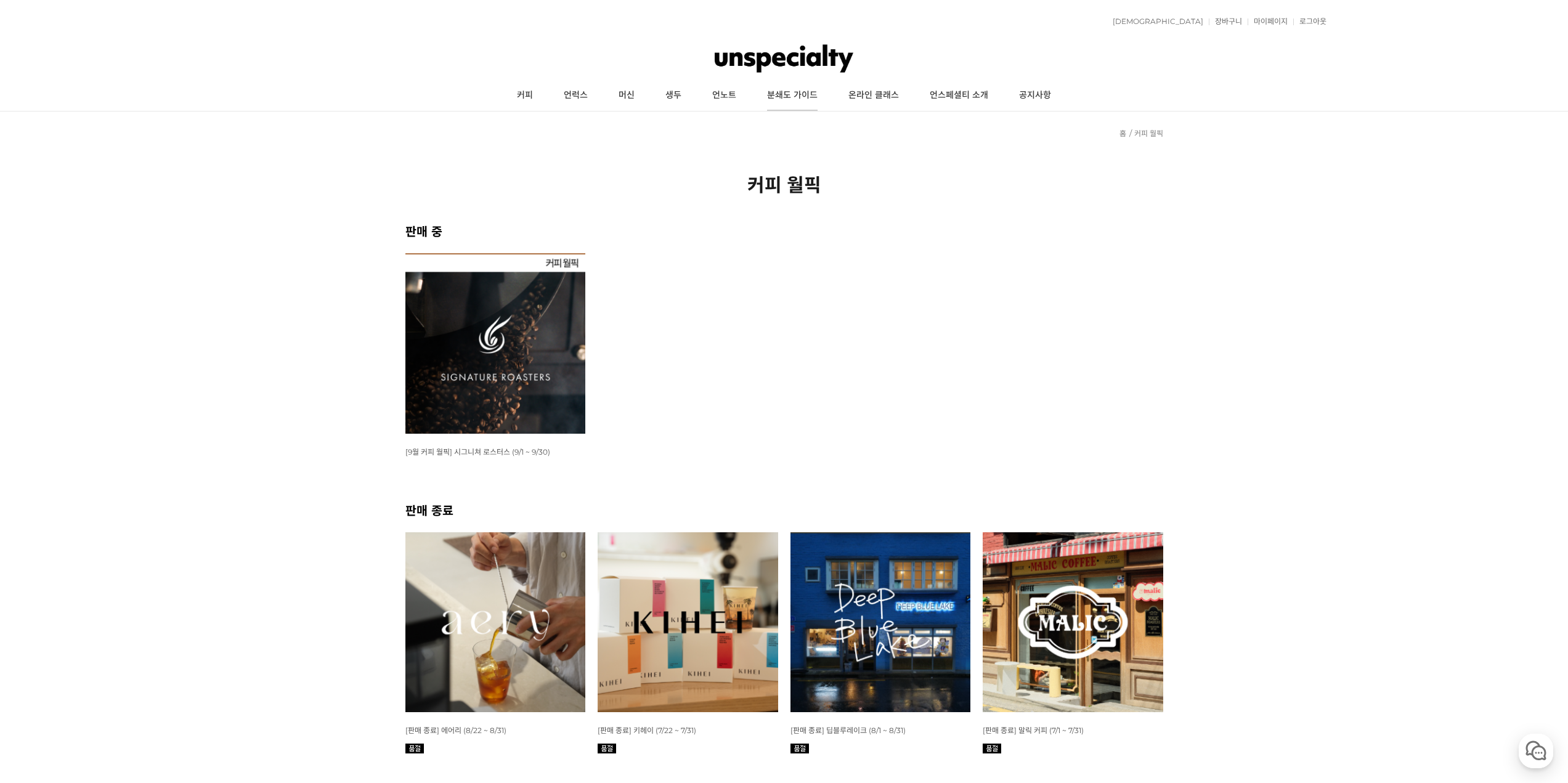
click at [806, 95] on link "분쇄도 가이드" at bounding box center [792, 96] width 81 height 31
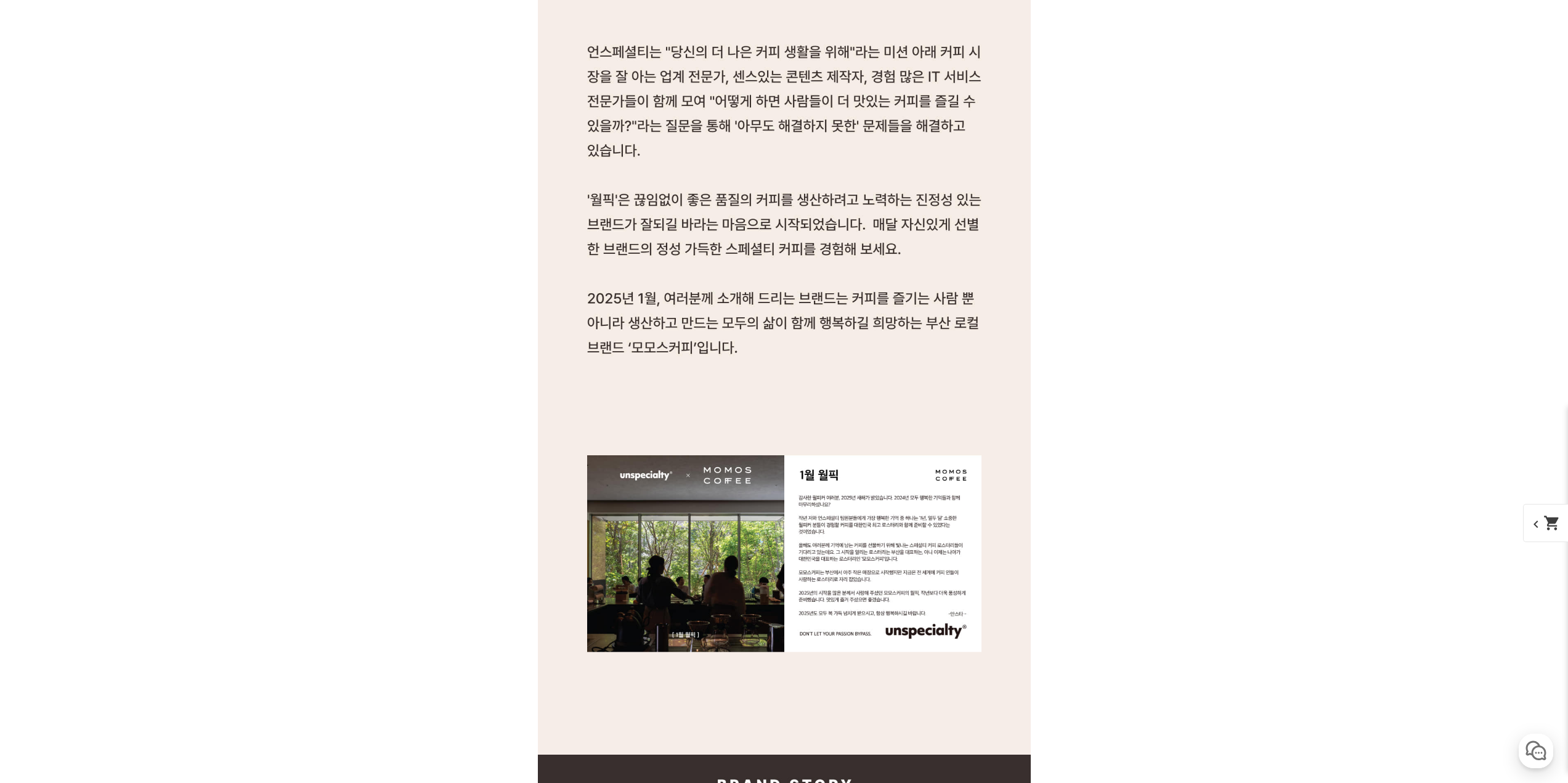
scroll to position [2096, 0]
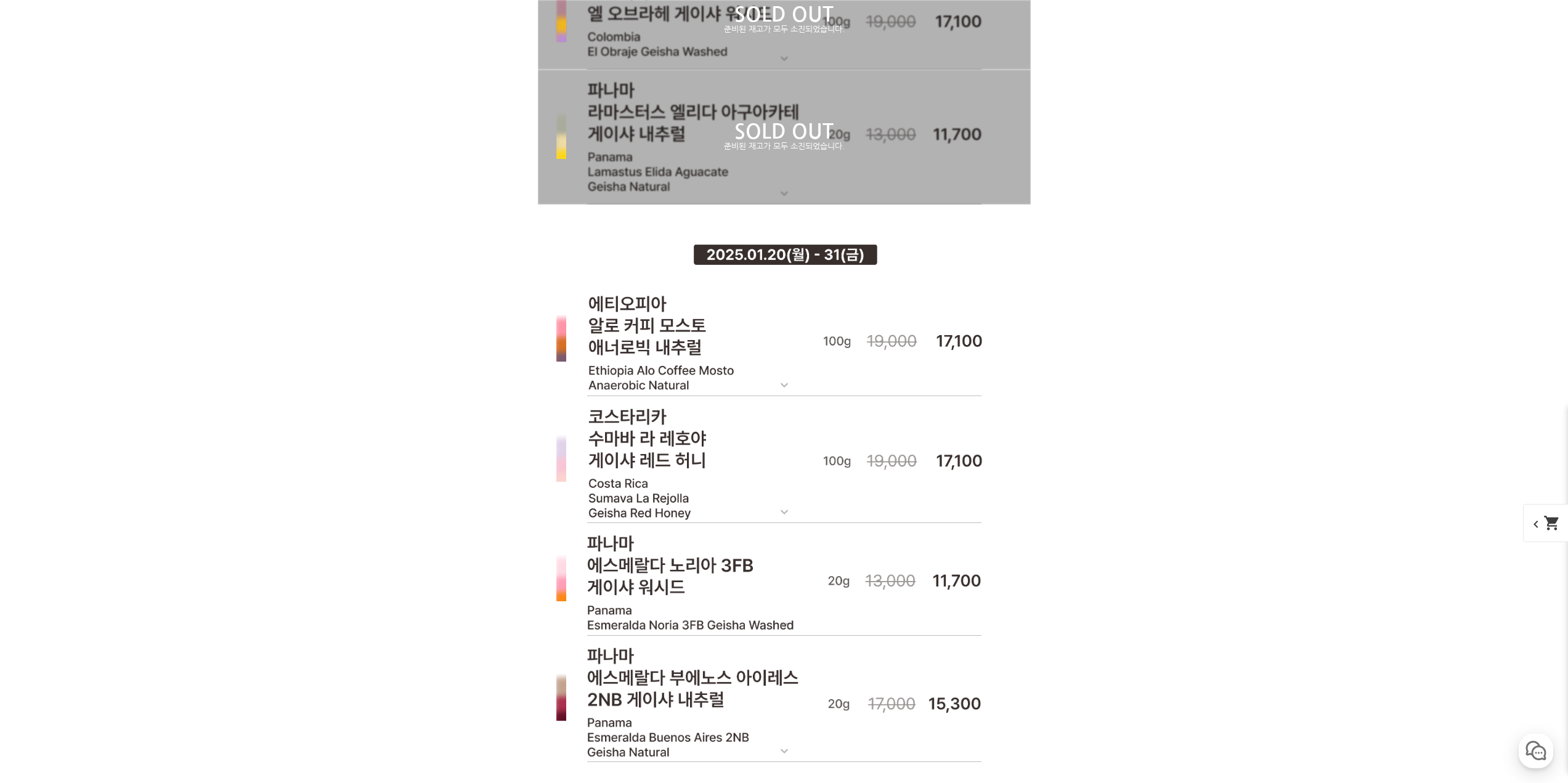
scroll to position [8969, 0]
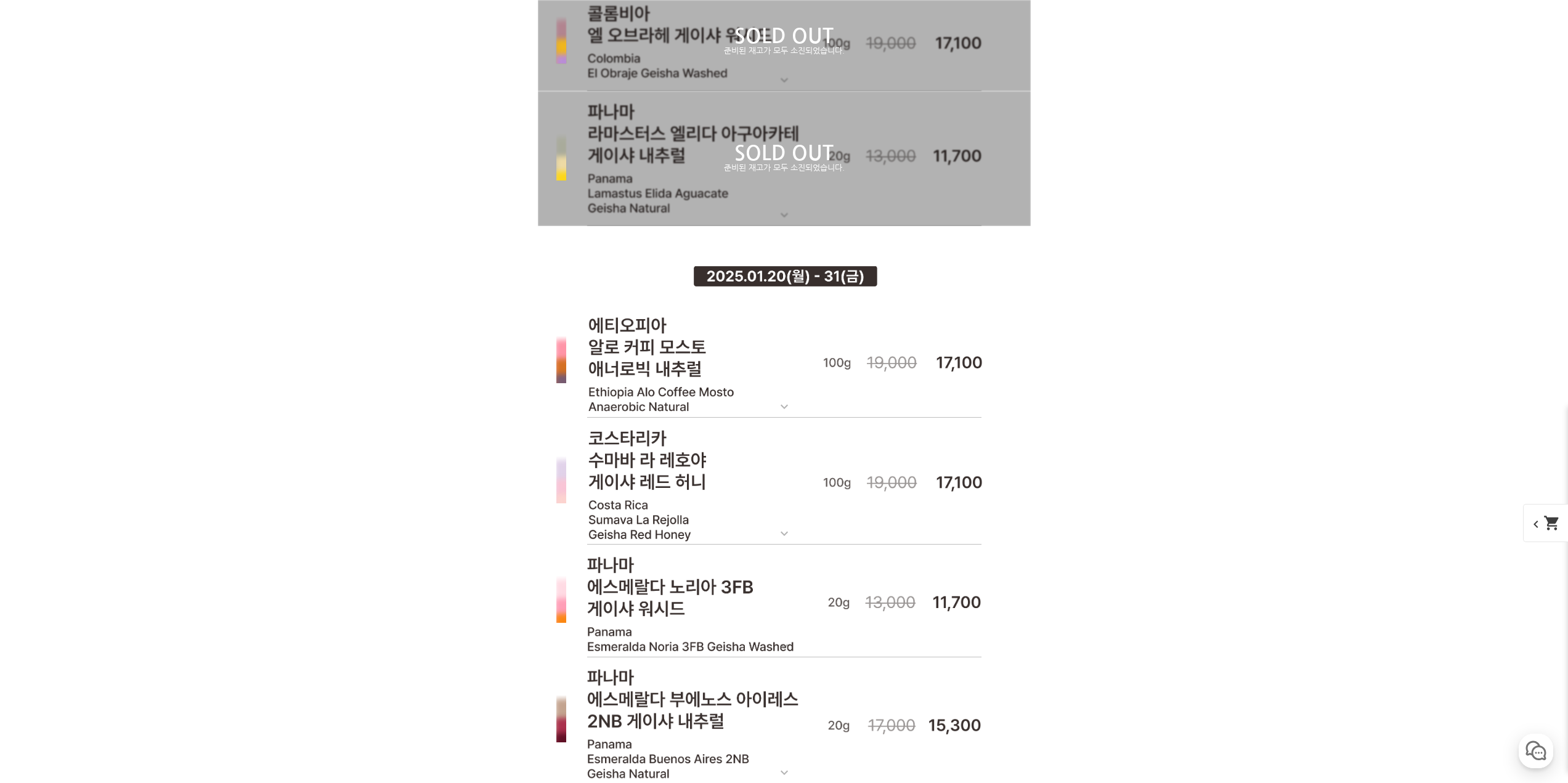
click at [755, 528] on img at bounding box center [784, 481] width 493 height 127
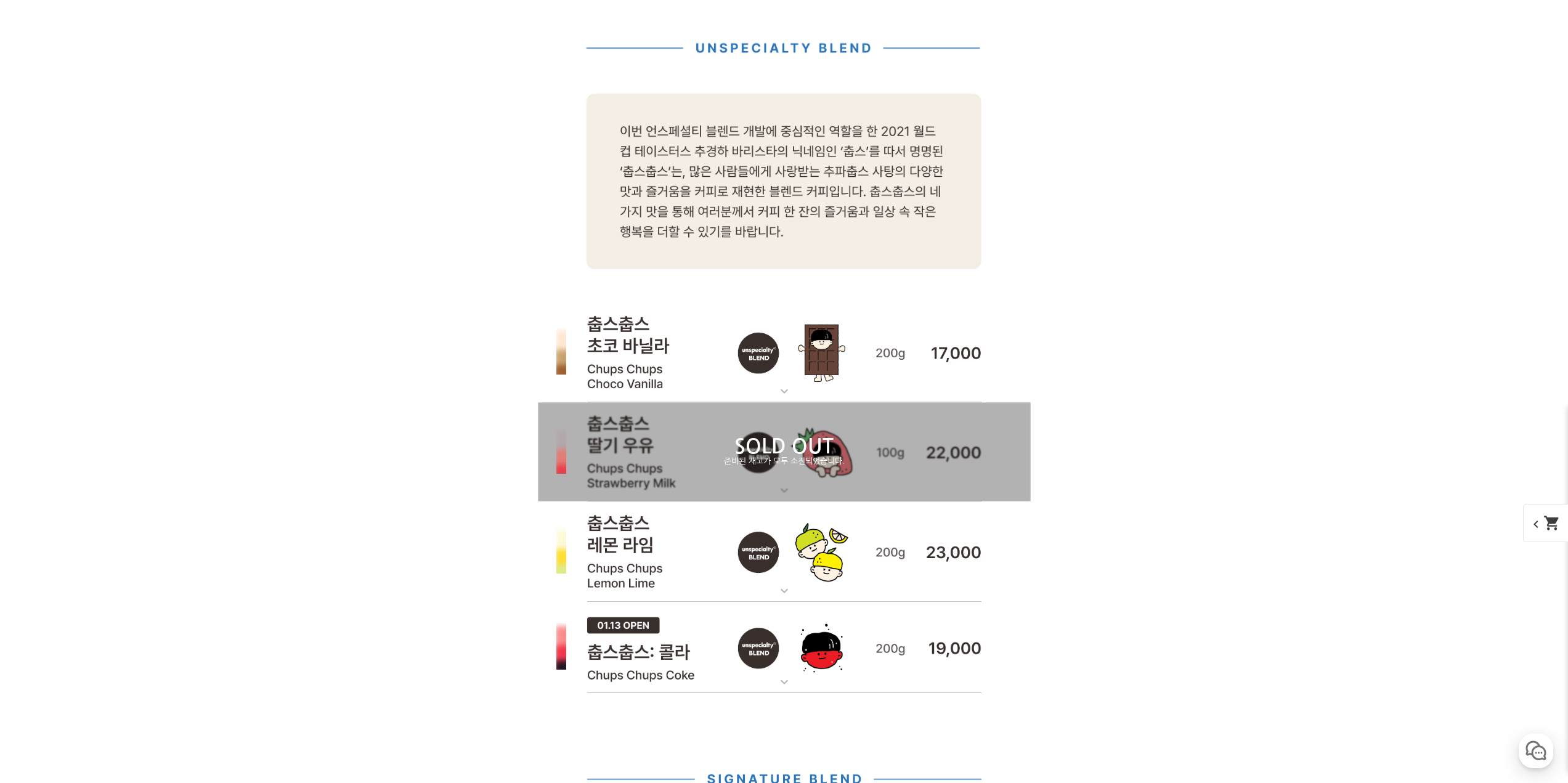
scroll to position [3980, 0]
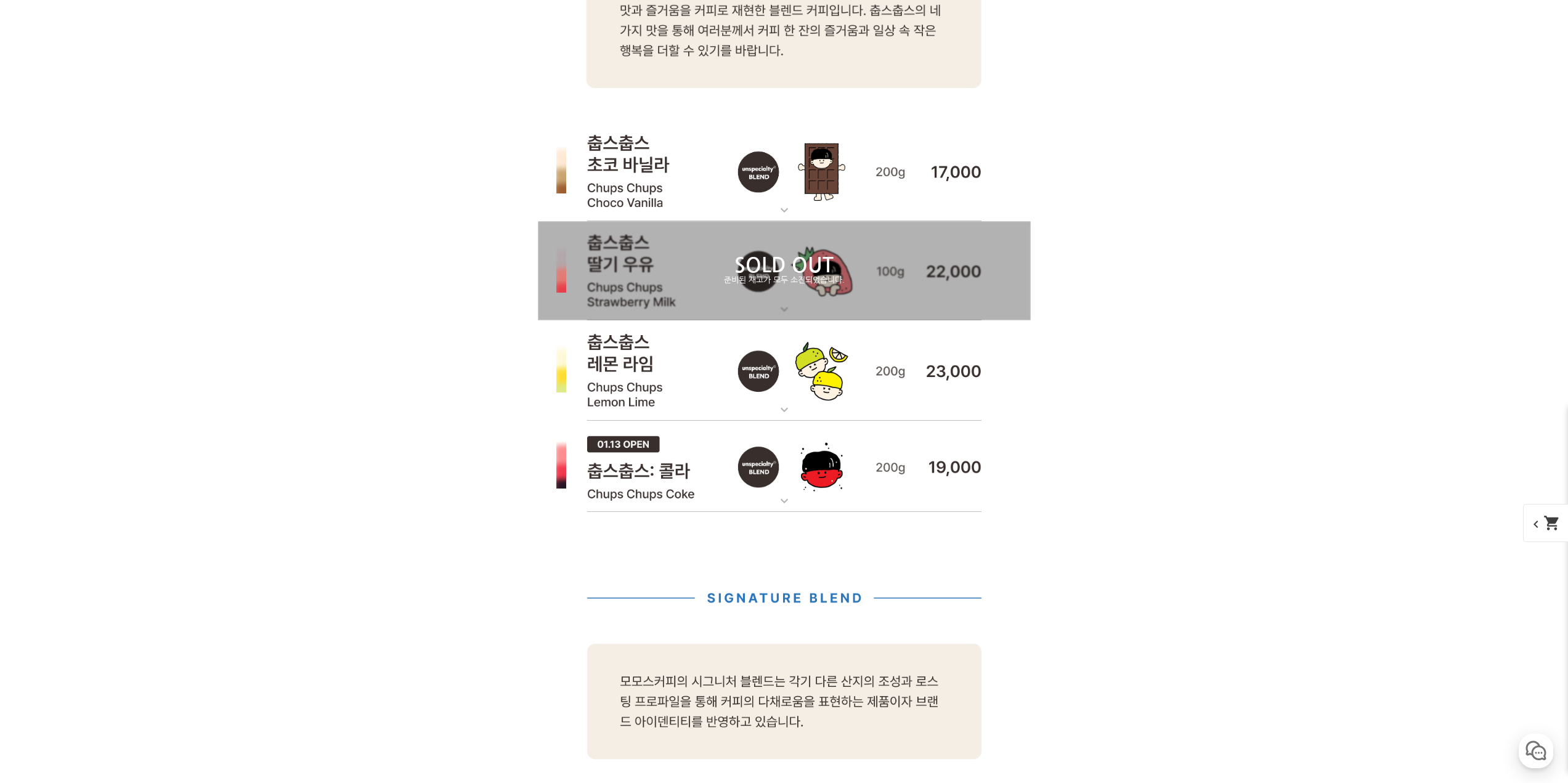
click at [789, 381] on img at bounding box center [784, 371] width 493 height 101
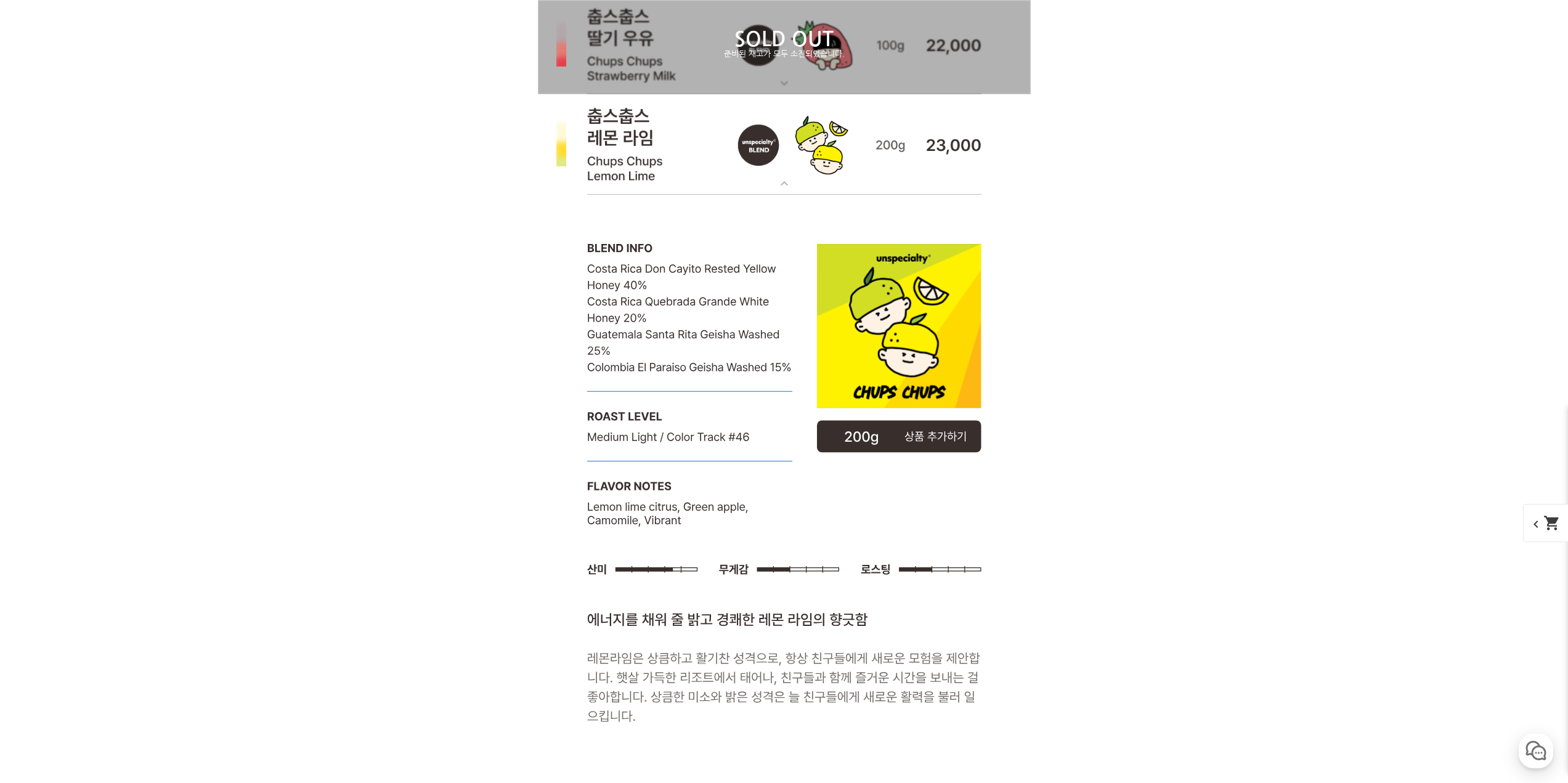
scroll to position [4226, 0]
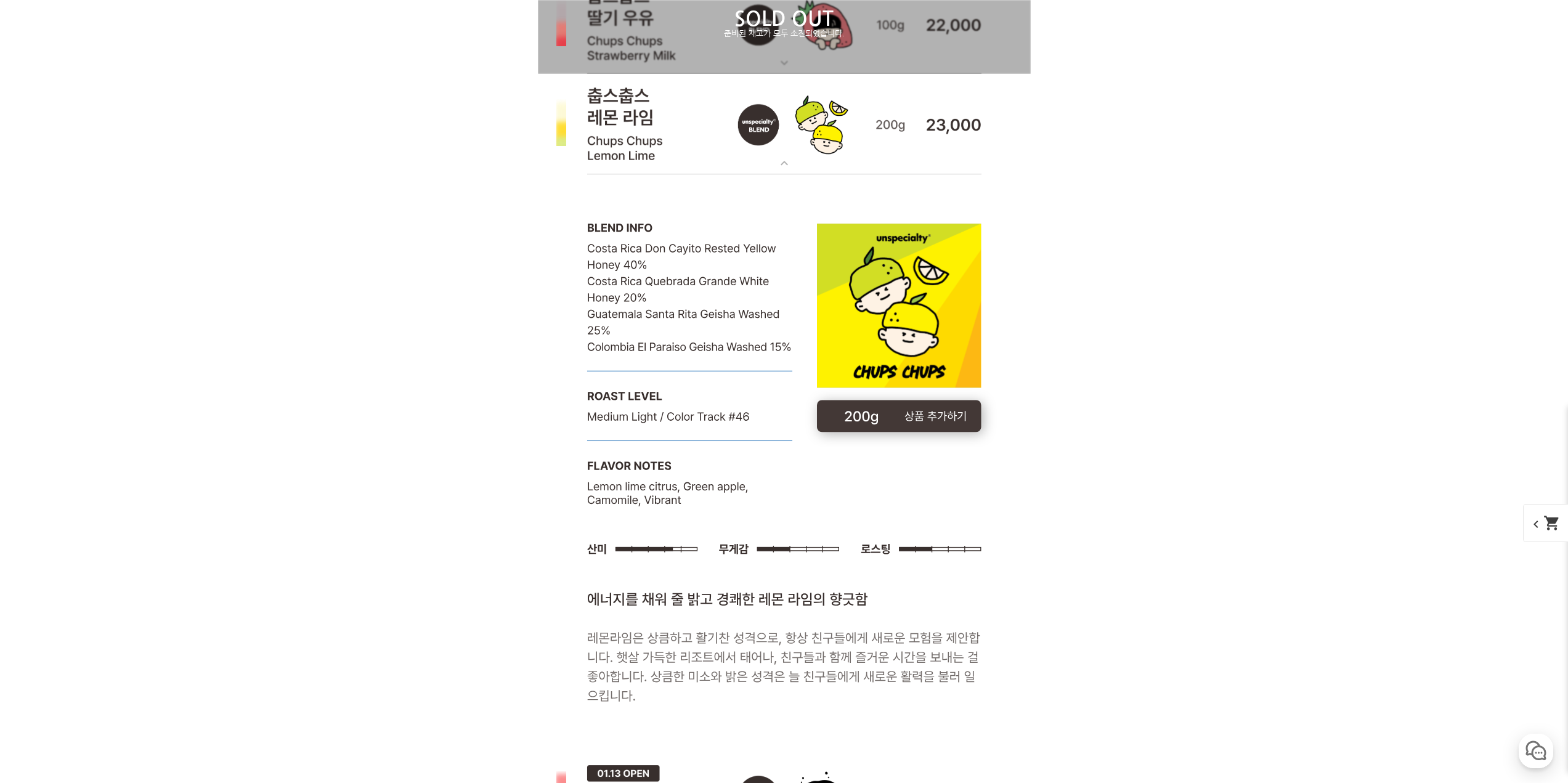
click at [928, 416] on rect at bounding box center [899, 415] width 165 height 32
select select "춥스춥스 : [PERSON_NAME](언스페셜티 블렌드)"
select select "200g"
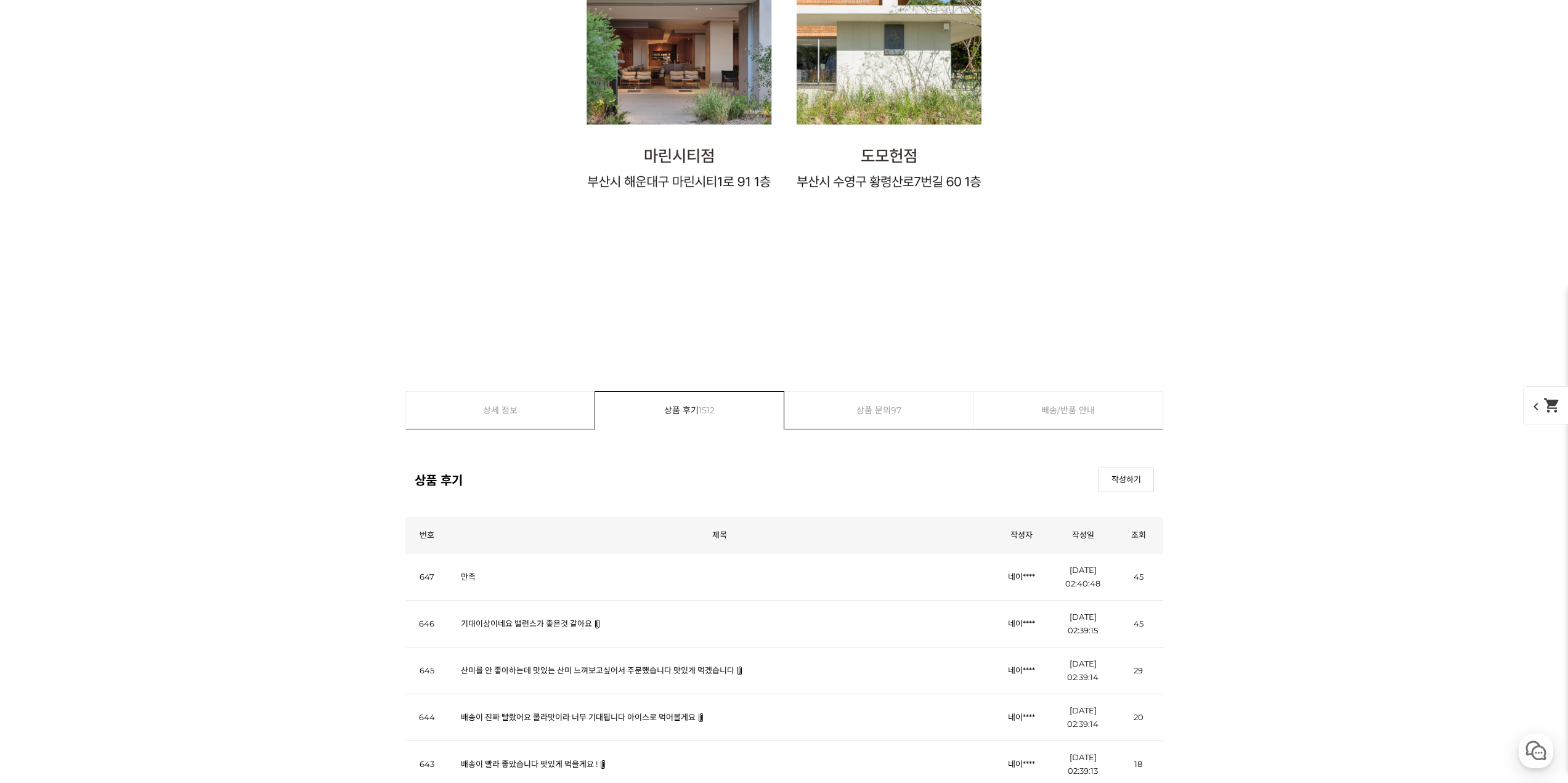
scroll to position [26163, 0]
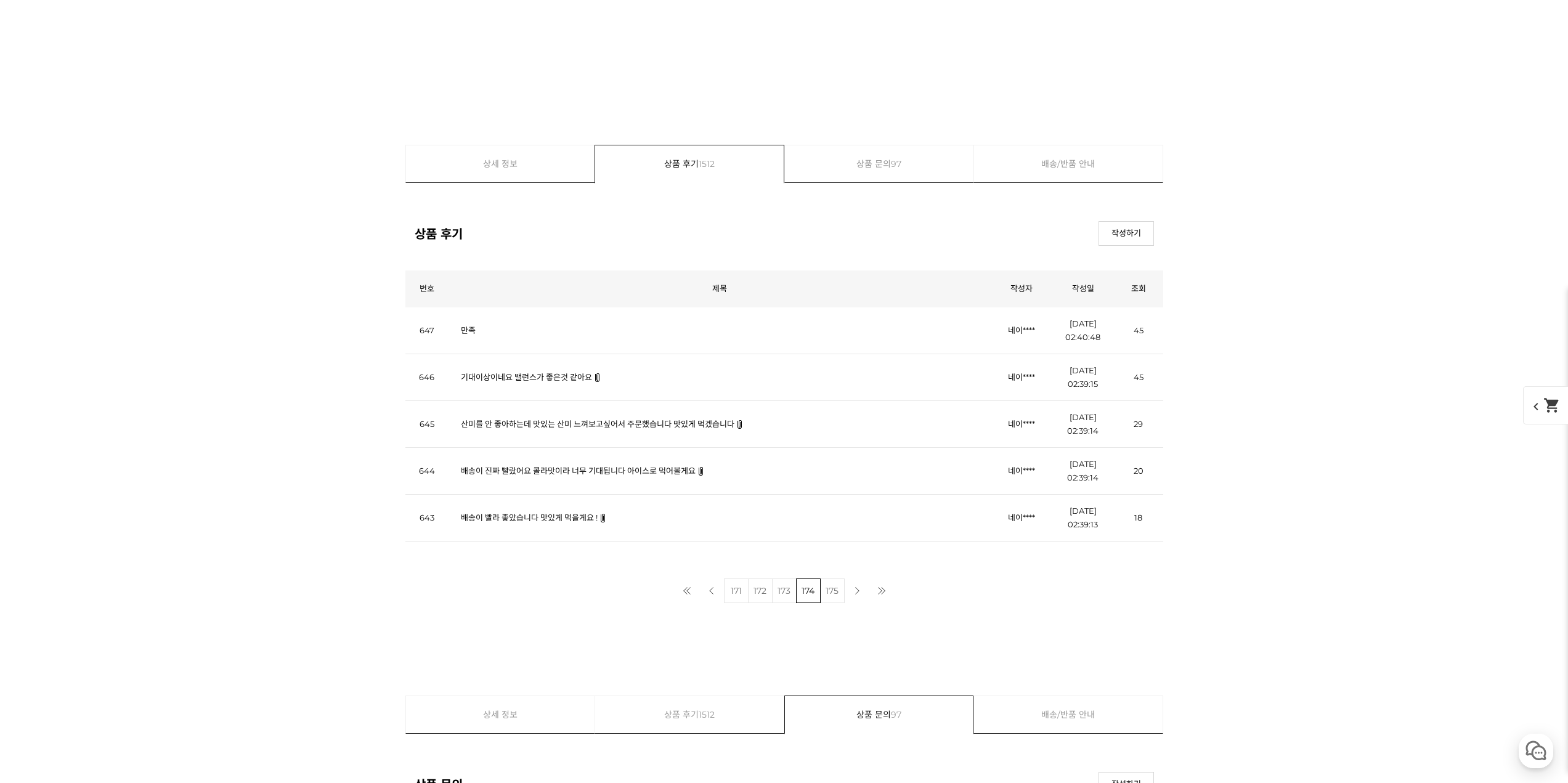
click at [714, 593] on link "이전 페이지" at bounding box center [711, 590] width 24 height 24
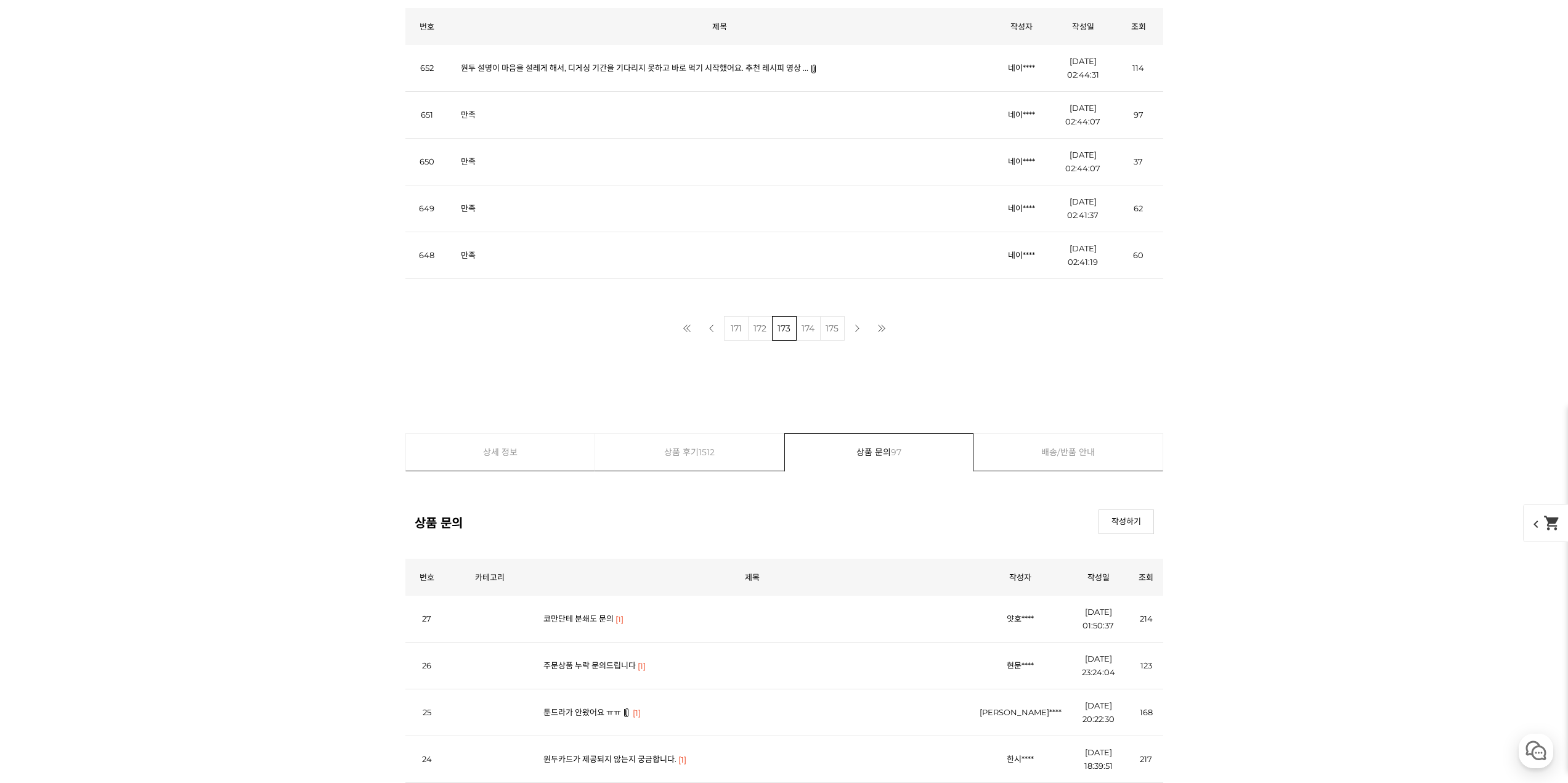
click at [585, 614] on link "코만단테 분쇄도 문의" at bounding box center [578, 619] width 70 height 10
click at [461, 683] on link "댓글 조회 1" at bounding box center [460, 699] width 79 height 31
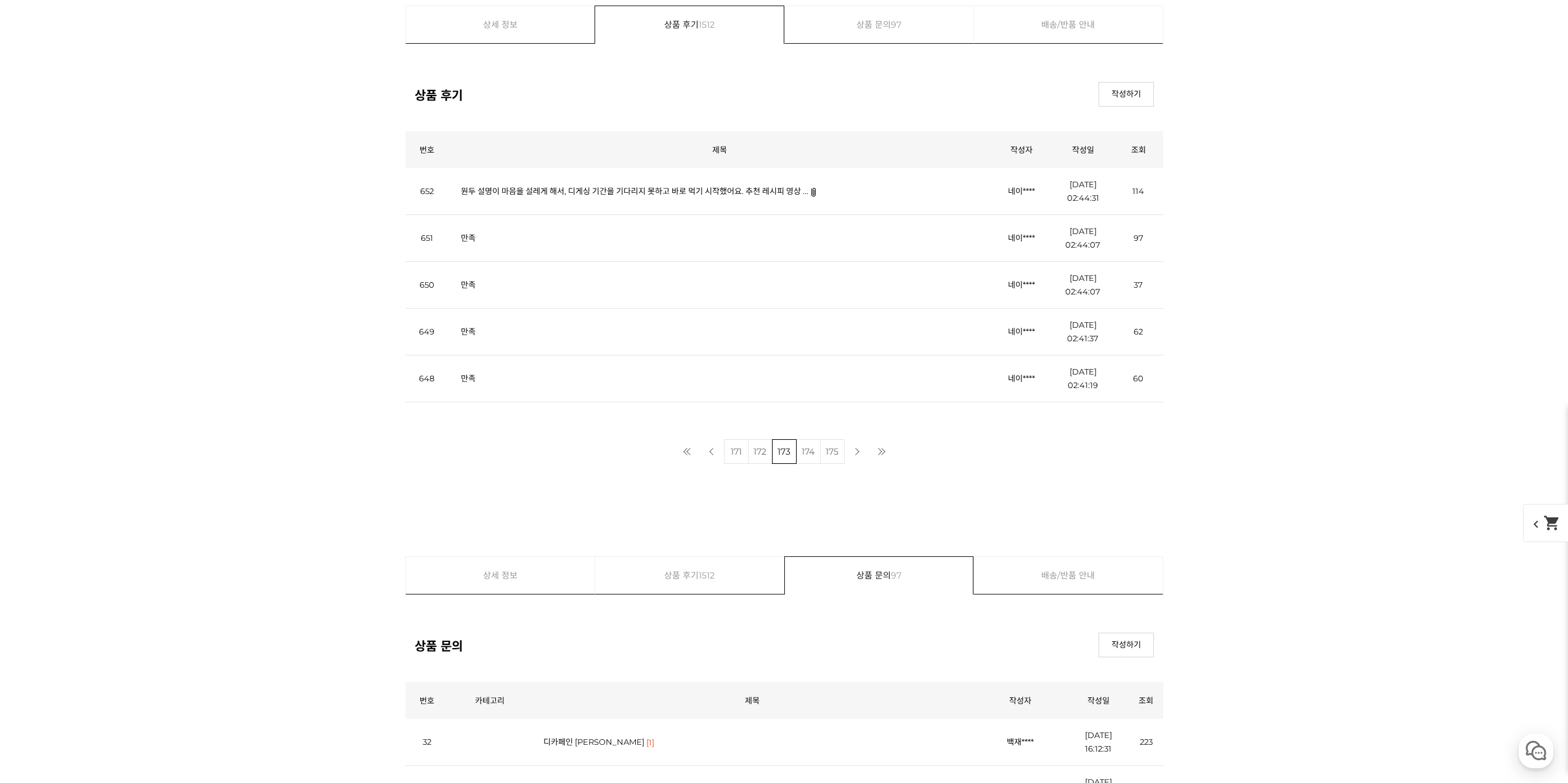
scroll to position [8985, 0]
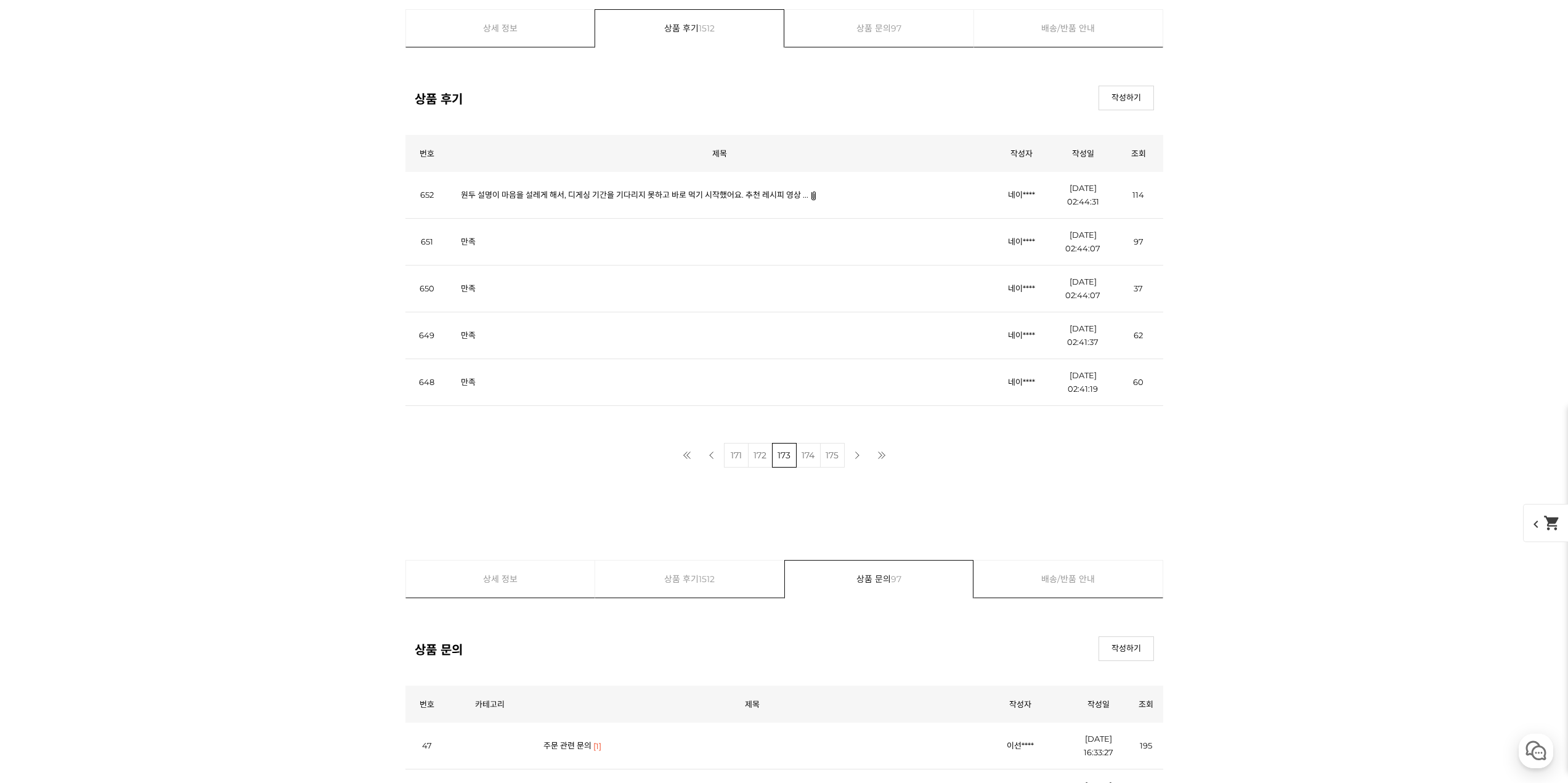
click at [578, 741] on link "춥스 콜라,레몬 컵노트" at bounding box center [579, 746] width 72 height 10
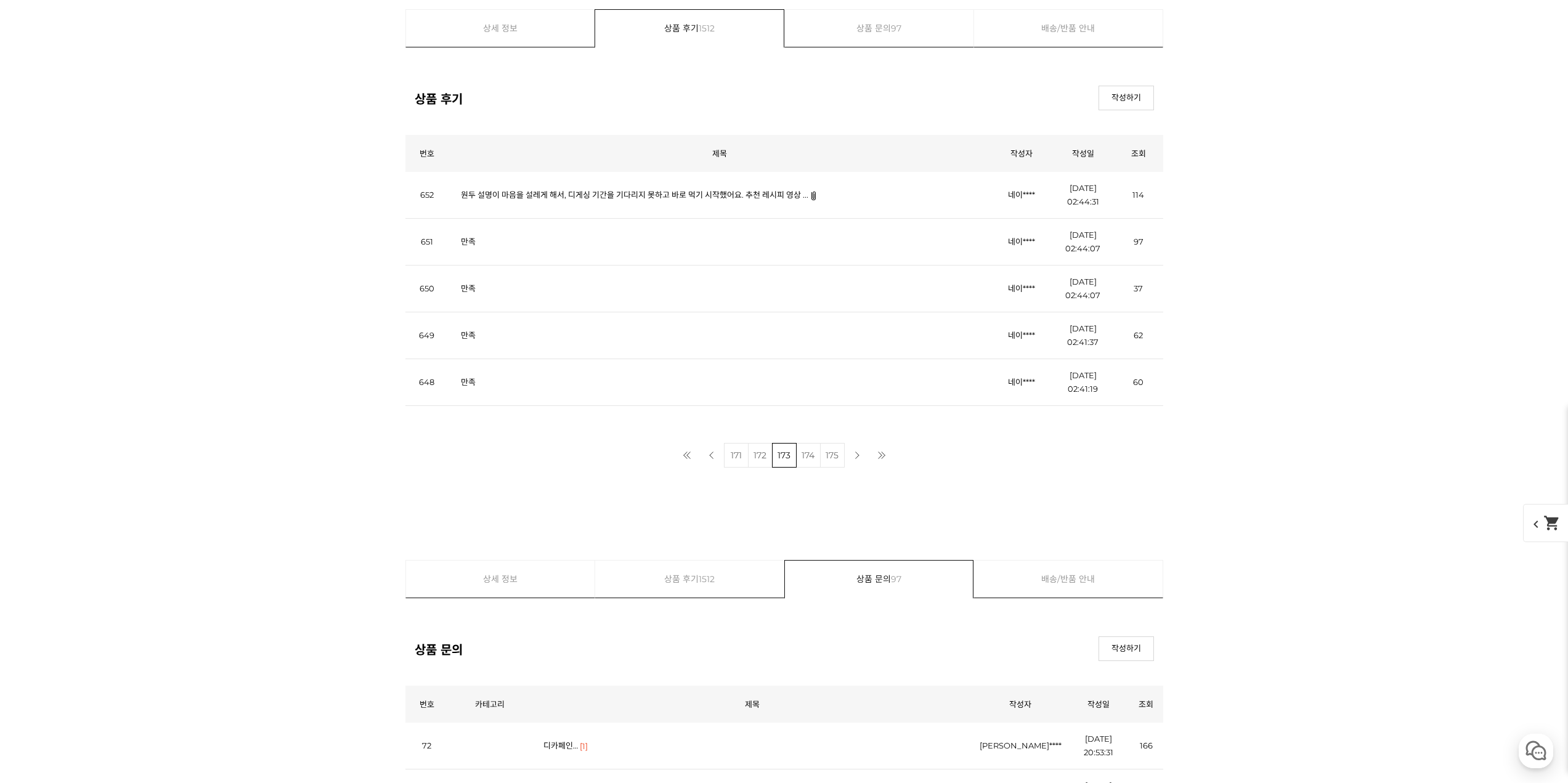
click at [563, 741] on link "분쇄도 문의" at bounding box center [562, 746] width 39 height 10
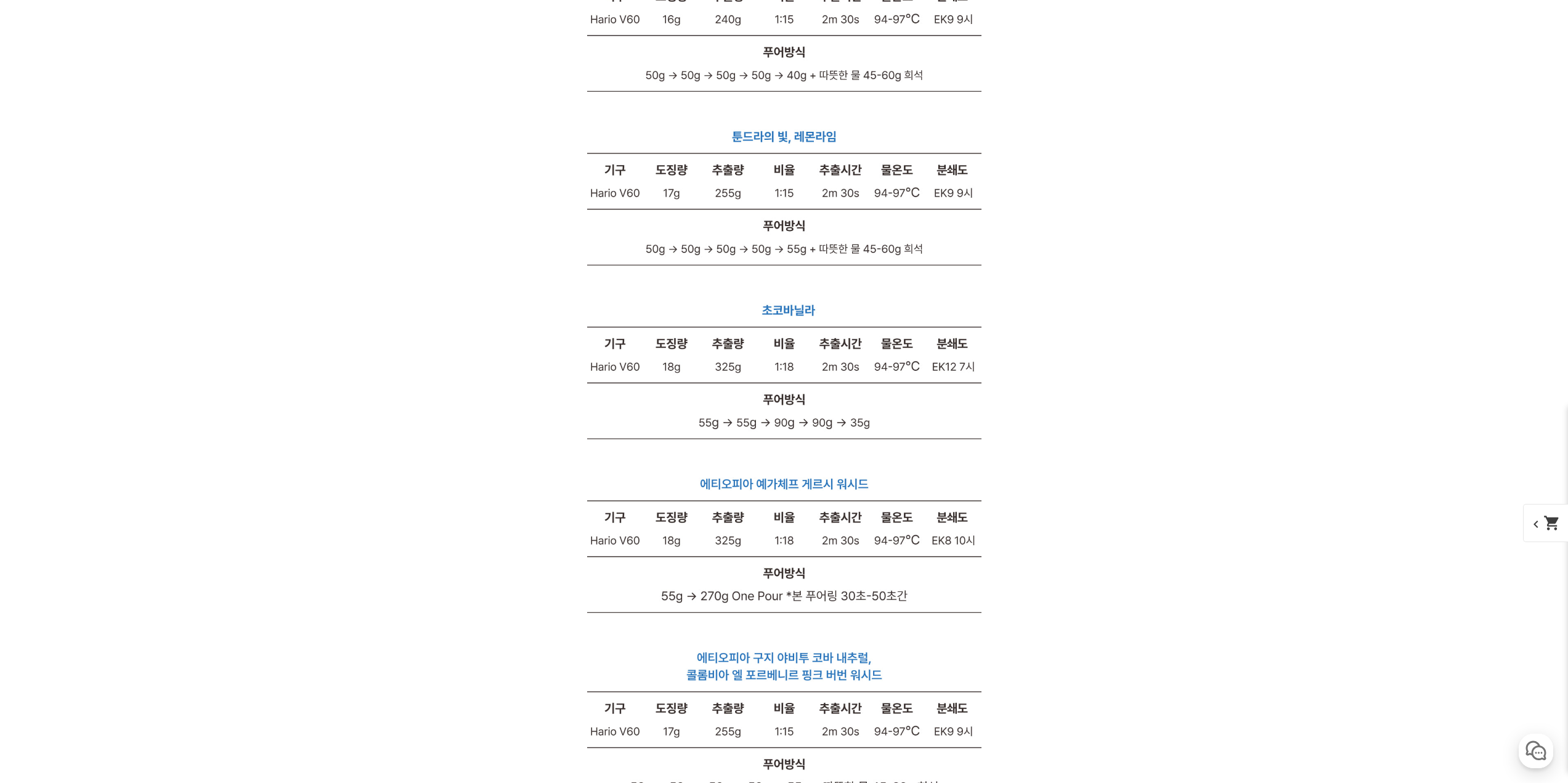
scroll to position [22212, 0]
